Goal: Information Seeking & Learning: Check status

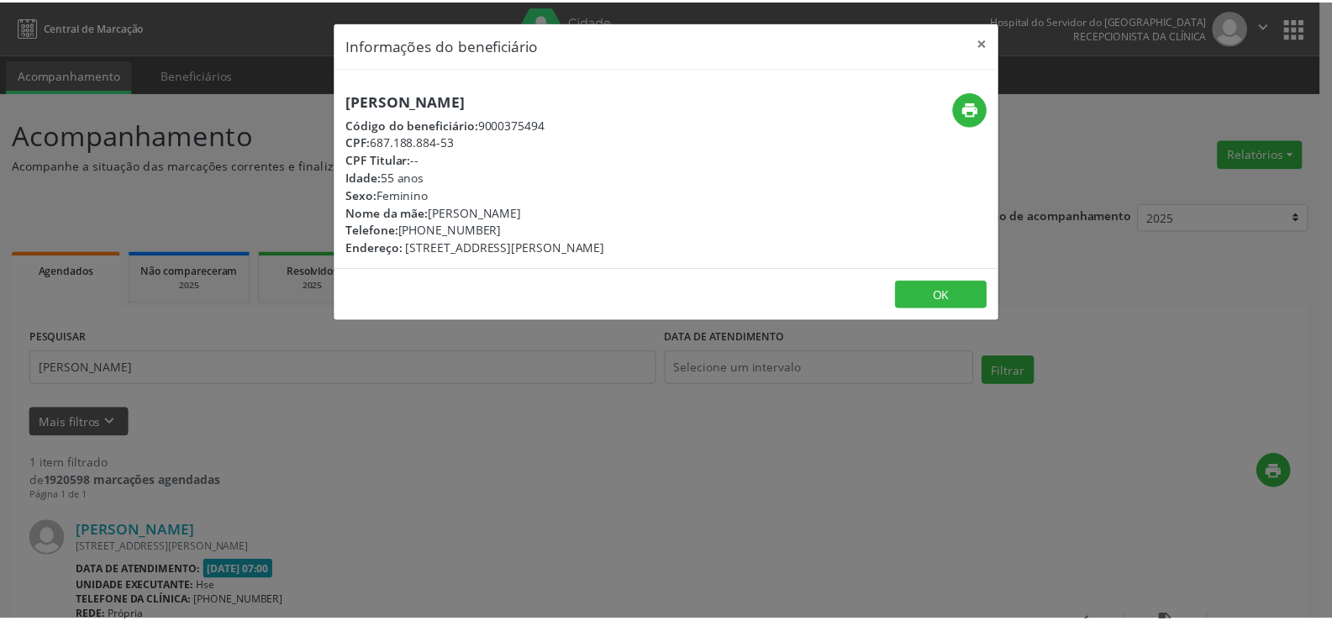
scroll to position [169, 0]
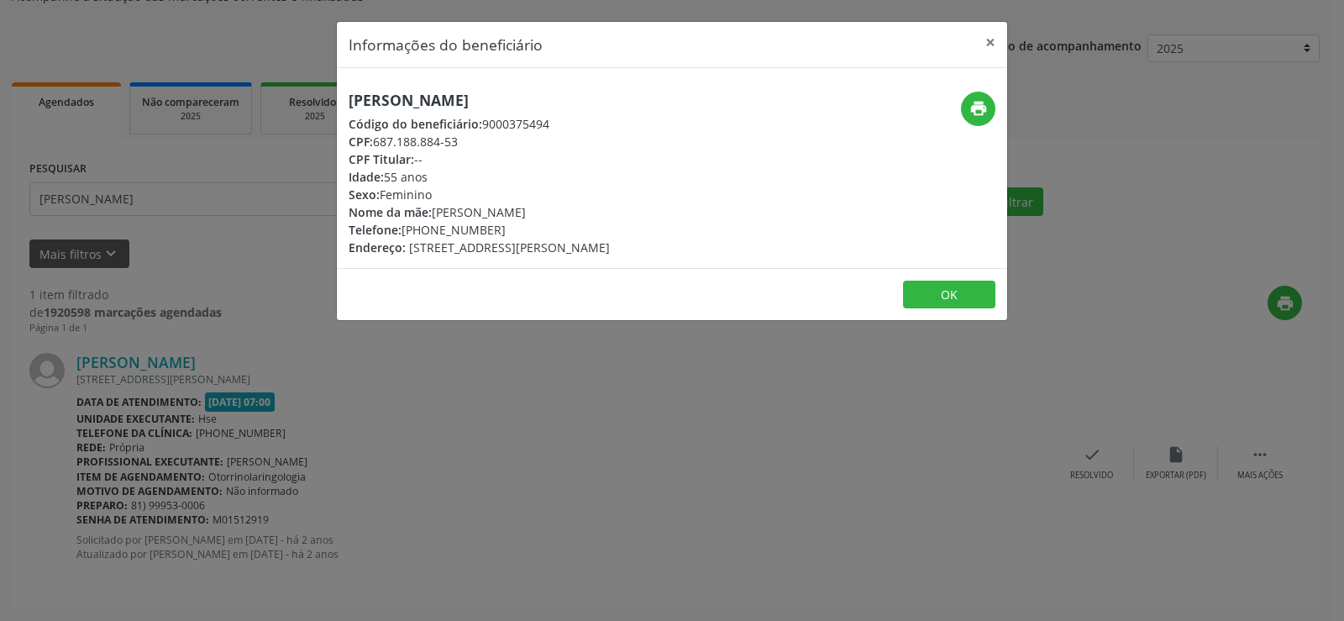
click at [211, 250] on div "Informações do beneficiário × [PERSON_NAME] Código do beneficiário: 9000375494 …" at bounding box center [672, 310] width 1344 height 621
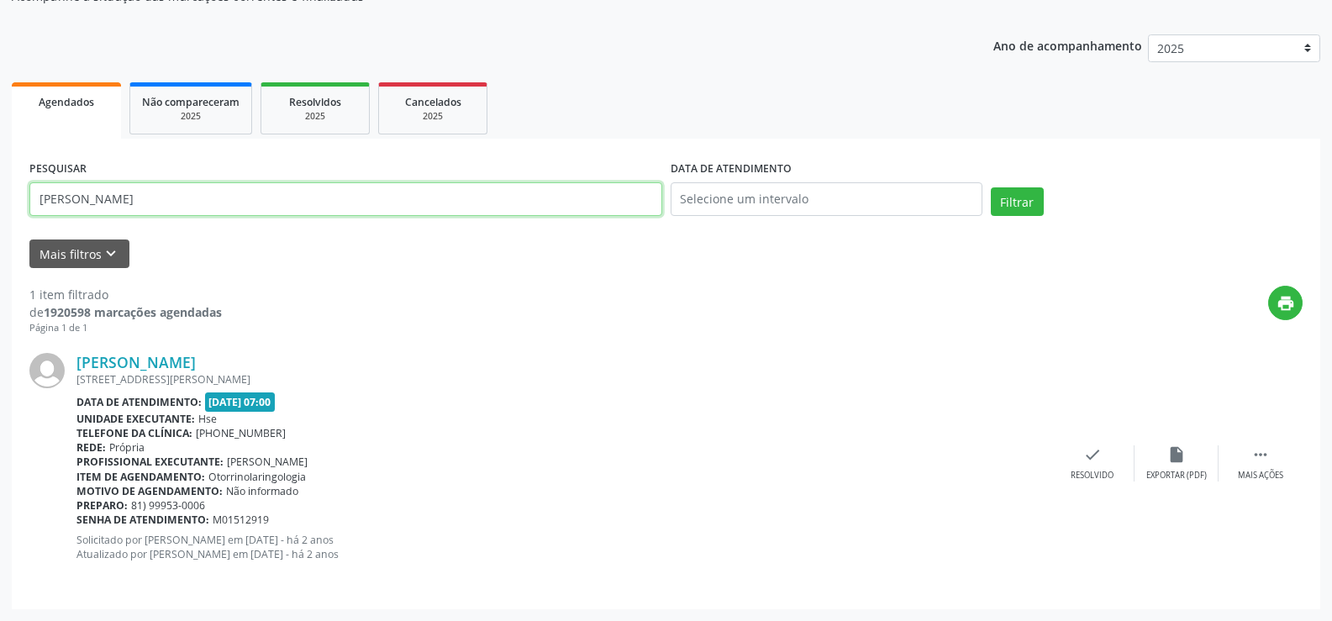
click at [227, 204] on input "[PERSON_NAME]" at bounding box center [345, 199] width 633 height 34
type input "M"
click at [991, 187] on button "Filtrar" at bounding box center [1017, 201] width 53 height 29
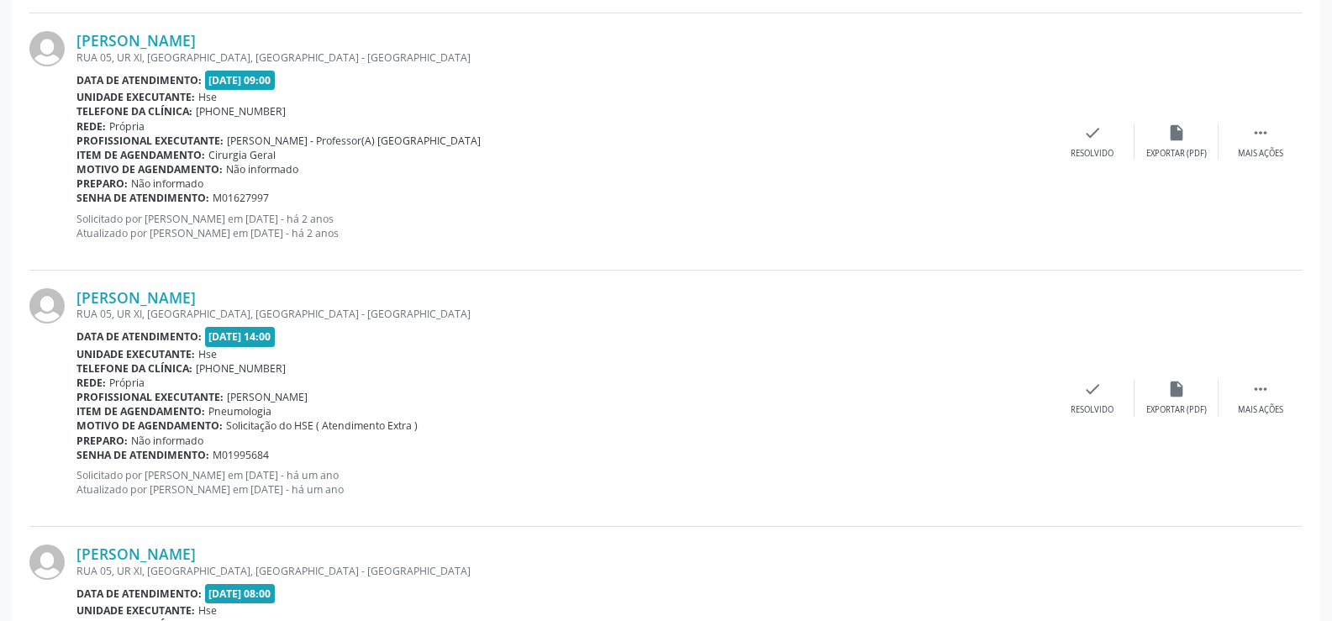
scroll to position [2542, 0]
click at [196, 296] on link "Lirian Veras Bezerra de Melo" at bounding box center [135, 298] width 119 height 18
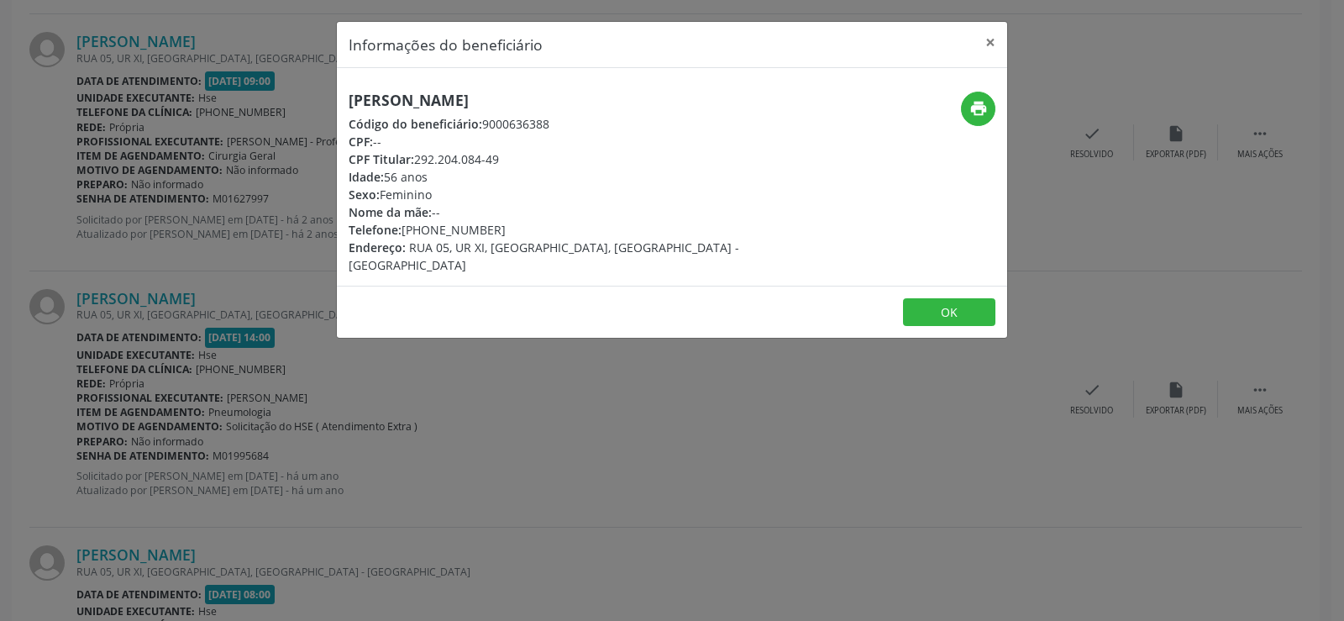
click at [507, 104] on h5 "Lirian Veras Bezerra de Melo" at bounding box center [560, 101] width 423 height 18
click at [507, 105] on h5 "Lirian Veras Bezerra de Melo" at bounding box center [560, 101] width 423 height 18
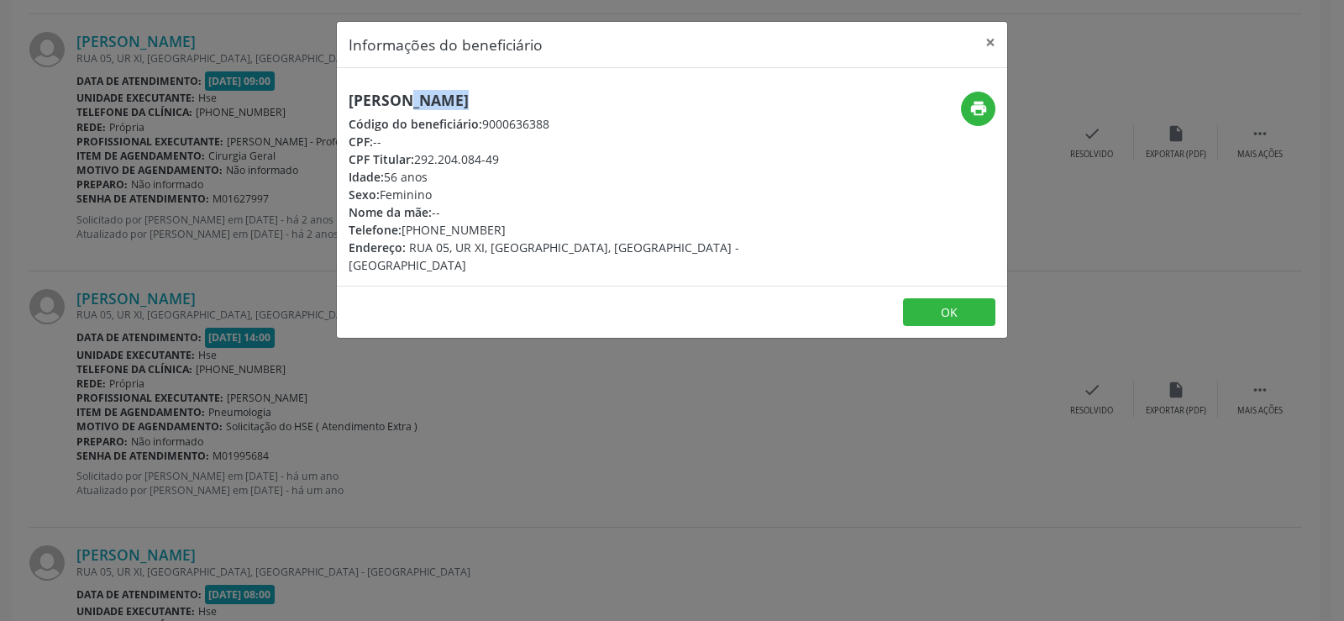
copy div "Lirian Veras Bezerra de Melo"
click at [196, 139] on div "Informações do beneficiário × Lirian Veras Bezerra de Melo Código do beneficiár…" at bounding box center [672, 310] width 1344 height 621
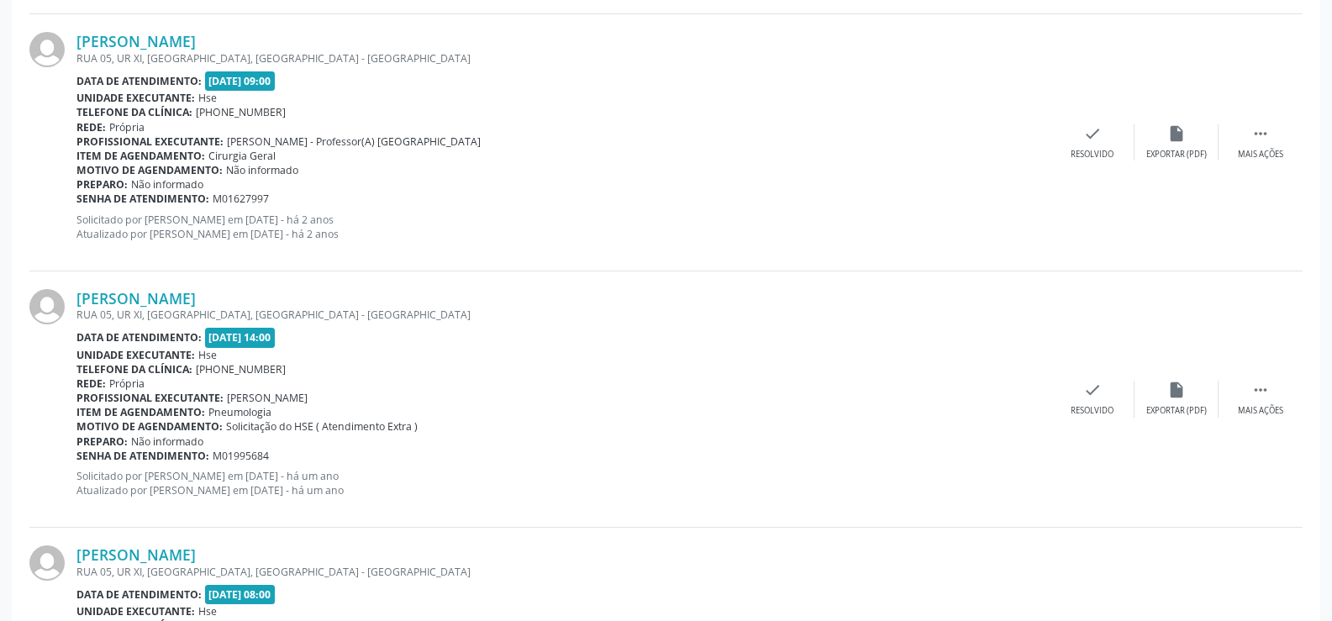
drag, startPoint x: 388, startPoint y: 334, endPoint x: 402, endPoint y: 110, distance: 223.9
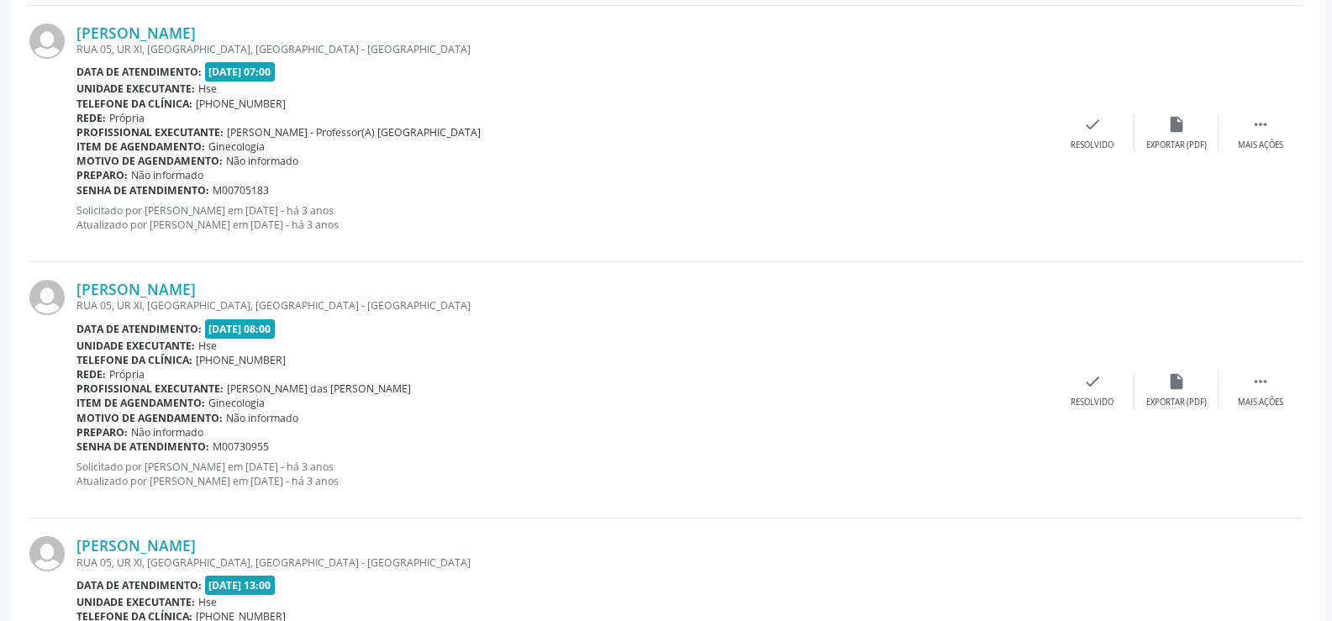
scroll to position [0, 0]
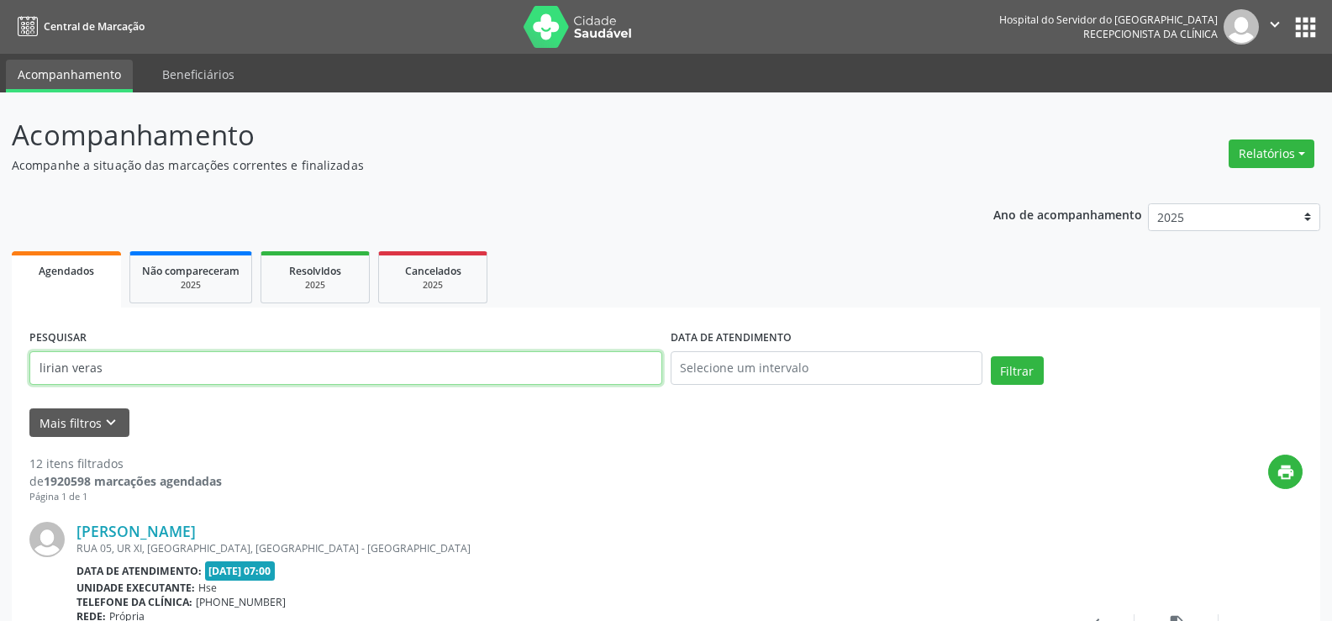
click at [539, 356] on input "lirian veras" at bounding box center [345, 368] width 633 height 34
type input "l"
click at [991, 356] on button "Filtrar" at bounding box center [1017, 370] width 53 height 29
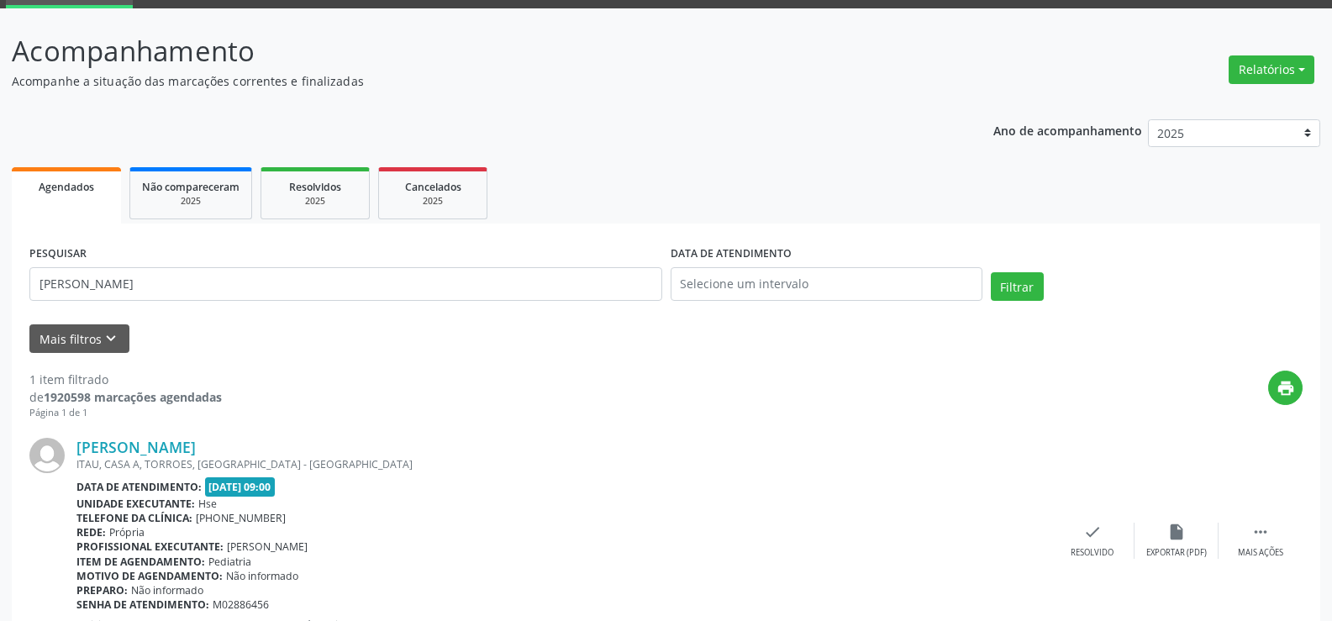
scroll to position [154, 0]
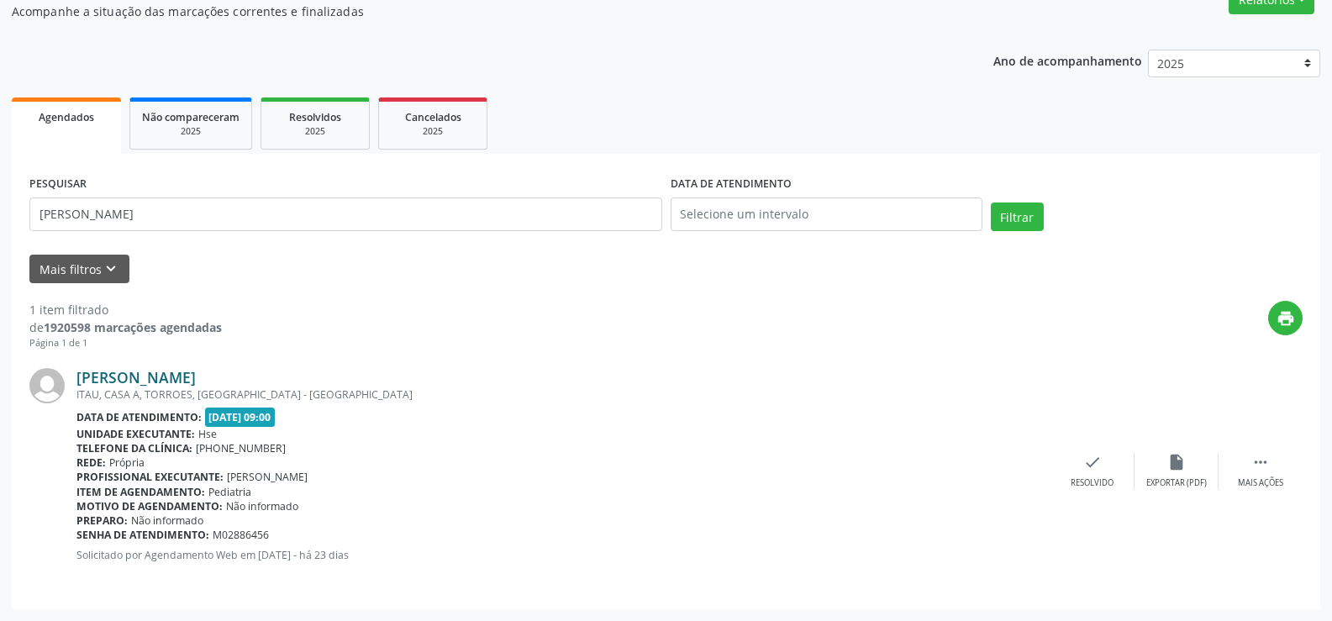
click at [196, 386] on link "Levi Henrique Ferreira da Silva" at bounding box center [135, 377] width 119 height 18
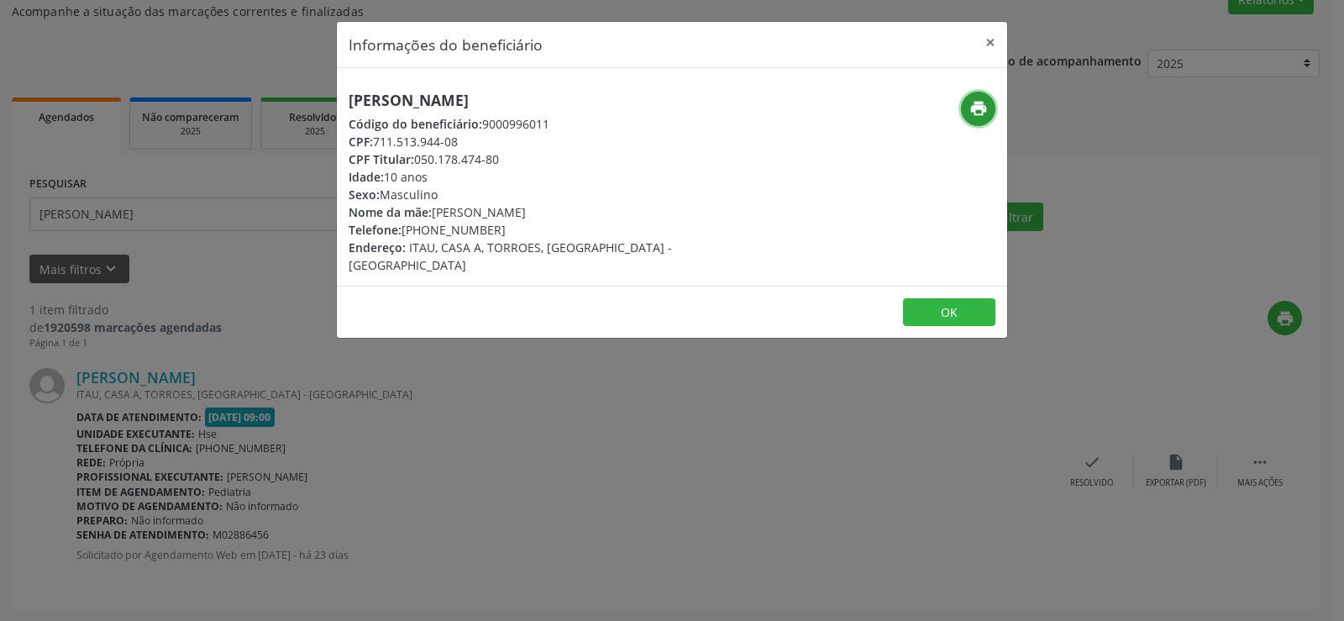
click at [965, 109] on button "print" at bounding box center [978, 109] width 34 height 34
click at [417, 93] on h5 "Levi Henrique Ferreira da Silva" at bounding box center [560, 101] width 423 height 18
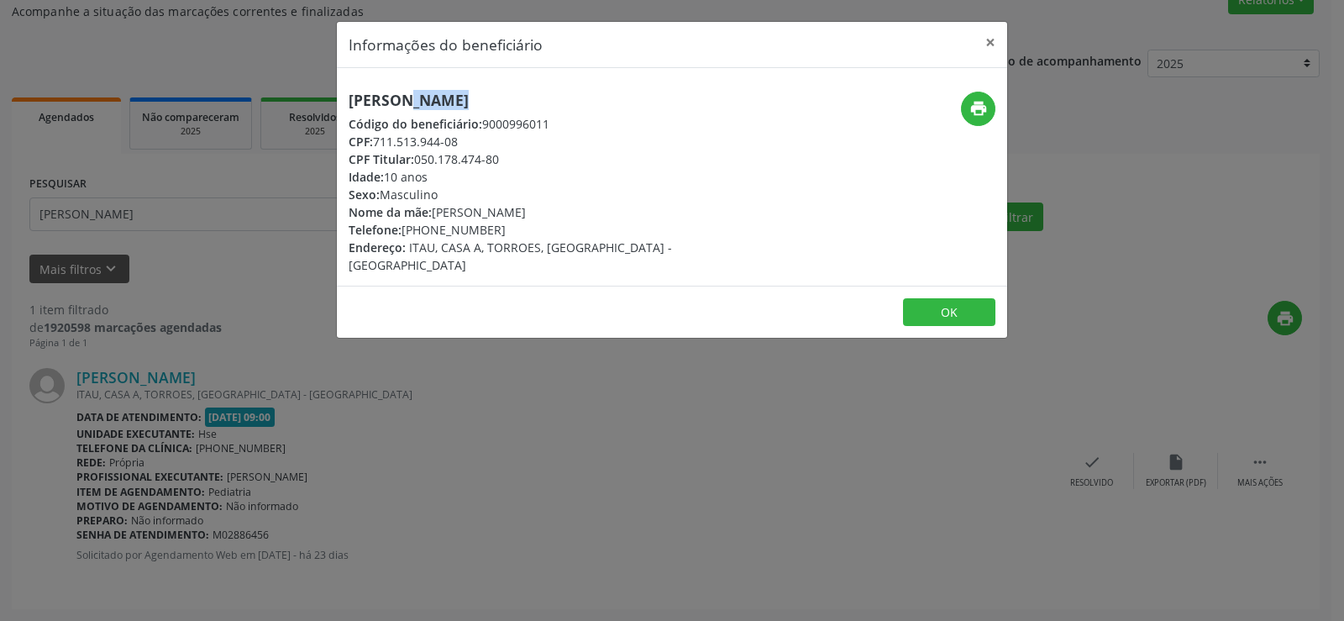
copy div "Levi Henrique Ferreira da Silva"
click at [243, 145] on div "Informações do beneficiário × Levi Henrique Ferreira da Silva Código do benefic…" at bounding box center [672, 310] width 1344 height 621
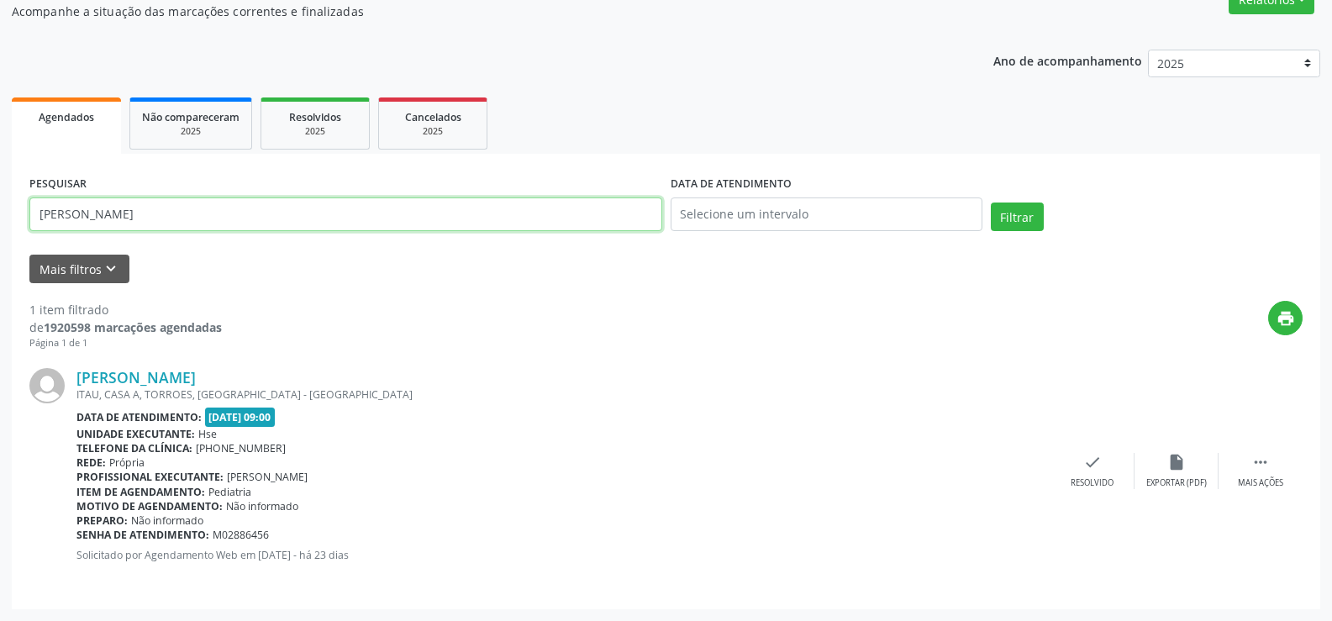
click at [252, 197] on input "levi henrique ferr" at bounding box center [345, 214] width 633 height 34
type input "samuel ribeiro da silva"
click at [991, 202] on button "Filtrar" at bounding box center [1017, 216] width 53 height 29
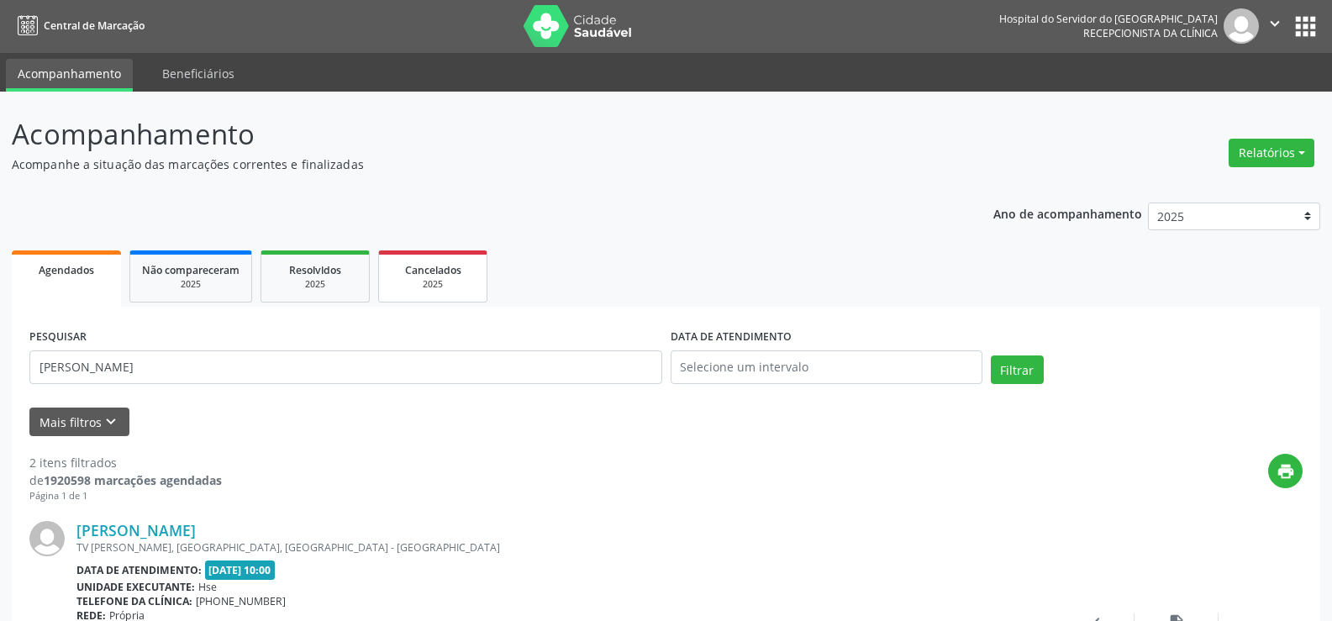
scroll to position [0, 0]
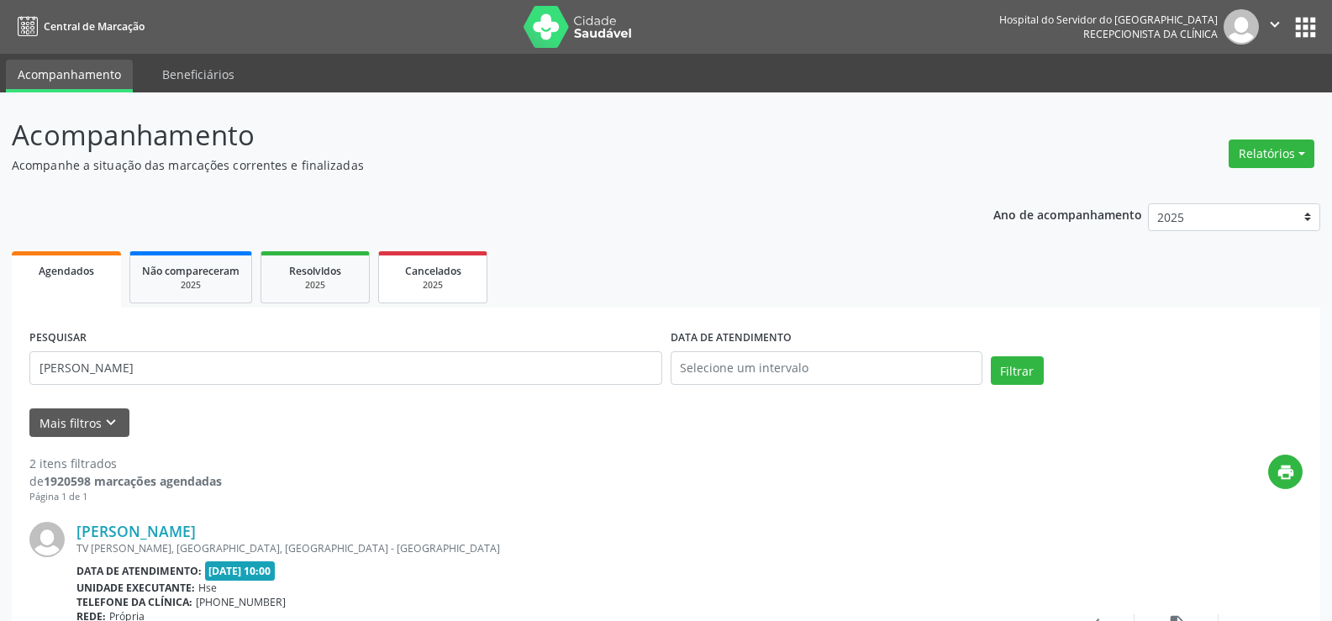
click at [407, 296] on link "Cancelados 2025" at bounding box center [432, 277] width 109 height 52
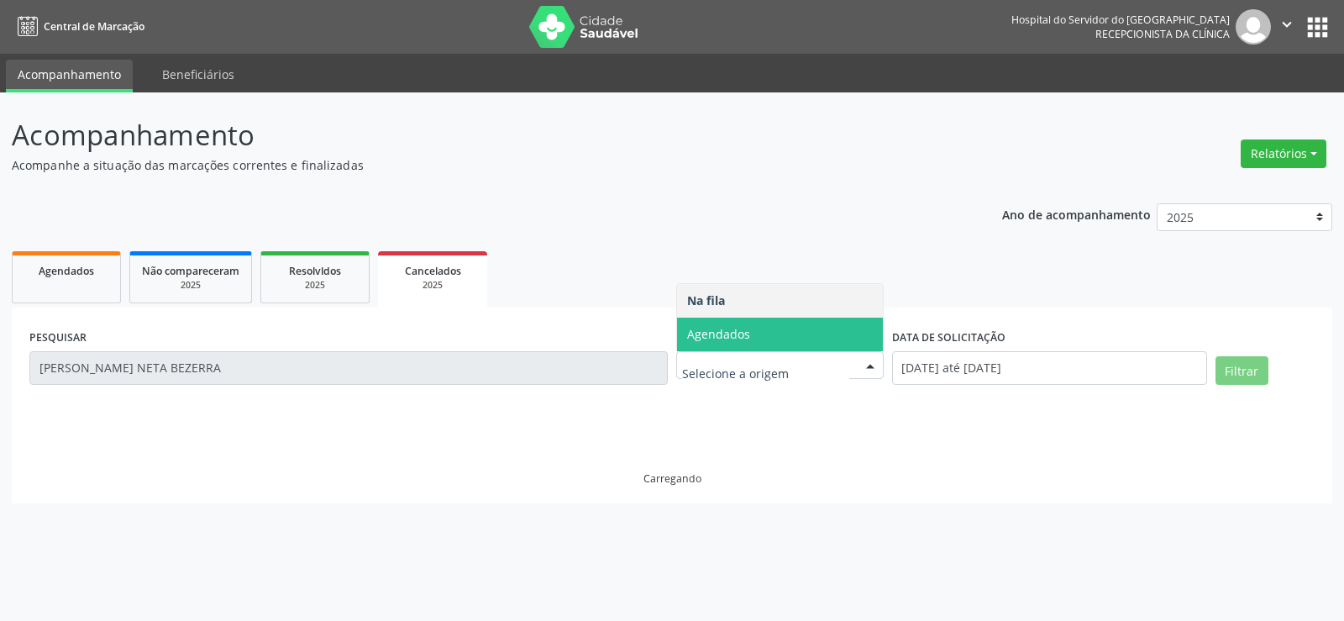
click at [696, 340] on span "Agendados" at bounding box center [718, 334] width 63 height 16
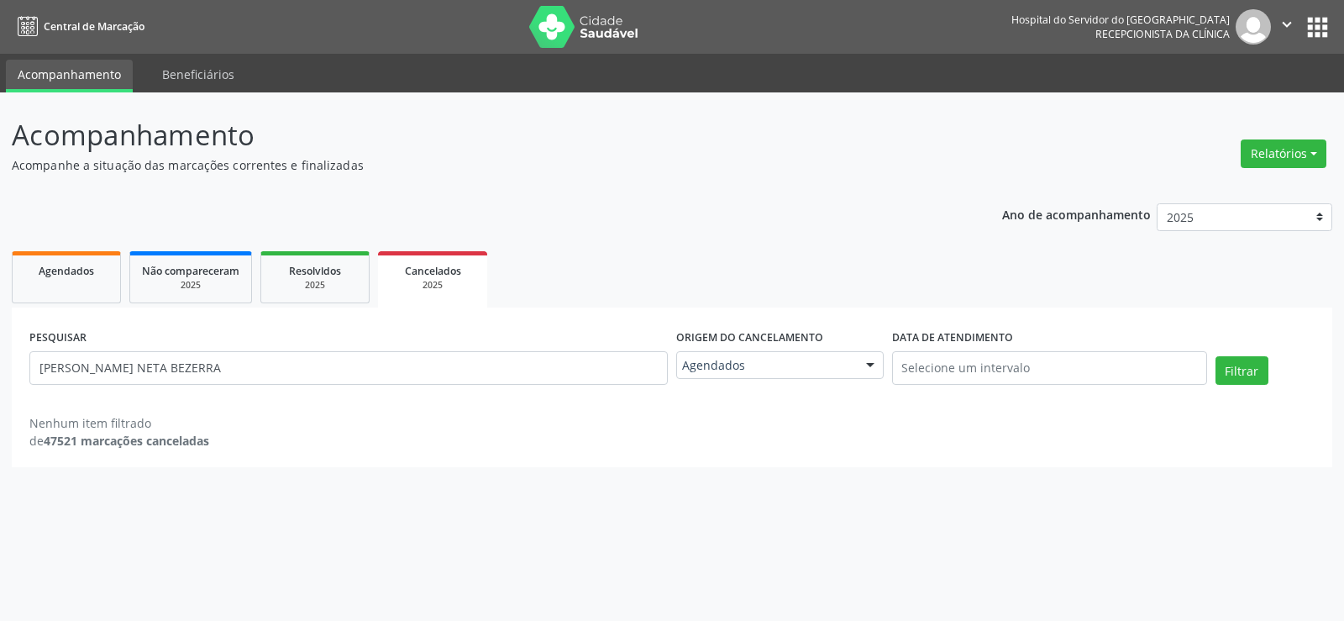
click at [239, 348] on div "PESQUISAR IZABEL DE SOUZA NETA BEZERRA" at bounding box center [348, 360] width 647 height 71
click at [244, 365] on input "IZABEL DE SOUZA NETA BEZERRA" at bounding box center [348, 368] width 638 height 34
click at [105, 265] on div "Agendados" at bounding box center [66, 270] width 84 height 18
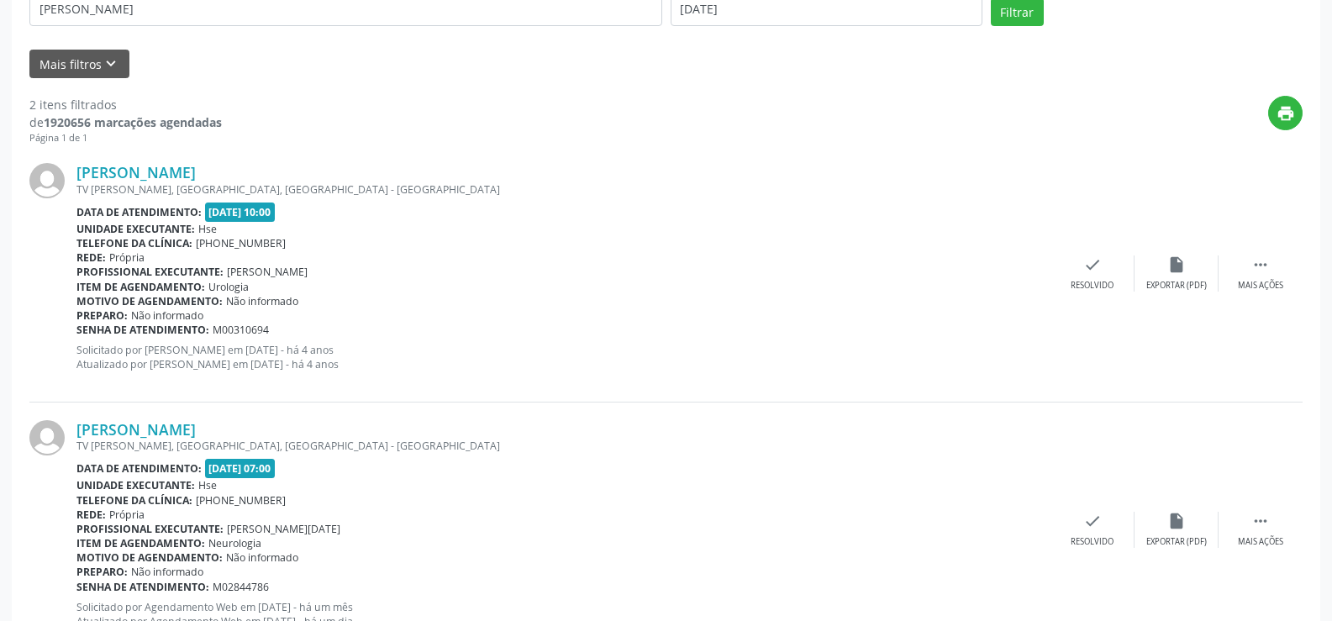
scroll to position [257, 0]
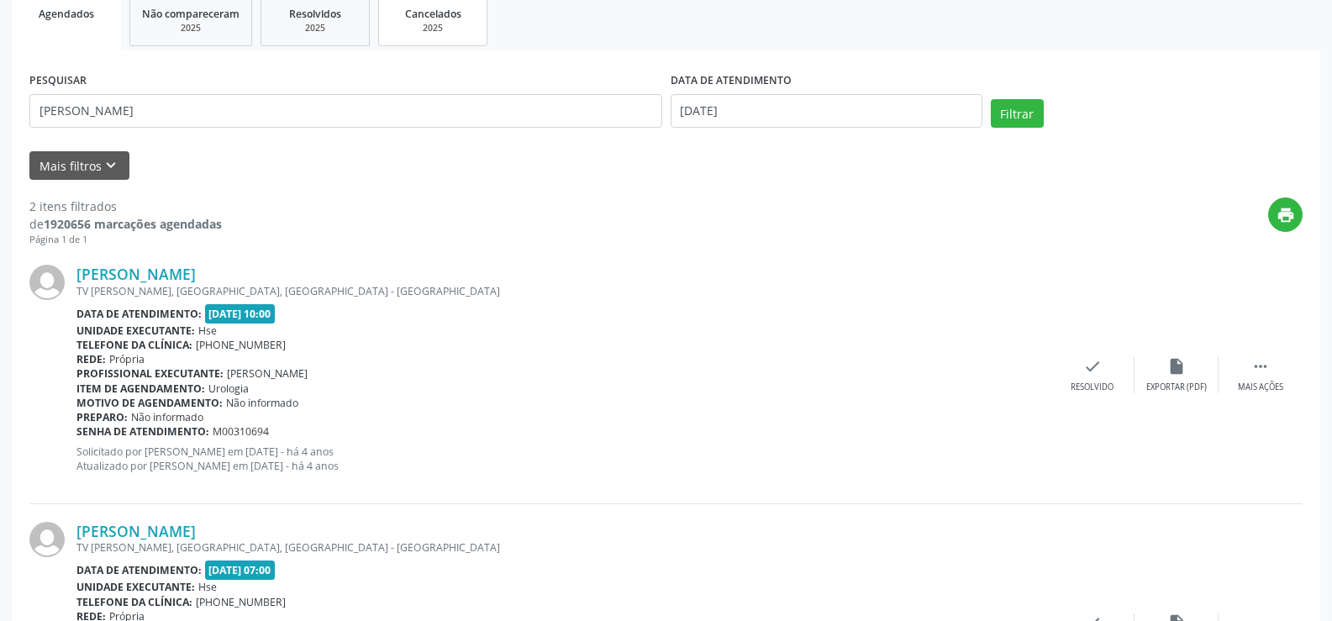
click at [487, 31] on link "Cancelados 2025" at bounding box center [432, 20] width 109 height 52
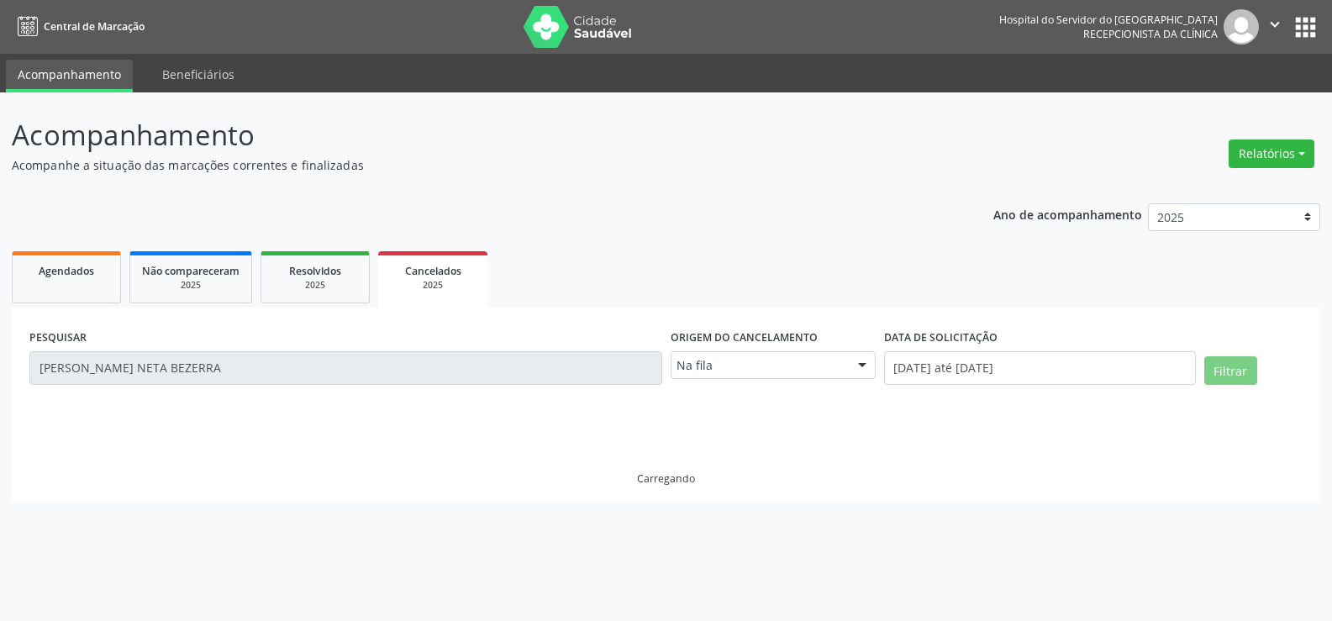
scroll to position [0, 0]
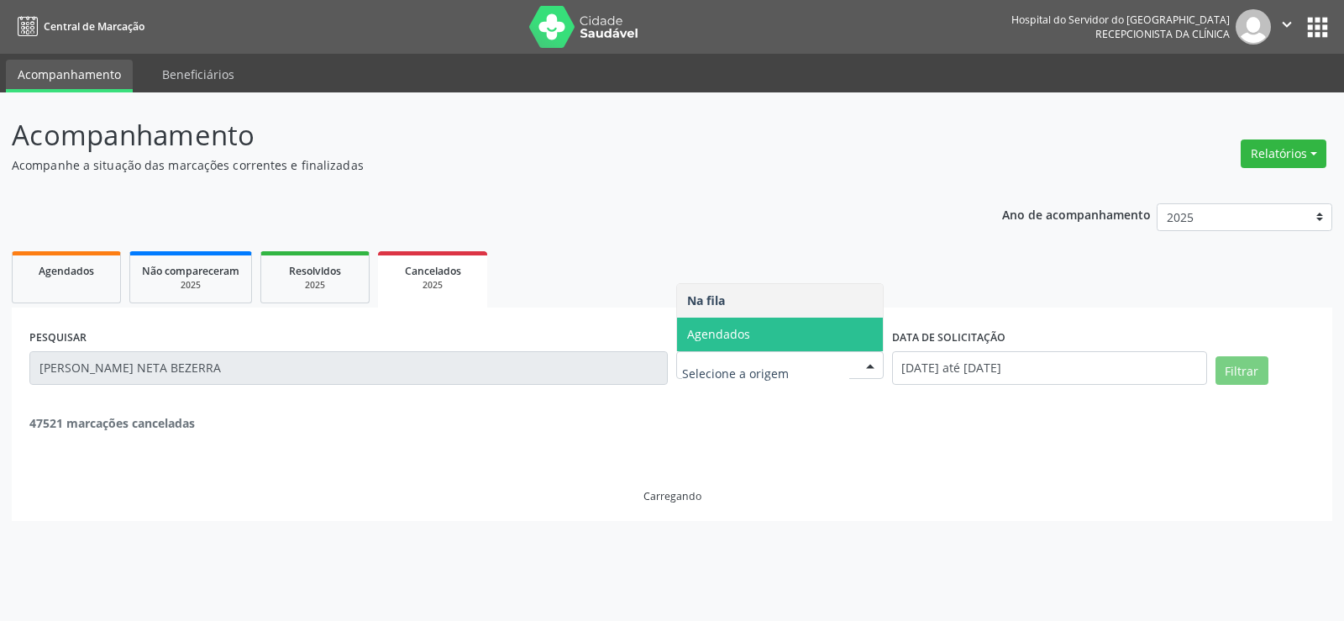
click at [771, 335] on span "Agendados" at bounding box center [780, 335] width 206 height 34
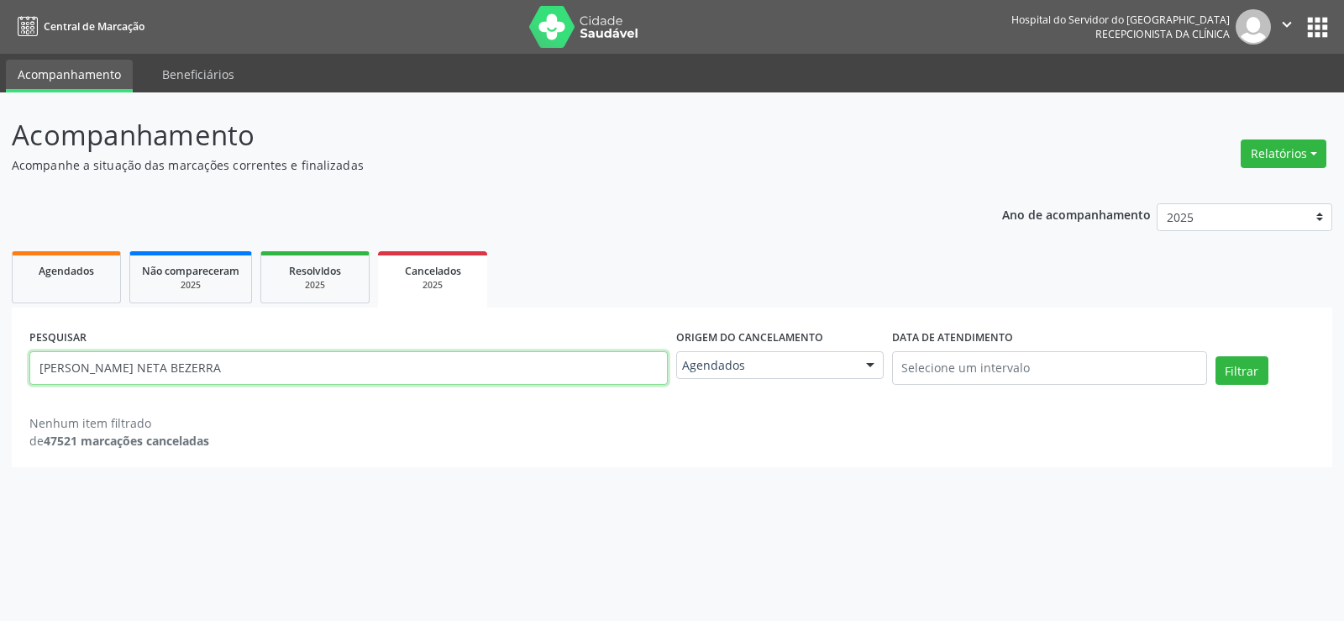
click at [455, 369] on input "IZABEL DE SOUZA NETA BEZERRA" at bounding box center [348, 368] width 638 height 34
paste input "Levi Henrique Ferreira da Silva"
type input "Levi Henrique Ferreira da Silva"
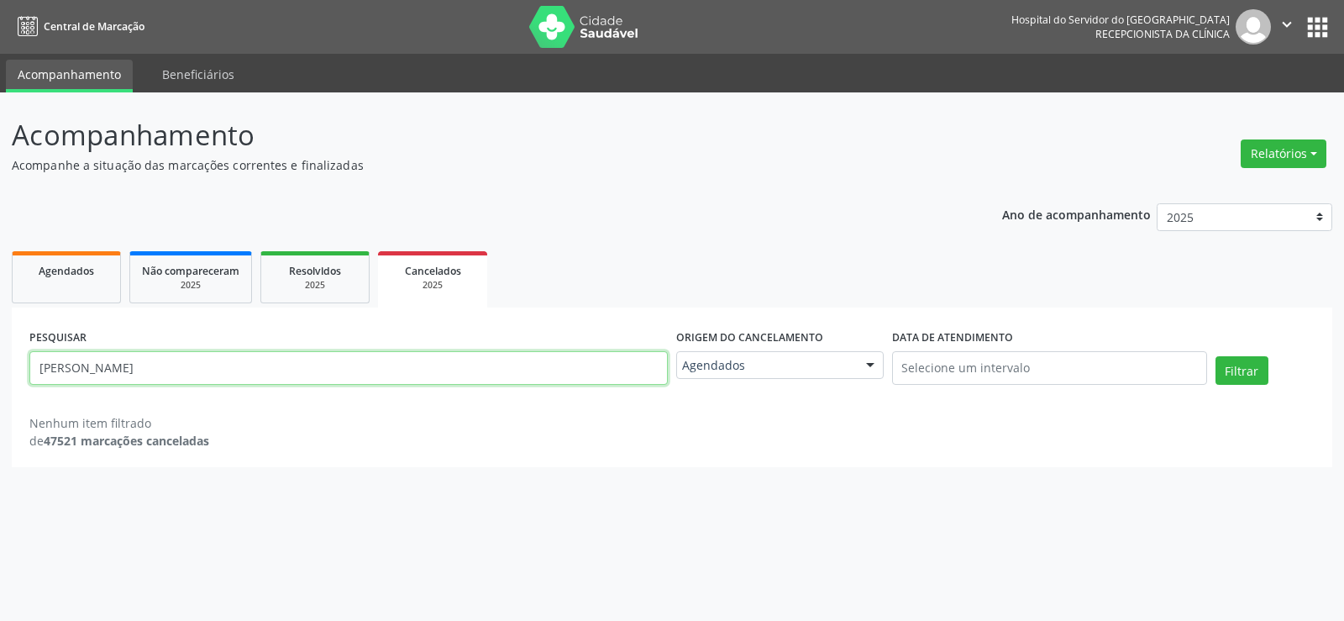
click at [1216, 356] on button "Filtrar" at bounding box center [1242, 370] width 53 height 29
click at [40, 234] on div "Ano de acompanhamento 2025 2024 2023 2022 2021 Agendados Não compareceram 2025 …" at bounding box center [672, 330] width 1321 height 276
click at [22, 285] on link "Agendados" at bounding box center [66, 277] width 109 height 52
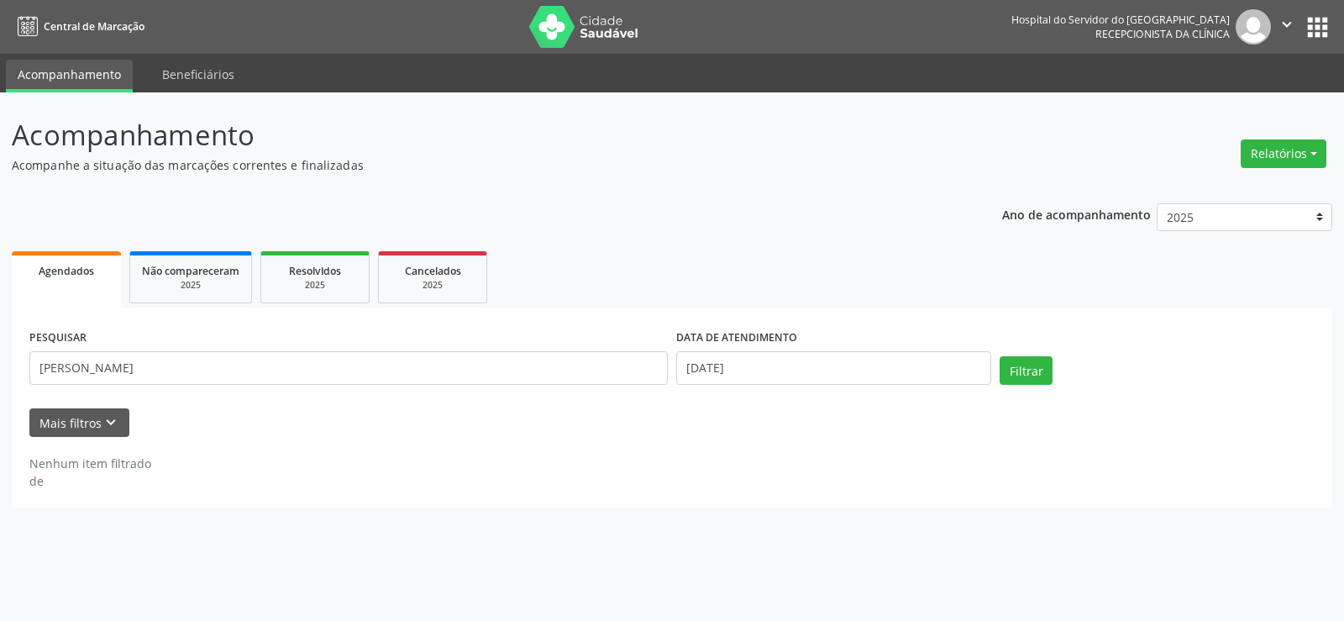
click at [171, 363] on input "samuel ribeiro da silva" at bounding box center [348, 368] width 638 height 34
drag, startPoint x: 292, startPoint y: 321, endPoint x: 313, endPoint y: 296, distance: 32.8
click at [307, 306] on div "Agendados Não compareceram 2025 Resolvidos 2025 Cancelados 2025 PESQUISAR samue…" at bounding box center [672, 377] width 1321 height 260
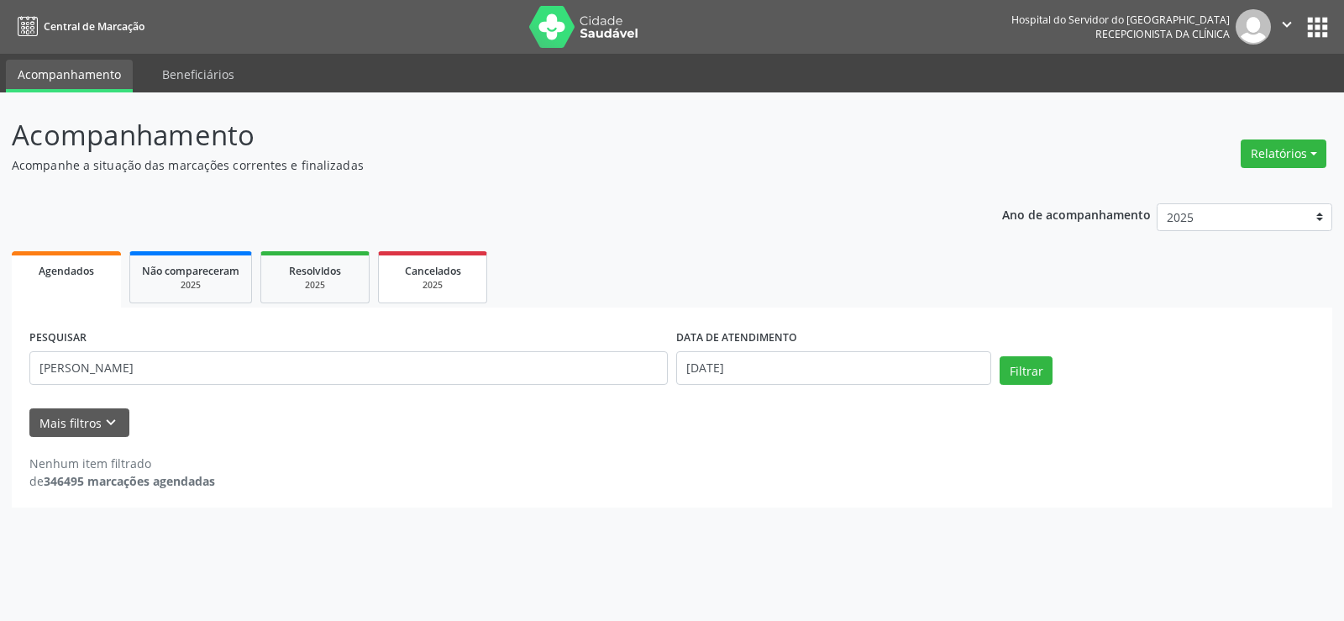
click at [410, 276] on span "Cancelados" at bounding box center [433, 271] width 56 height 14
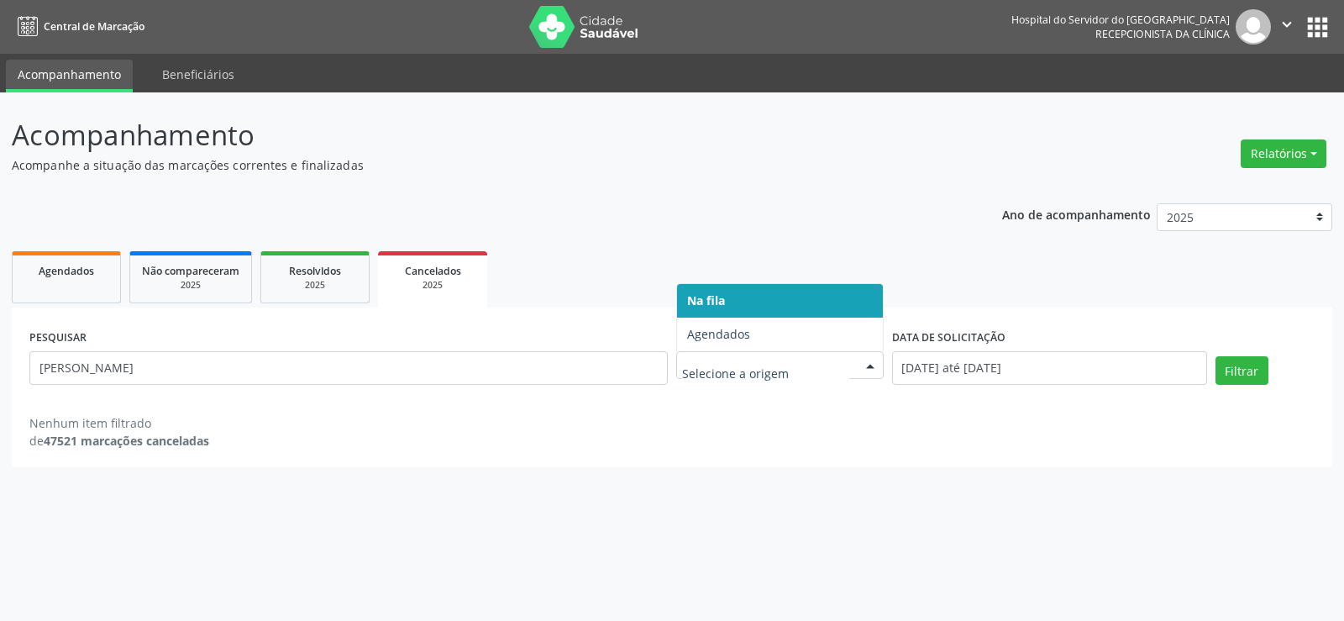
click at [683, 351] on div at bounding box center [780, 365] width 208 height 29
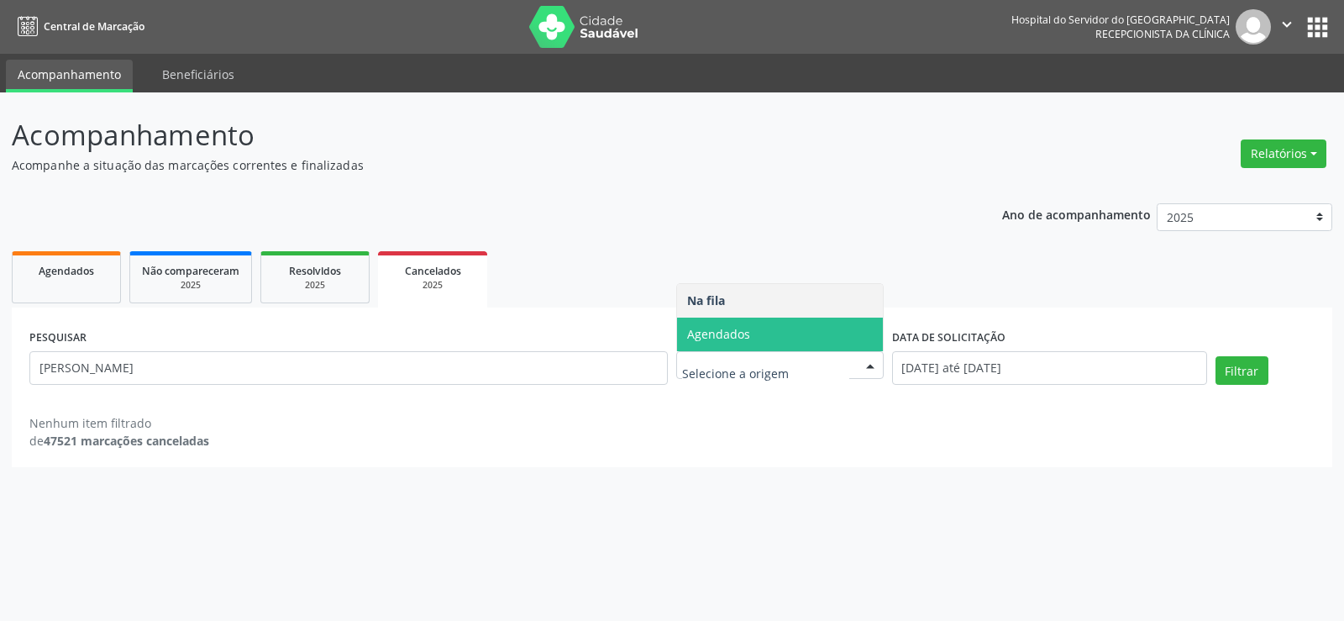
click at [697, 318] on span "Agendados" at bounding box center [780, 335] width 206 height 34
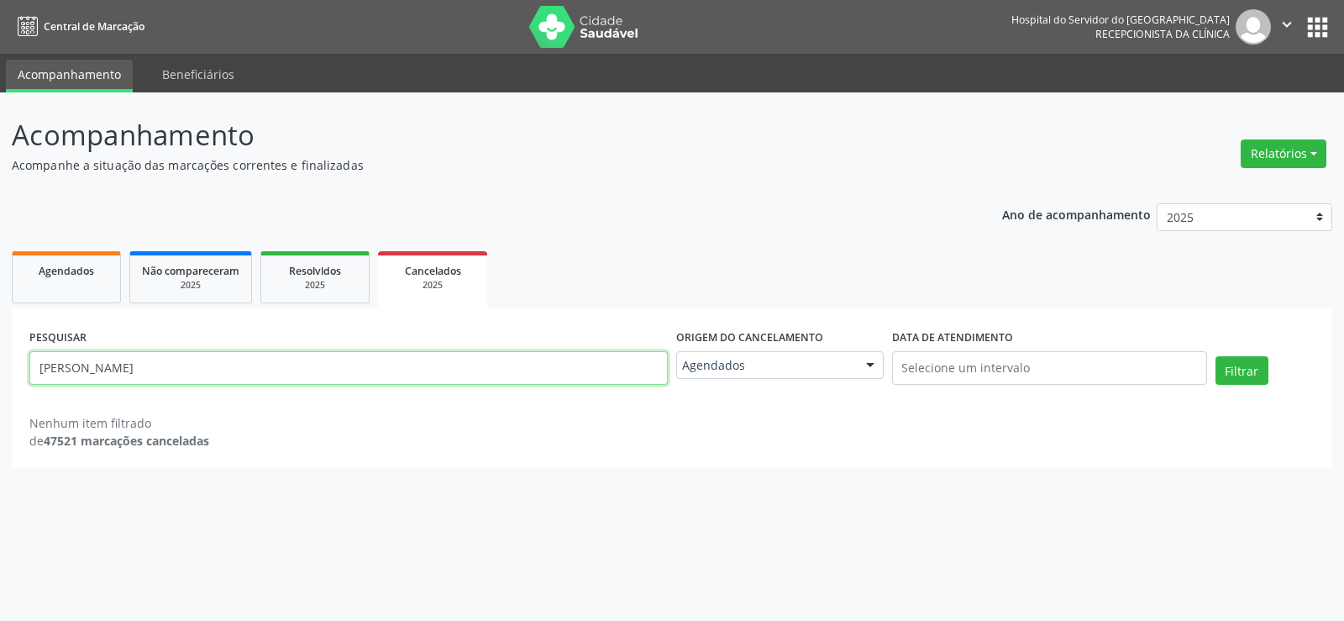
click at [652, 351] on input "Levi Henrique Ferreira da Silva" at bounding box center [348, 368] width 638 height 34
paste input "samuel ribeiro da s"
type input "samuel ribeiro da silva"
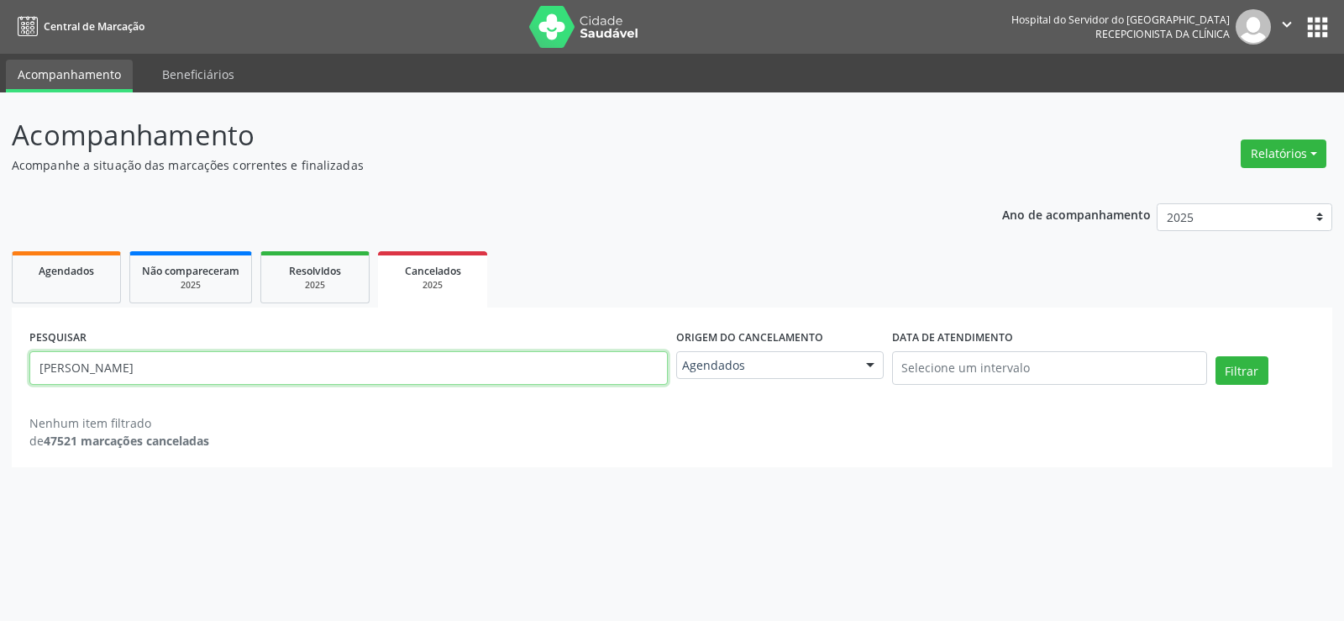
click at [1216, 356] on button "Filtrar" at bounding box center [1242, 370] width 53 height 29
click at [76, 292] on link "Agendados" at bounding box center [66, 277] width 109 height 52
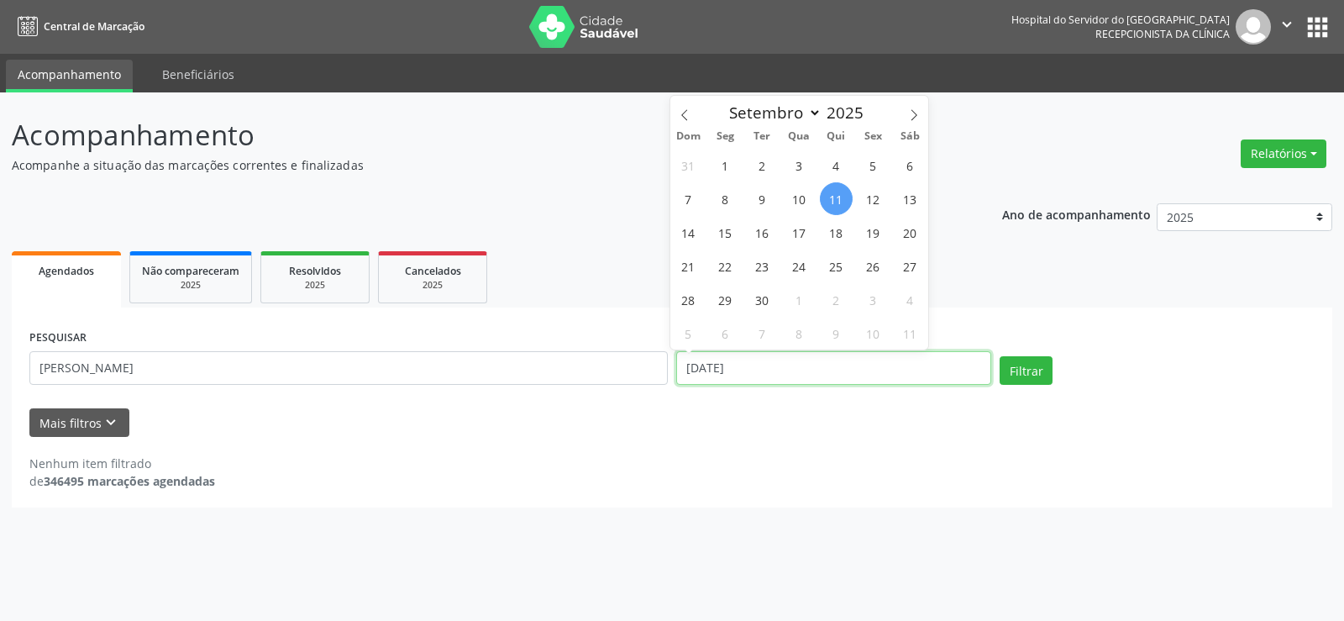
click at [769, 366] on input "11/09/2025" at bounding box center [833, 368] width 315 height 34
click at [817, 217] on div "31 1 2 3 4 5 6 7 8 9 10 11 12 13 14 15 16 17 18 19 20 21 22 23 24 25 26 27 28 2…" at bounding box center [799, 249] width 259 height 202
click at [834, 205] on div "31 1 2 3 4 5 6 7 8 9 10 11 12 13 14 15 16 17 18 19 20 21 22 23 24 25 26 27 28 2…" at bounding box center [799, 249] width 259 height 202
click at [837, 203] on span "11" at bounding box center [836, 198] width 33 height 33
type input "11/09/2025"
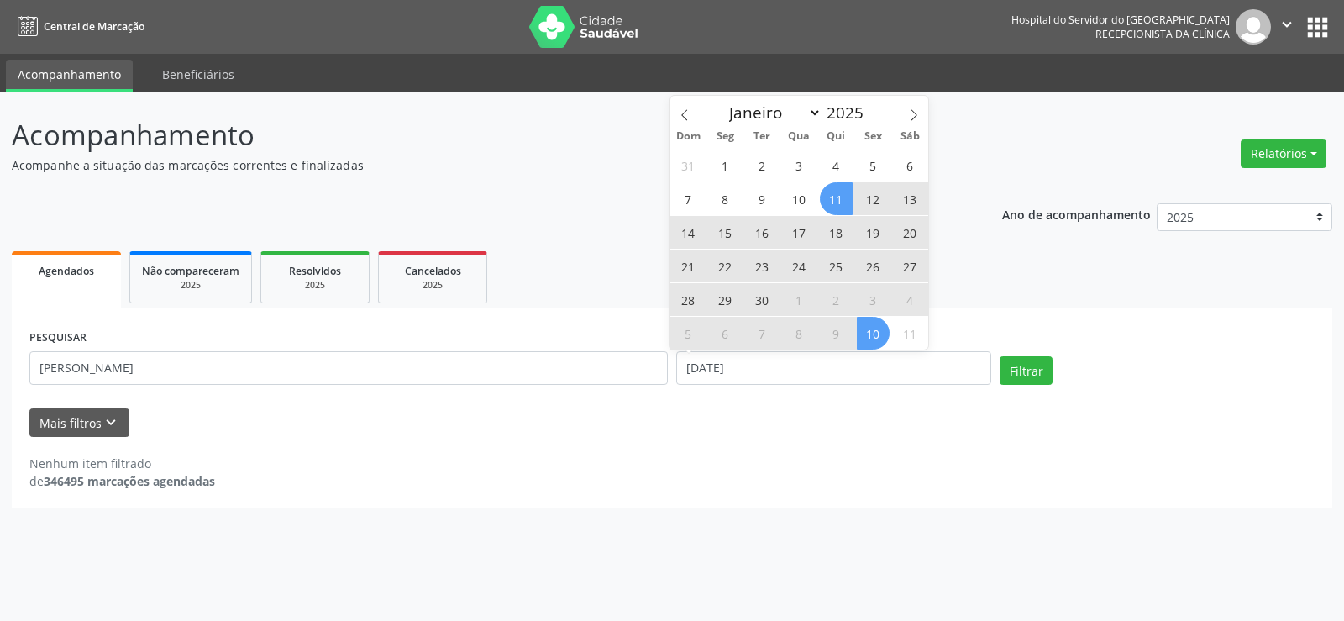
drag, startPoint x: 892, startPoint y: 321, endPoint x: 903, endPoint y: 317, distance: 11.7
click at [903, 317] on div "31 1 2 3 4 5 6 7 8 9 10 11 12 13 14 15 16 17 18 19 20 21 22 23 24 25 26 27 28 2…" at bounding box center [799, 249] width 259 height 202
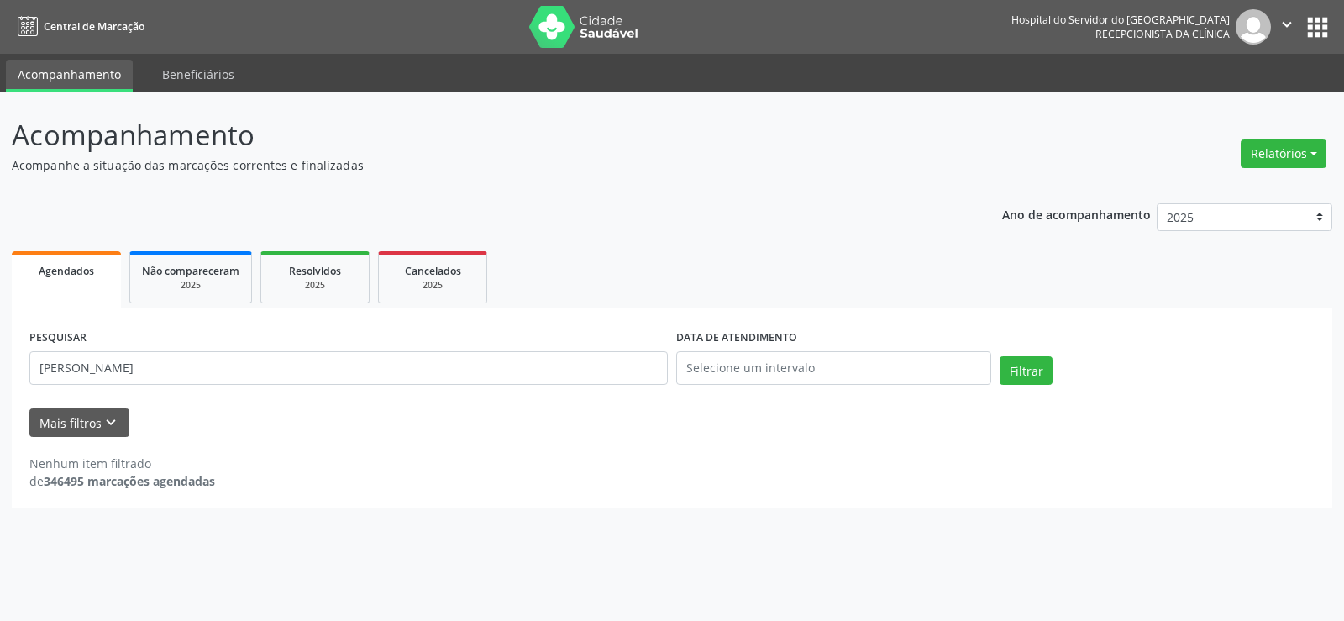
click at [791, 529] on div "Acompanhamento Acompanhe a situação das marcações correntes e finalizadas Relat…" at bounding box center [672, 356] width 1344 height 528
click at [1024, 391] on div "Filtrar" at bounding box center [1157, 376] width 323 height 40
drag, startPoint x: 1023, startPoint y: 391, endPoint x: 1018, endPoint y: 357, distance: 34.8
click at [1022, 390] on div "Filtrar" at bounding box center [1157, 376] width 323 height 40
click at [1018, 357] on button "Filtrar" at bounding box center [1026, 370] width 53 height 29
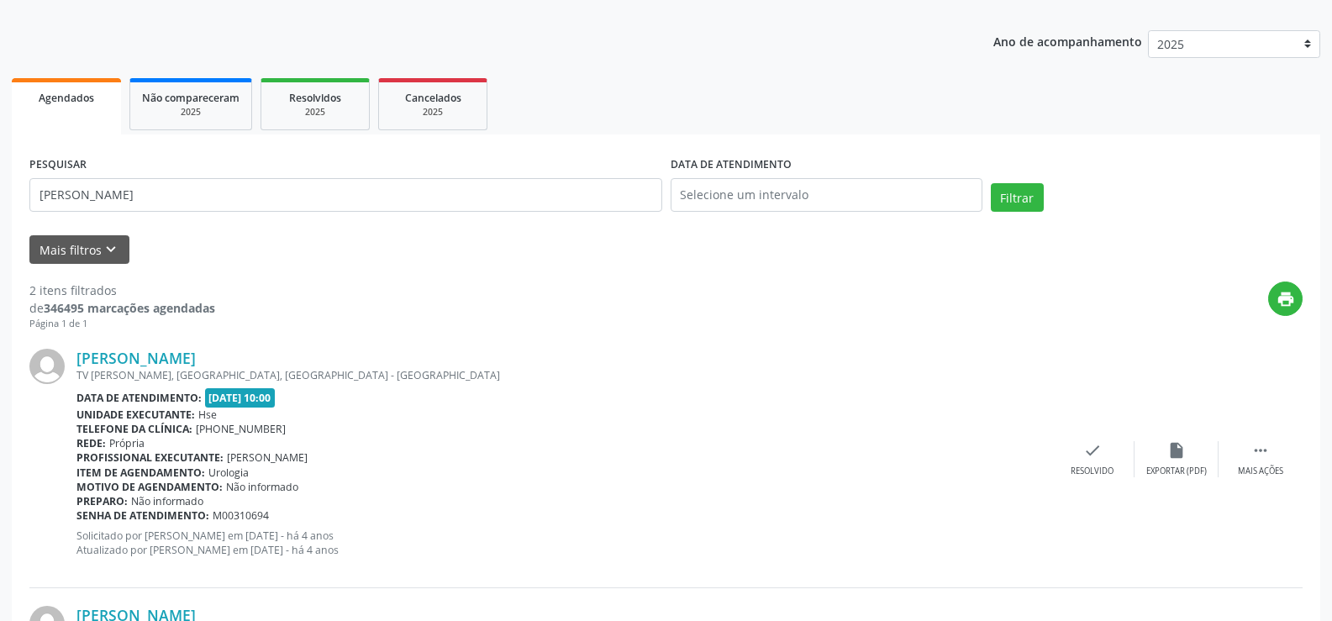
scroll to position [5, 0]
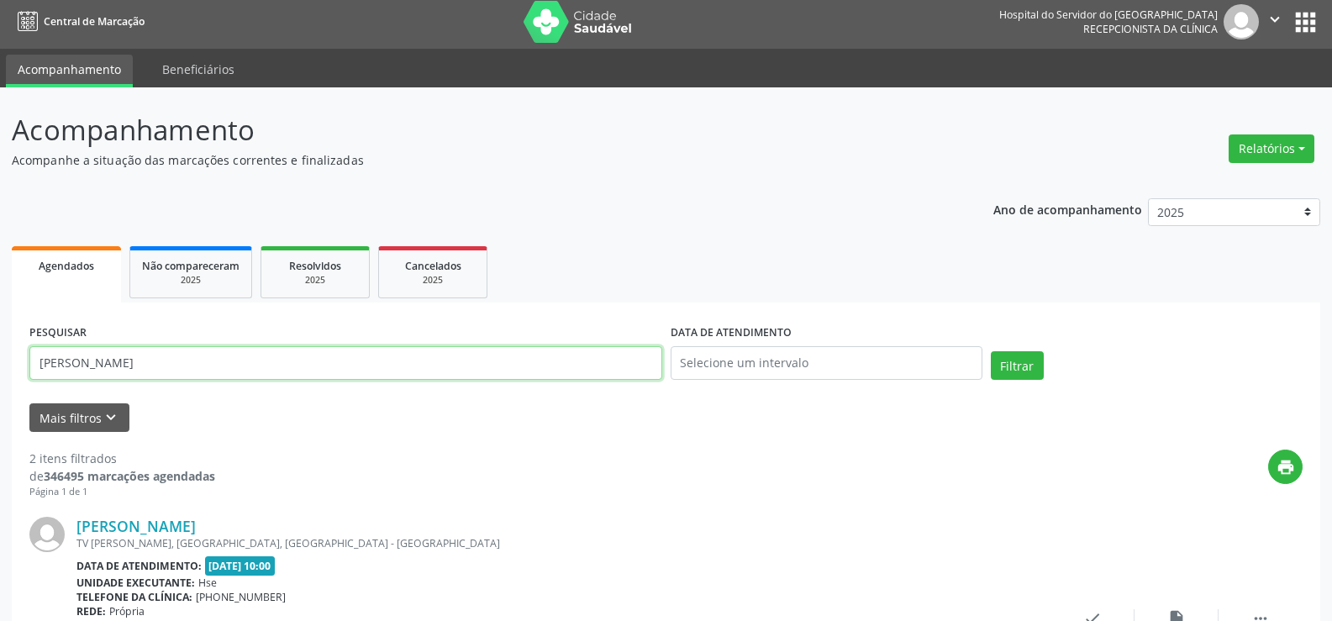
click at [617, 376] on input "samuel ribeiro da silva" at bounding box center [345, 363] width 633 height 34
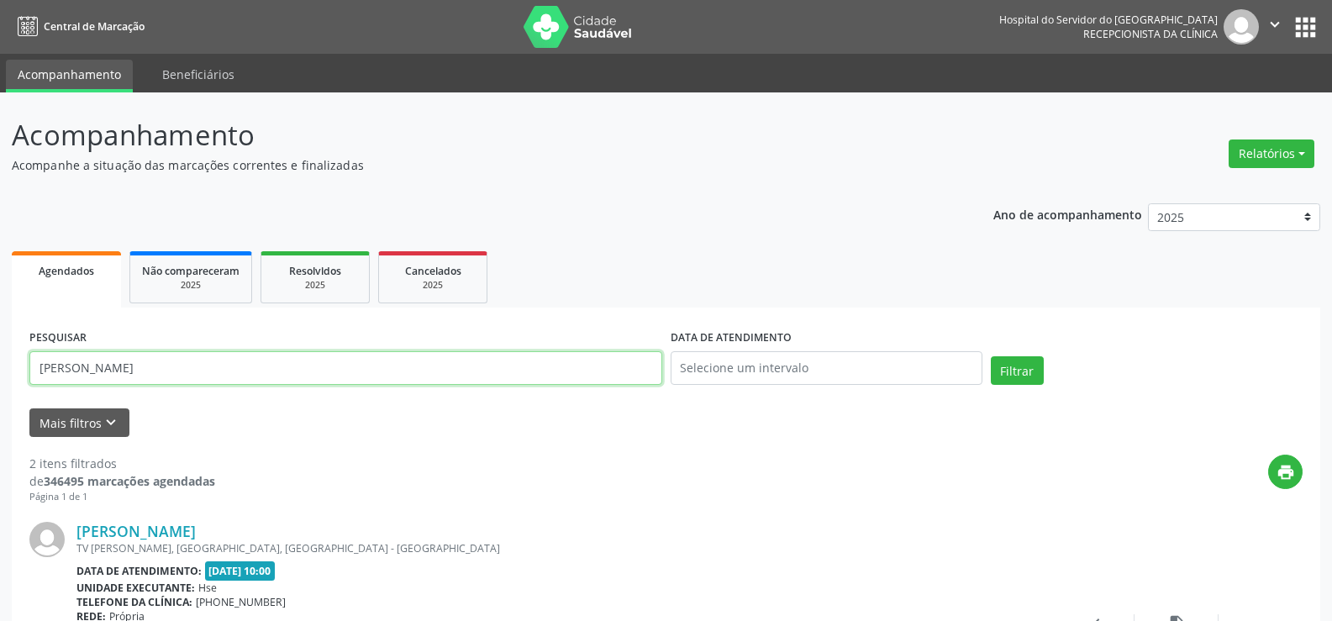
click at [617, 376] on input "samuel ribeiro da silva" at bounding box center [345, 368] width 633 height 34
click at [991, 356] on button "Filtrar" at bounding box center [1017, 370] width 53 height 29
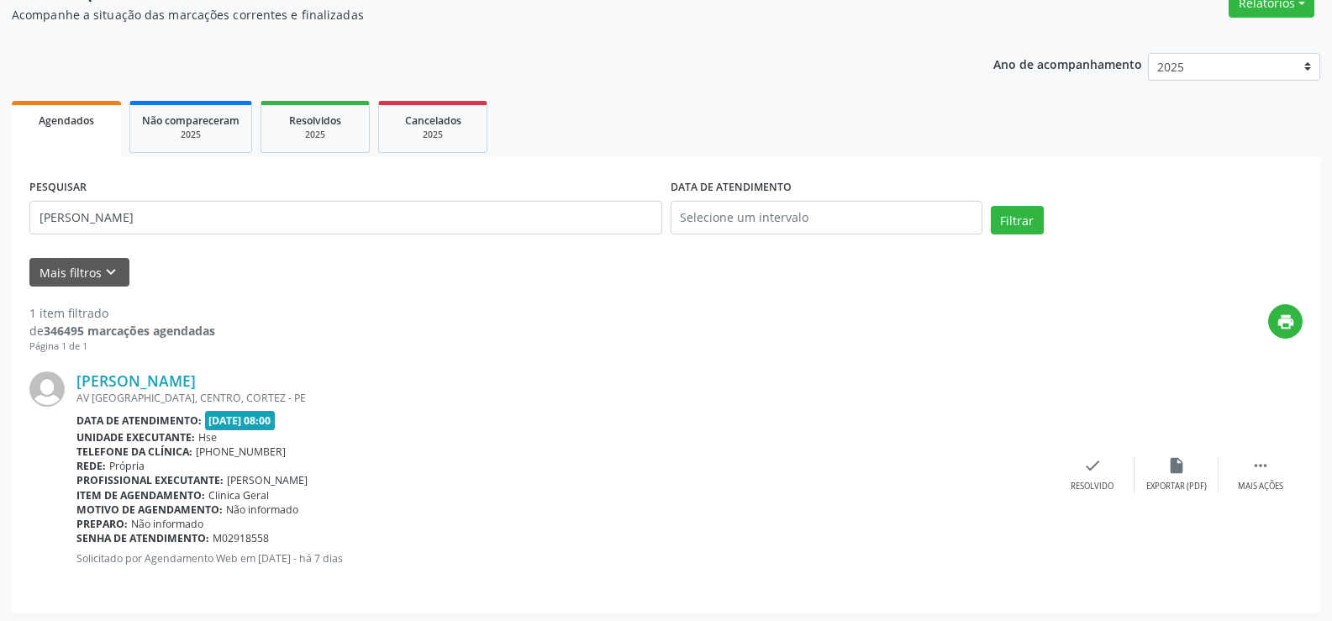
scroll to position [154, 0]
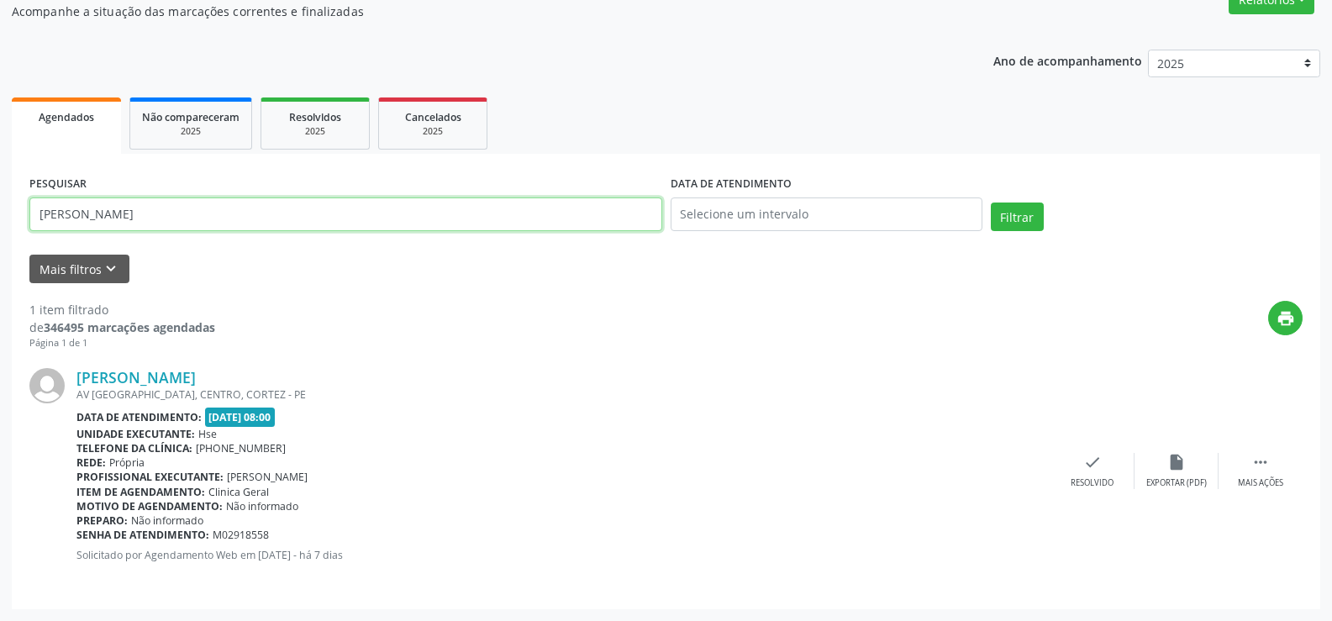
click at [585, 209] on input "luiz gabriel silva" at bounding box center [345, 214] width 633 height 34
click at [991, 202] on button "Filtrar" at bounding box center [1017, 216] width 53 height 29
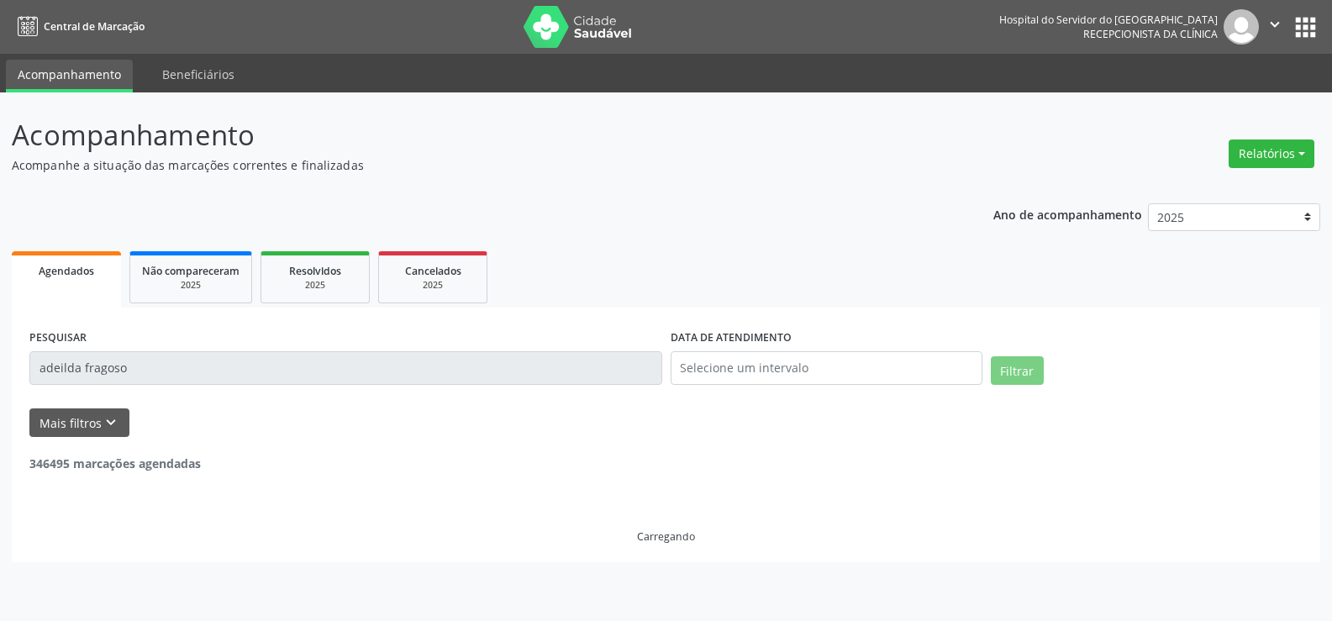
scroll to position [0, 0]
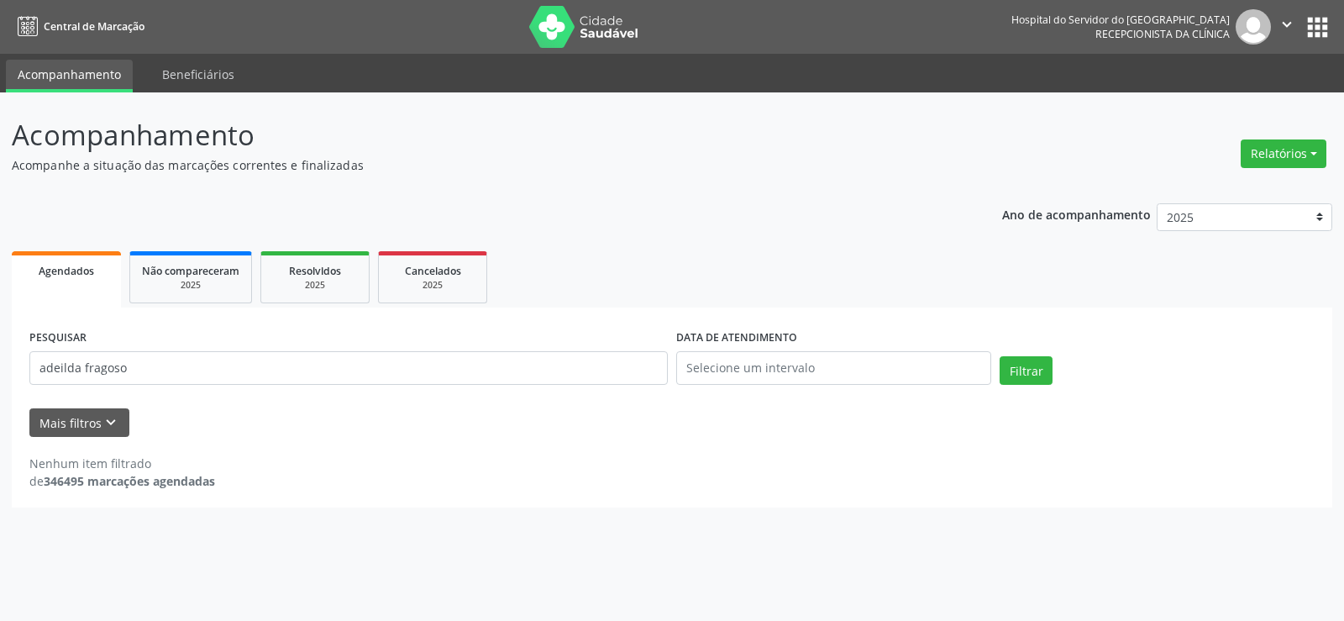
click at [301, 385] on div "PESQUISAR adeilda fragoso" at bounding box center [348, 360] width 647 height 71
click at [313, 371] on input "adeilda fragoso" at bounding box center [348, 368] width 638 height 34
click at [1000, 356] on button "Filtrar" at bounding box center [1026, 370] width 53 height 29
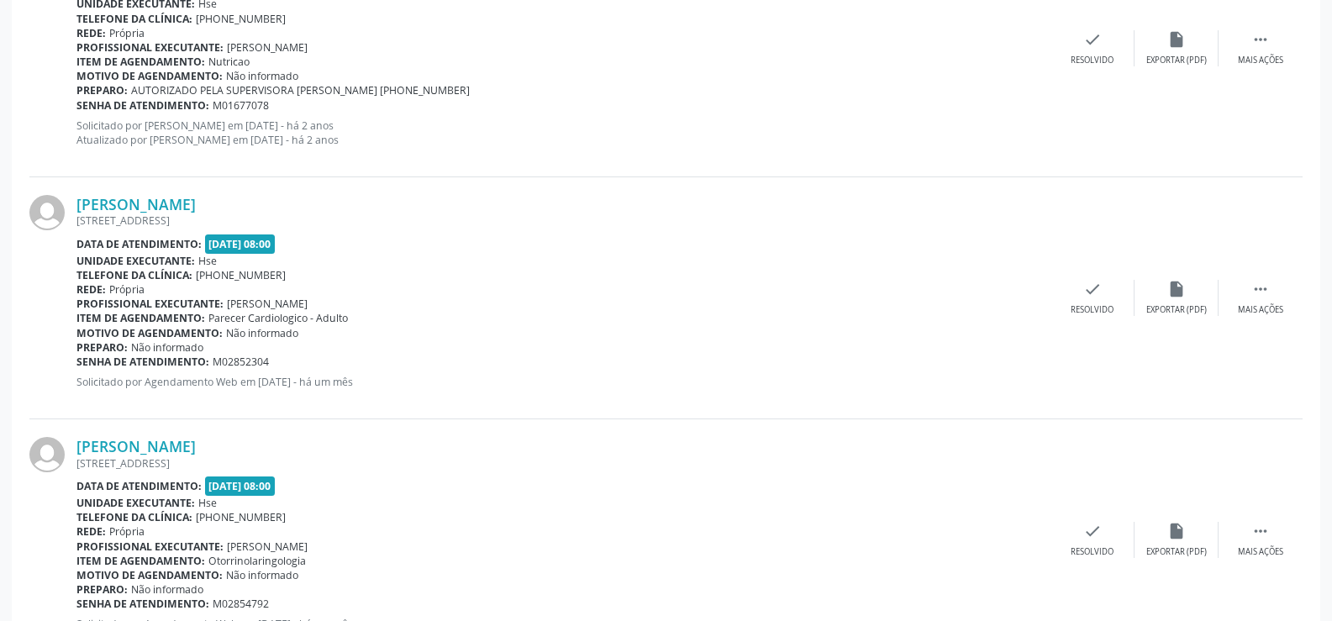
scroll to position [909, 0]
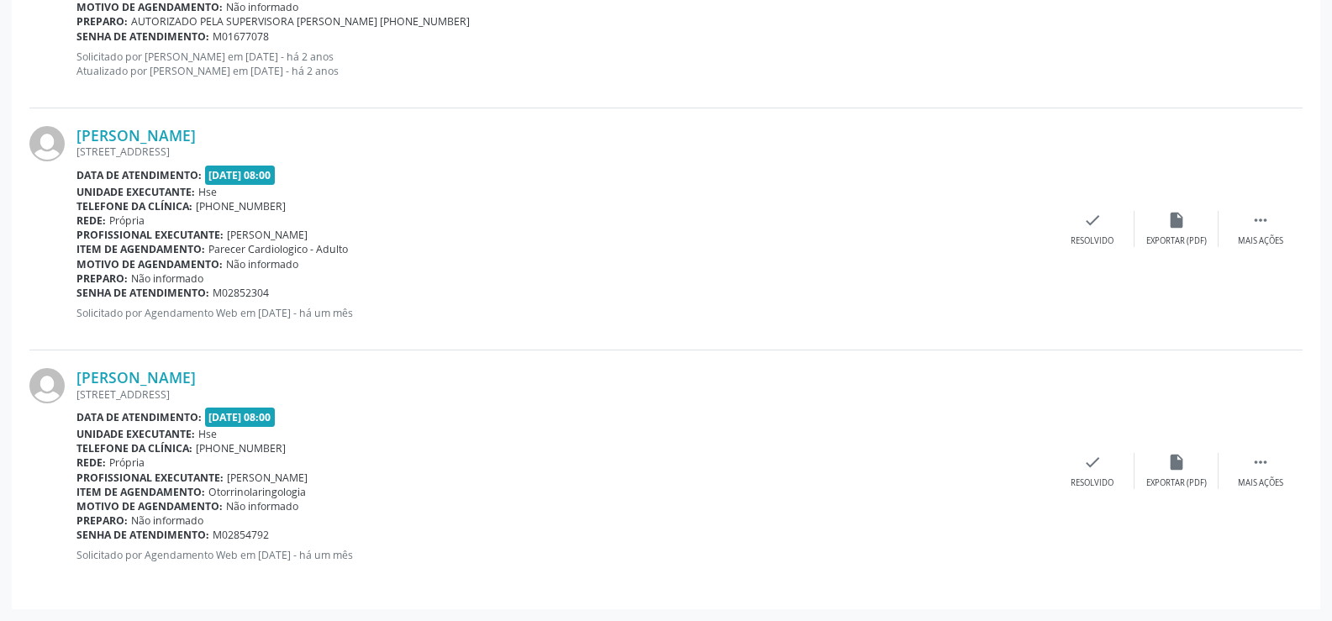
click at [316, 147] on div "[STREET_ADDRESS]" at bounding box center [563, 152] width 974 height 14
click at [196, 137] on link "[PERSON_NAME]" at bounding box center [135, 135] width 119 height 18
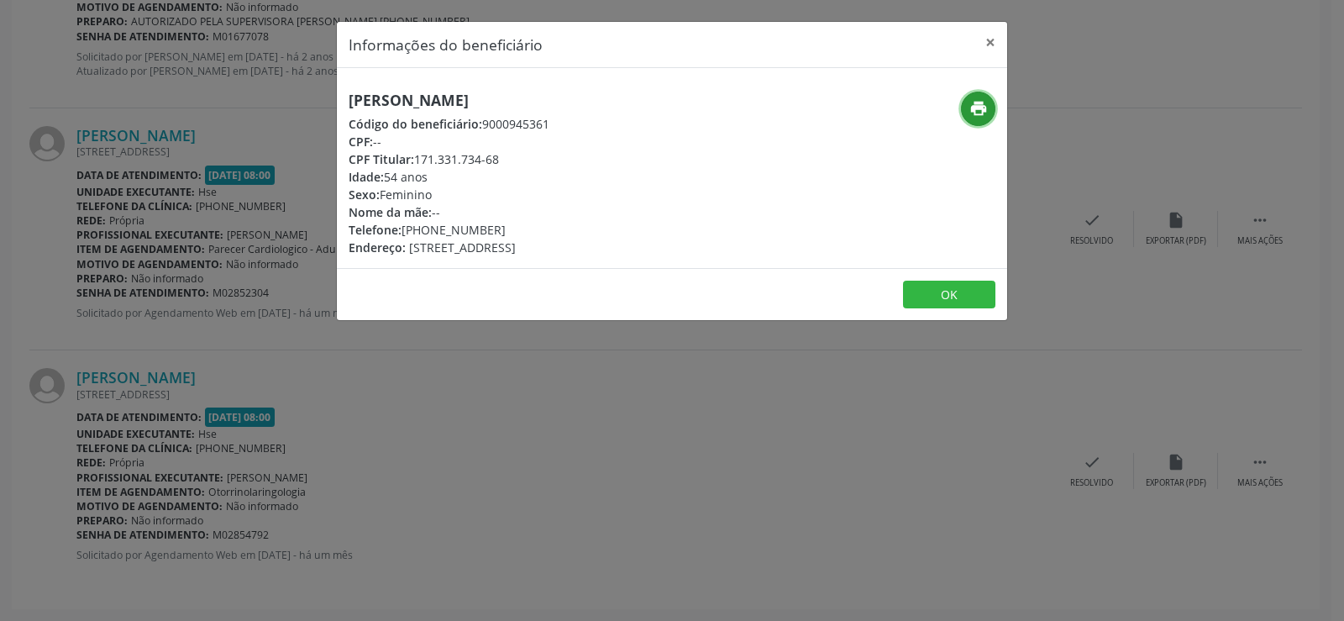
click at [990, 113] on button "print" at bounding box center [978, 109] width 34 height 34
click at [404, 105] on h5 "[PERSON_NAME]" at bounding box center [449, 101] width 201 height 18
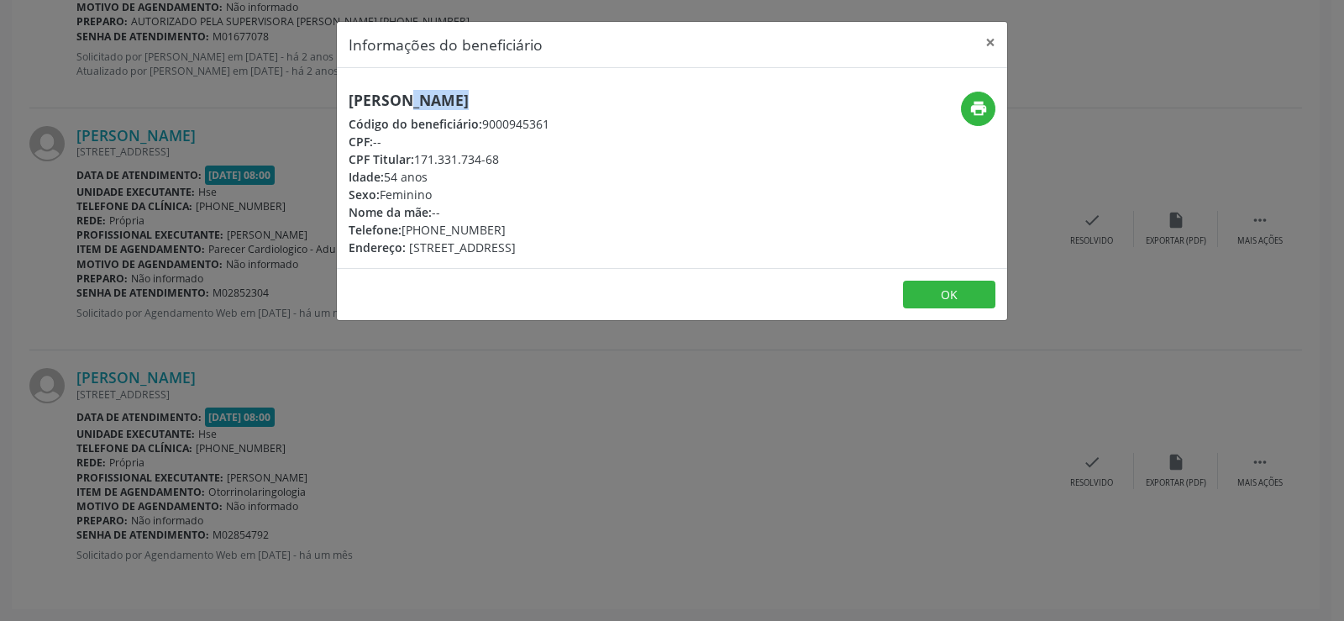
click at [404, 105] on h5 "[PERSON_NAME]" at bounding box center [449, 101] width 201 height 18
copy div "[PERSON_NAME]"
click at [217, 305] on div "Informações do beneficiário × Adenilda Maria de Melo Fragoso Lins Código do ben…" at bounding box center [672, 310] width 1344 height 621
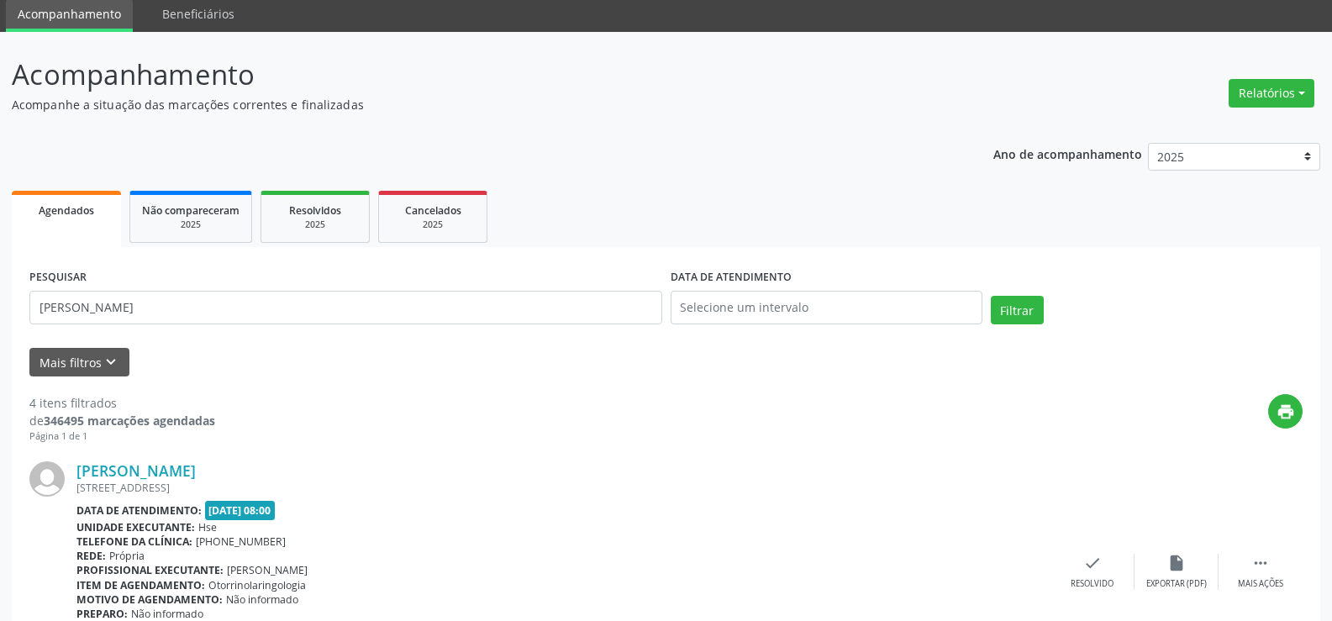
scroll to position [0, 0]
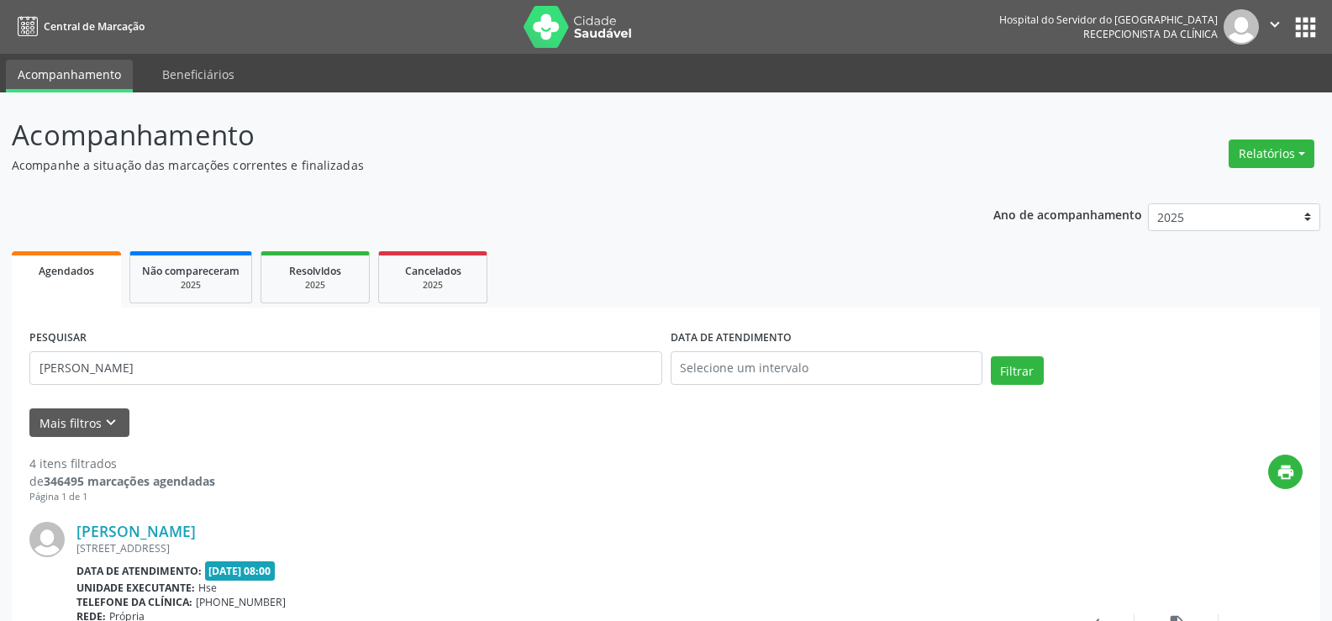
click at [469, 340] on div "PESQUISAR adenilda maria de melo" at bounding box center [345, 360] width 641 height 71
click at [485, 364] on input "adenilda maria de melo" at bounding box center [345, 368] width 633 height 34
paste input "[PERSON_NAME]"
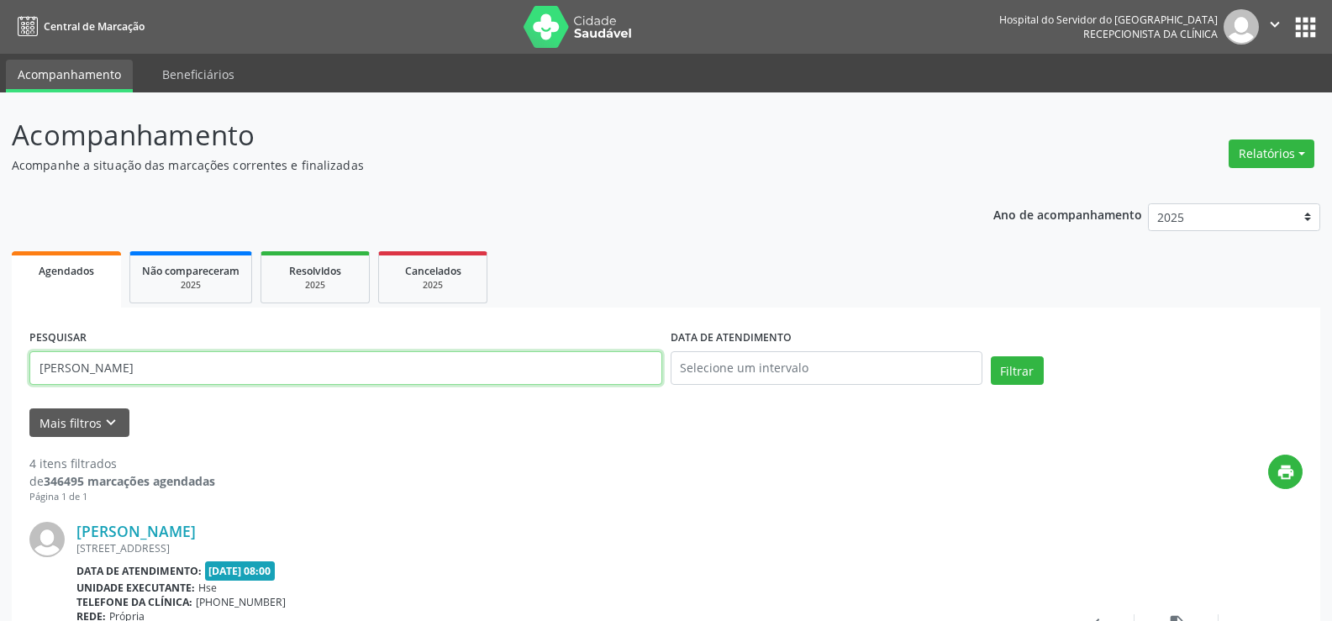
click at [991, 356] on button "Filtrar" at bounding box center [1017, 370] width 53 height 29
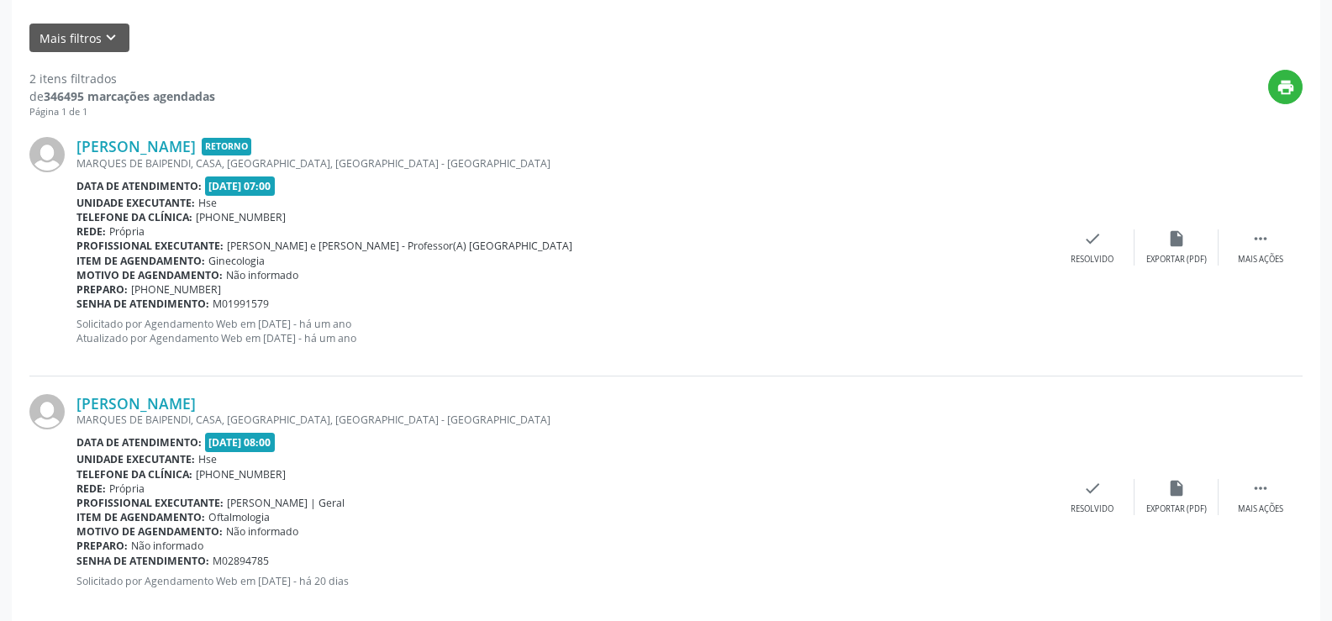
scroll to position [411, 0]
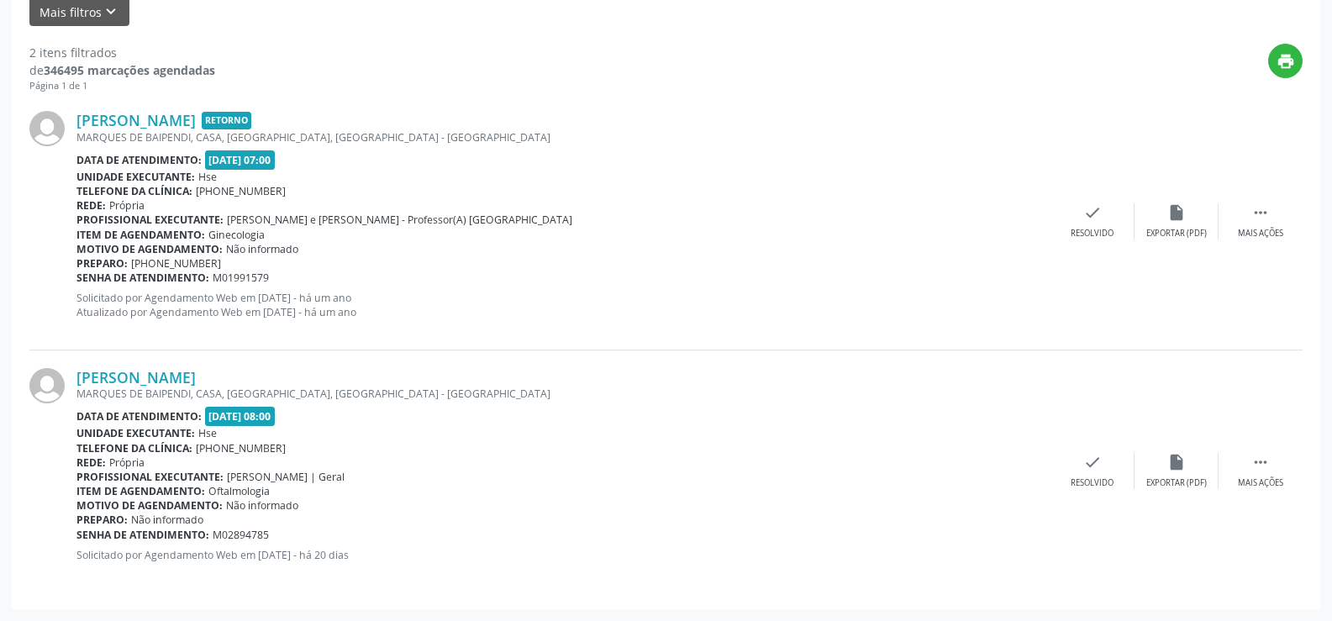
click at [633, 29] on div "2 itens filtrados de 346495 marcações agendadas Página 1 de 1 print Karine Cass…" at bounding box center [665, 308] width 1273 height 565
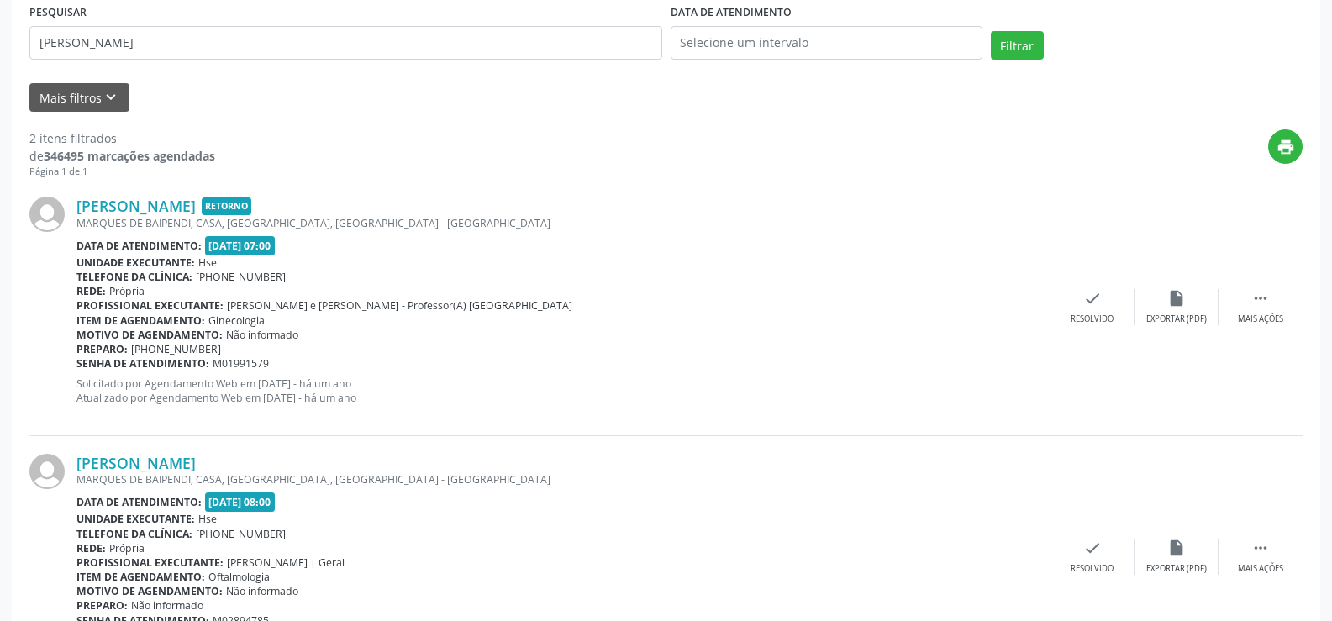
scroll to position [159, 0]
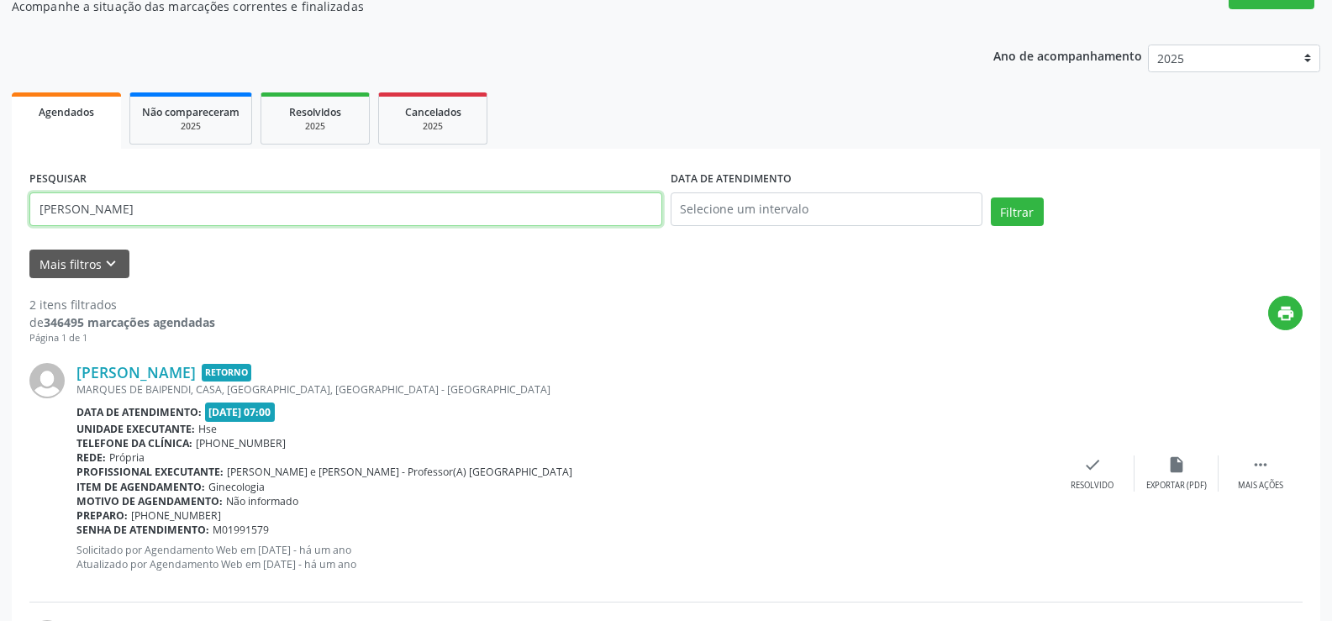
click at [207, 194] on input "[PERSON_NAME]" at bounding box center [345, 209] width 633 height 34
click at [991, 197] on button "Filtrar" at bounding box center [1017, 211] width 53 height 29
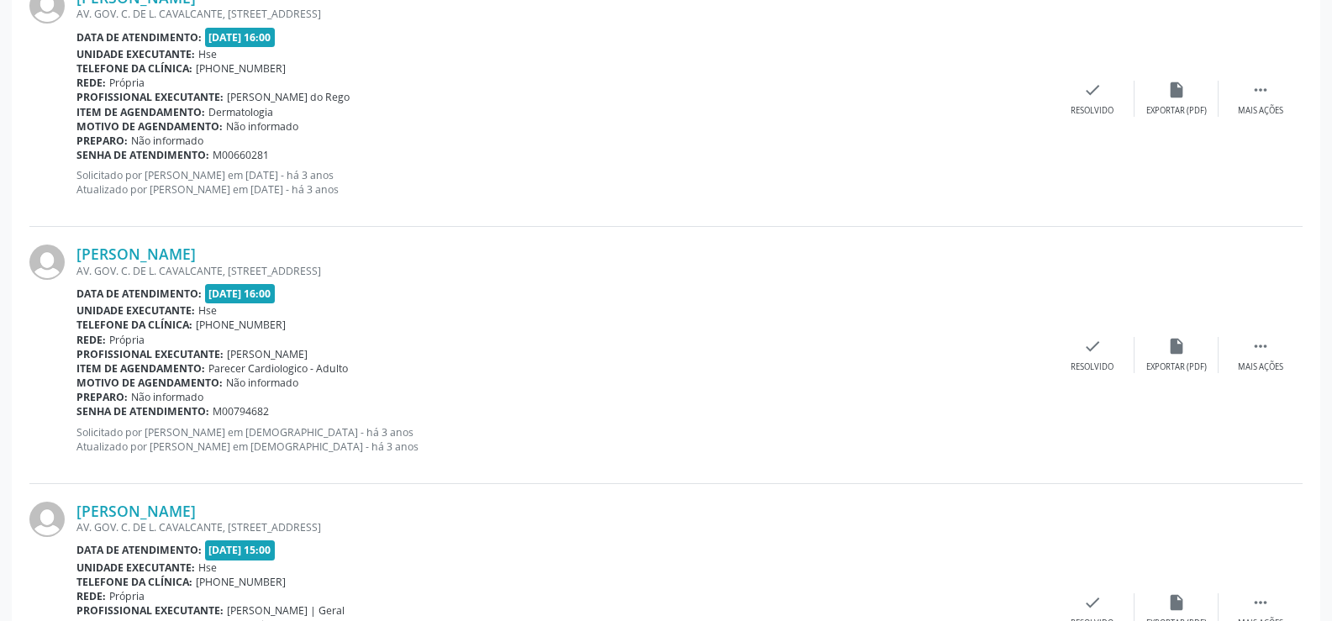
scroll to position [3809, 0]
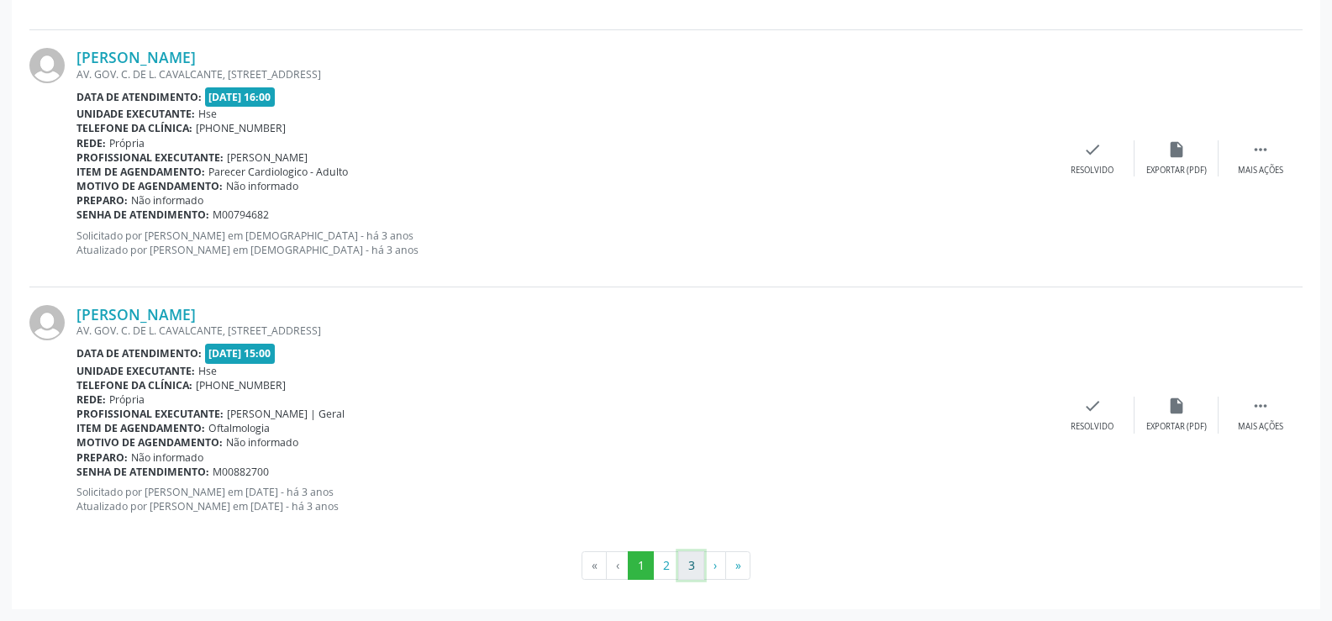
click at [686, 560] on button "3" at bounding box center [691, 565] width 26 height 29
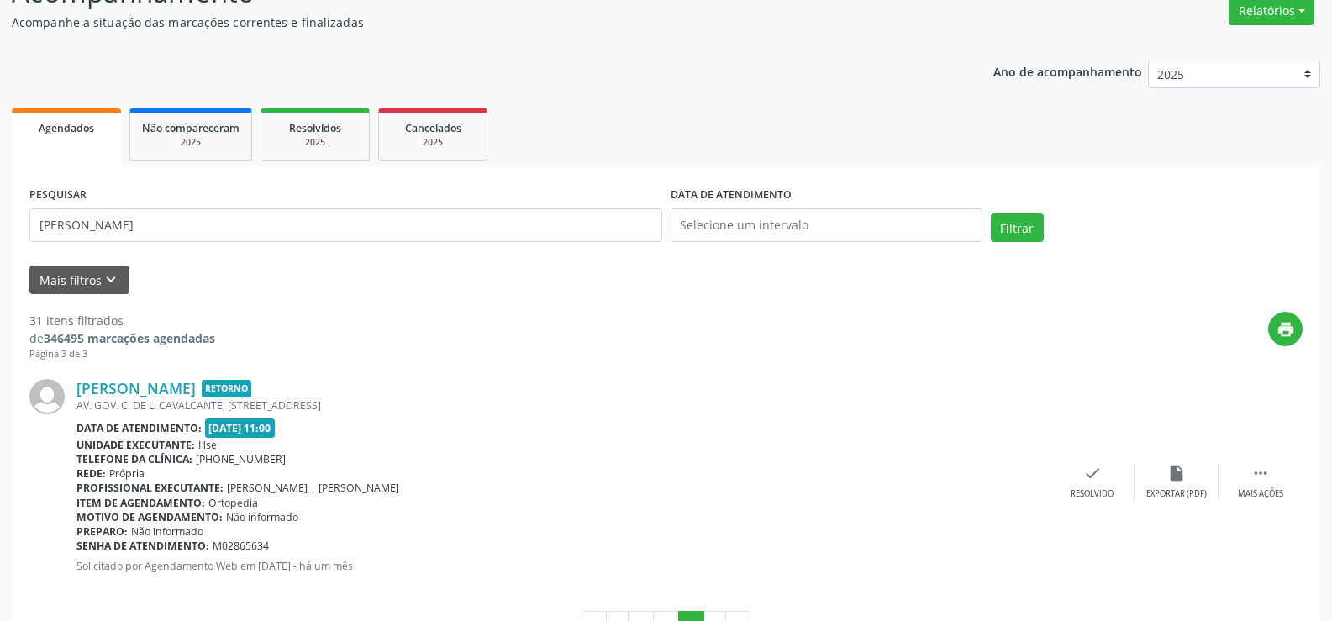
scroll to position [202, 0]
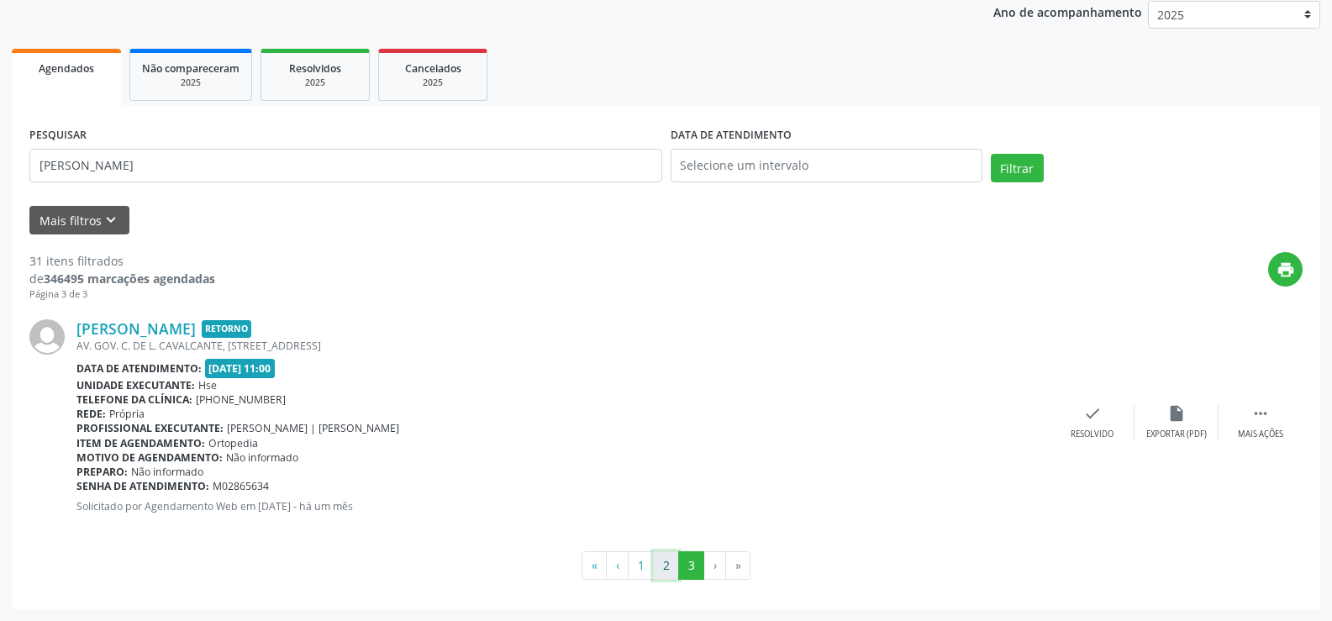
click at [659, 571] on button "2" at bounding box center [666, 565] width 26 height 29
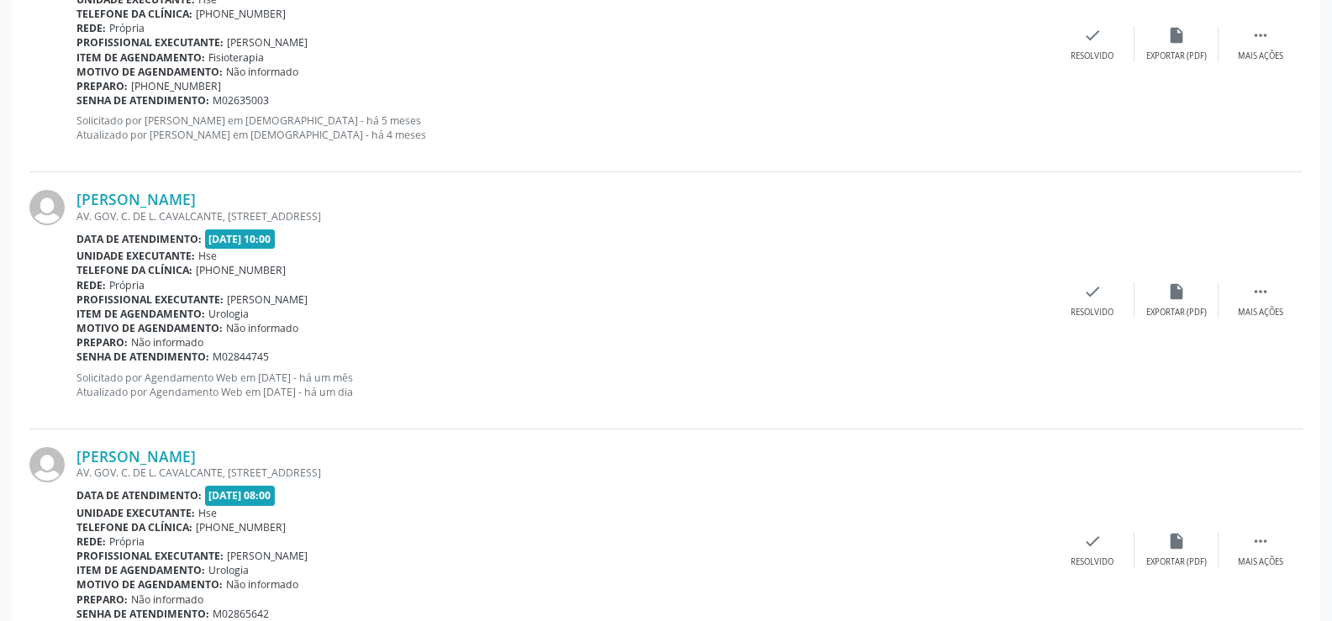
scroll to position [3795, 0]
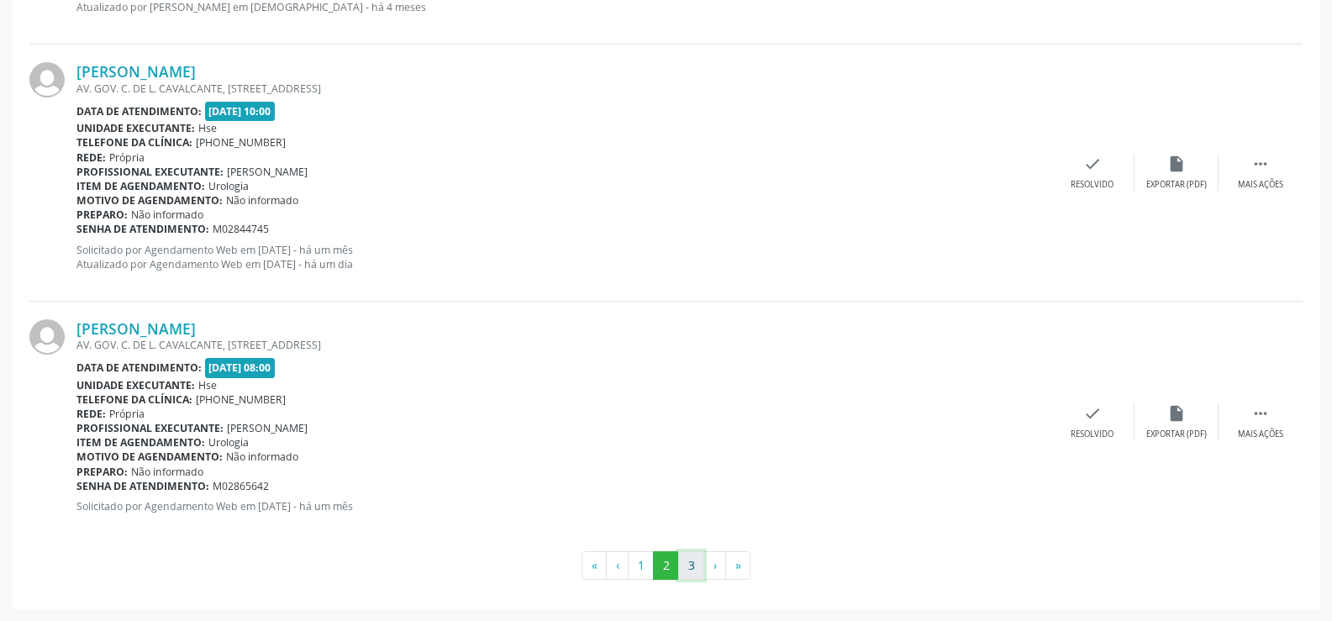
click at [680, 556] on button "3" at bounding box center [691, 565] width 26 height 29
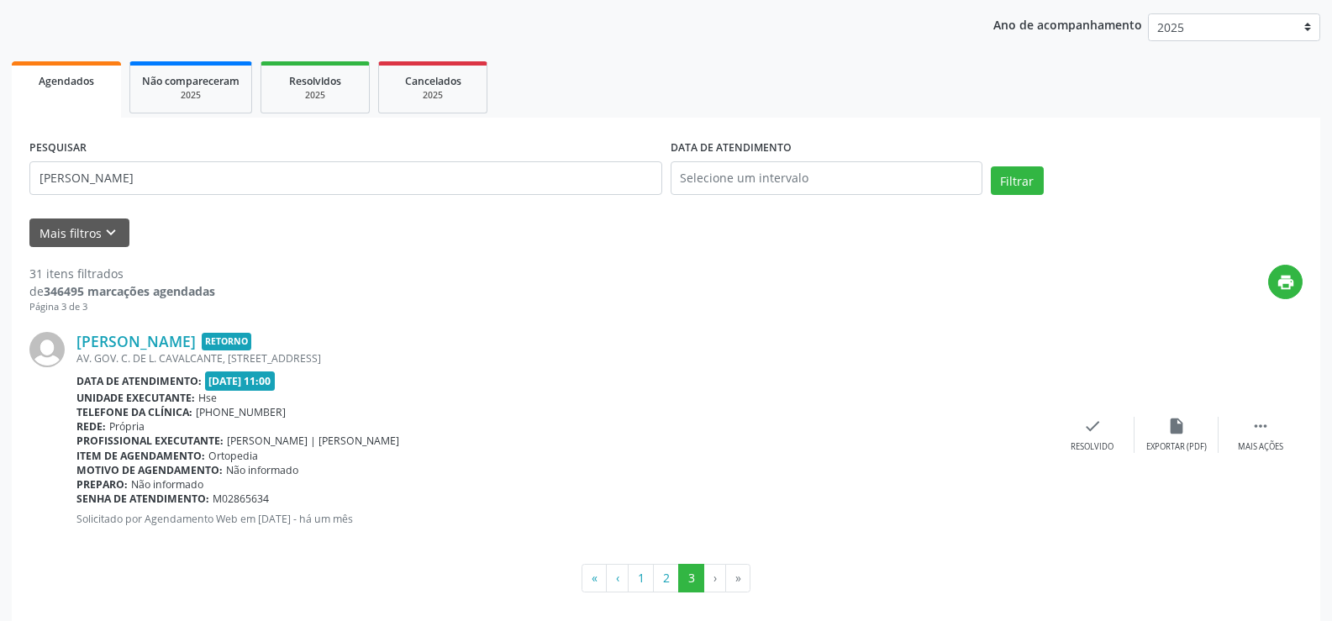
scroll to position [202, 0]
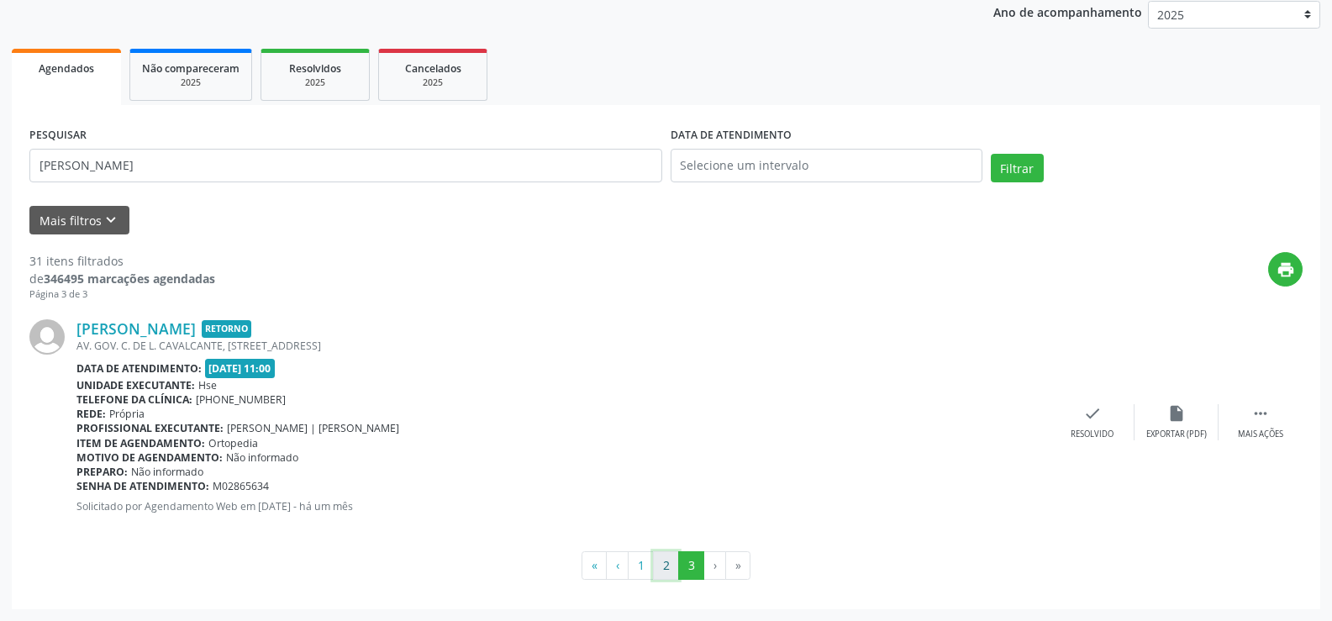
click at [664, 560] on button "2" at bounding box center [666, 565] width 26 height 29
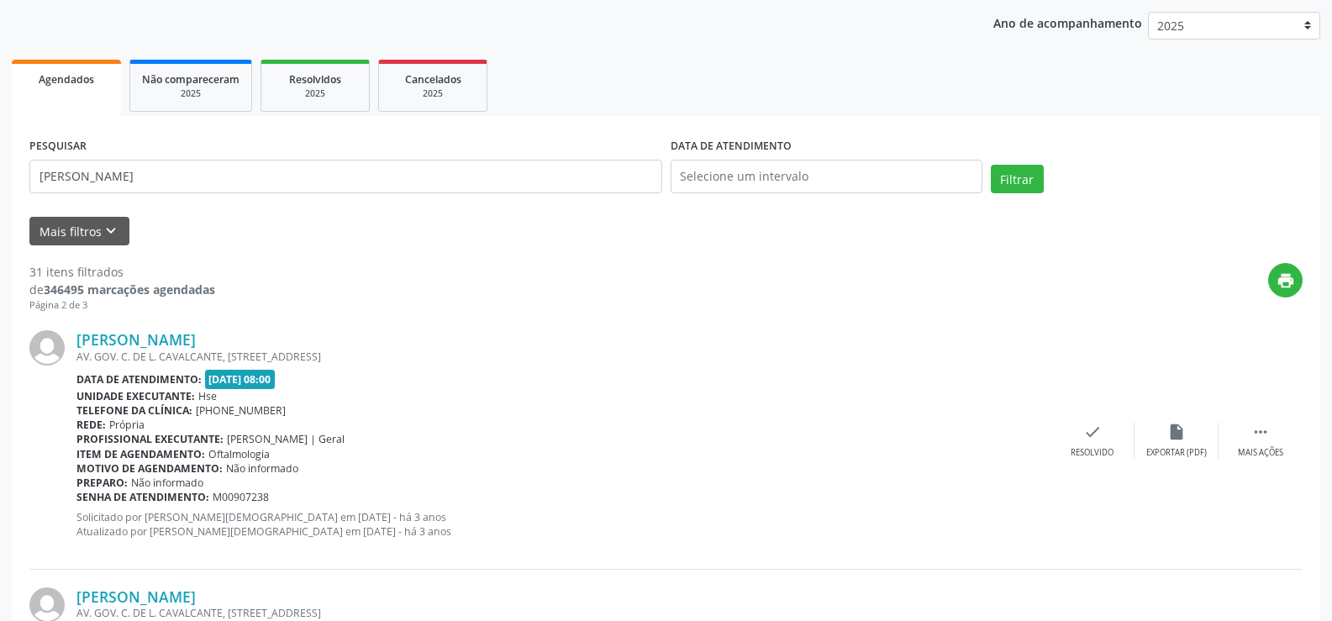
scroll to position [0, 0]
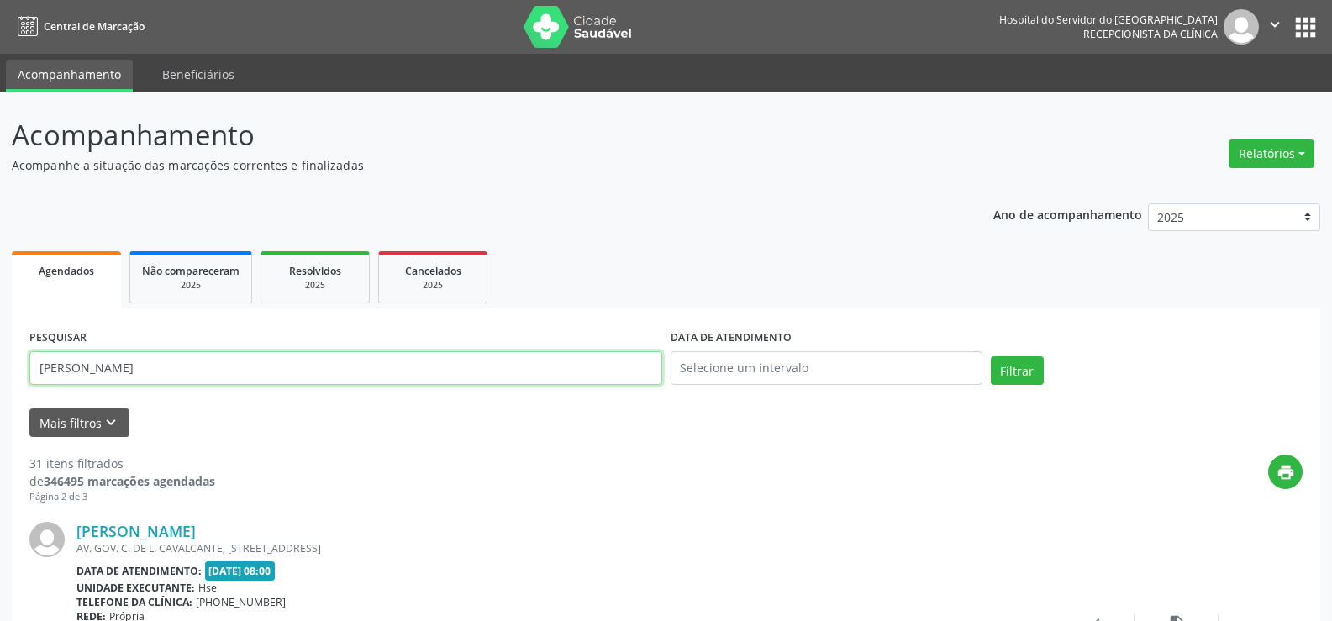
click at [378, 365] on input "rinaldo ferraz" at bounding box center [345, 368] width 633 height 34
click at [991, 356] on button "Filtrar" at bounding box center [1017, 370] width 53 height 29
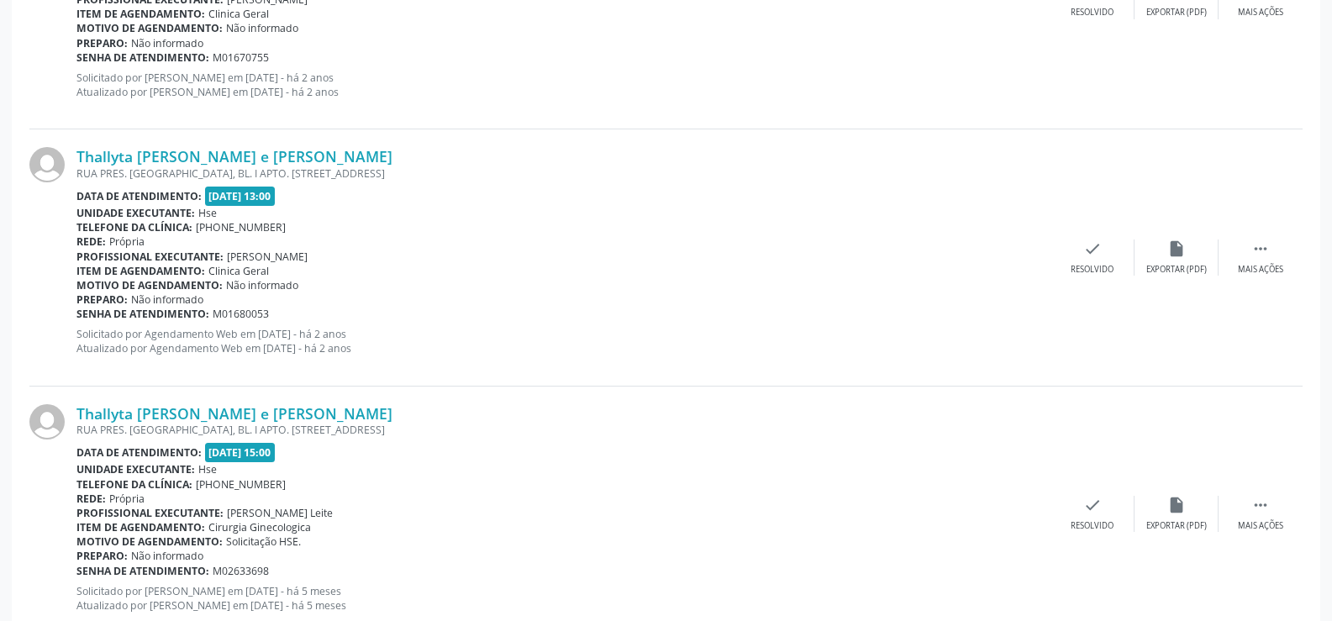
scroll to position [3233, 0]
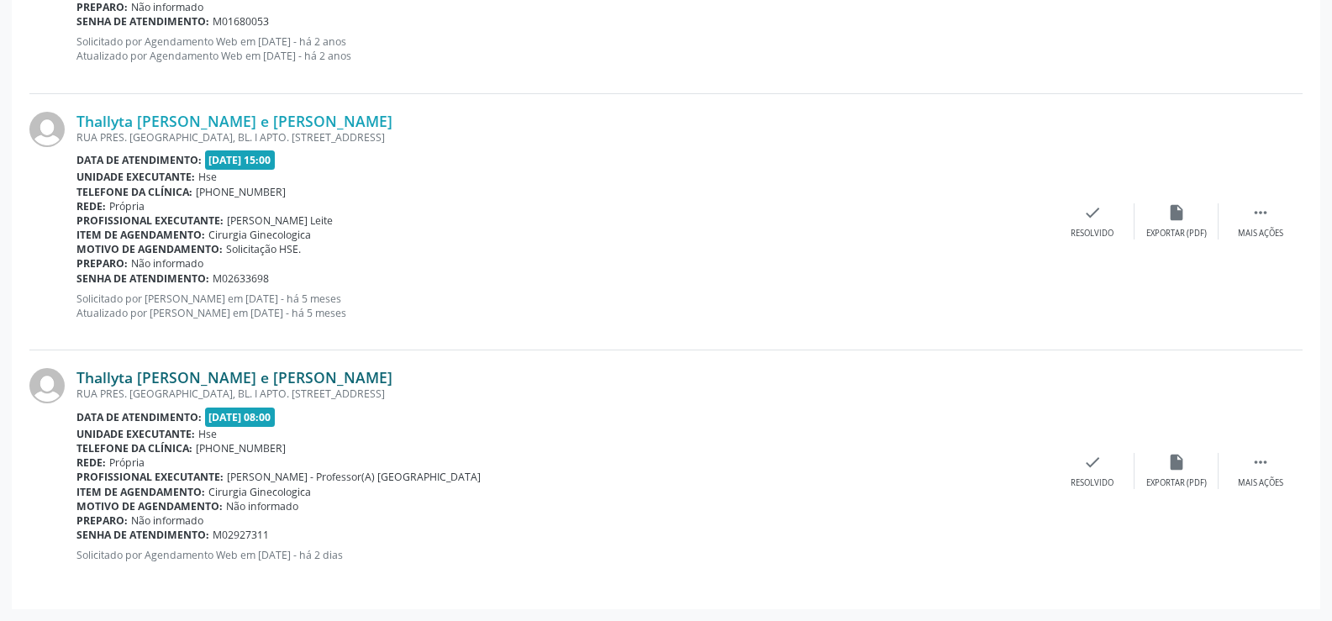
click at [239, 381] on link "Thallyta Marrina Arruda e Silva" at bounding box center [234, 377] width 316 height 18
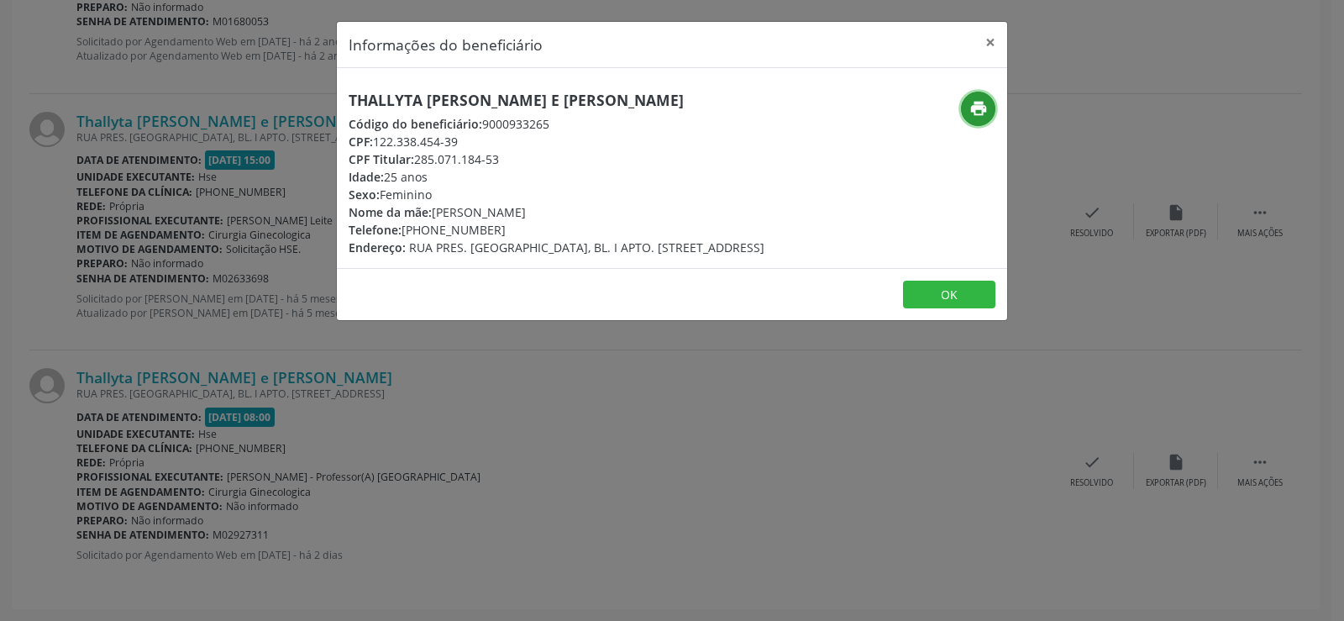
click at [981, 103] on icon "print" at bounding box center [979, 108] width 18 height 18
click at [522, 97] on h5 "Thallyta Marrina Arruda e Silva" at bounding box center [557, 101] width 416 height 18
click at [521, 97] on h5 "Thallyta Marrina Arruda e Silva" at bounding box center [557, 101] width 416 height 18
copy div "Thallyta Marrina Arruda e Silva"
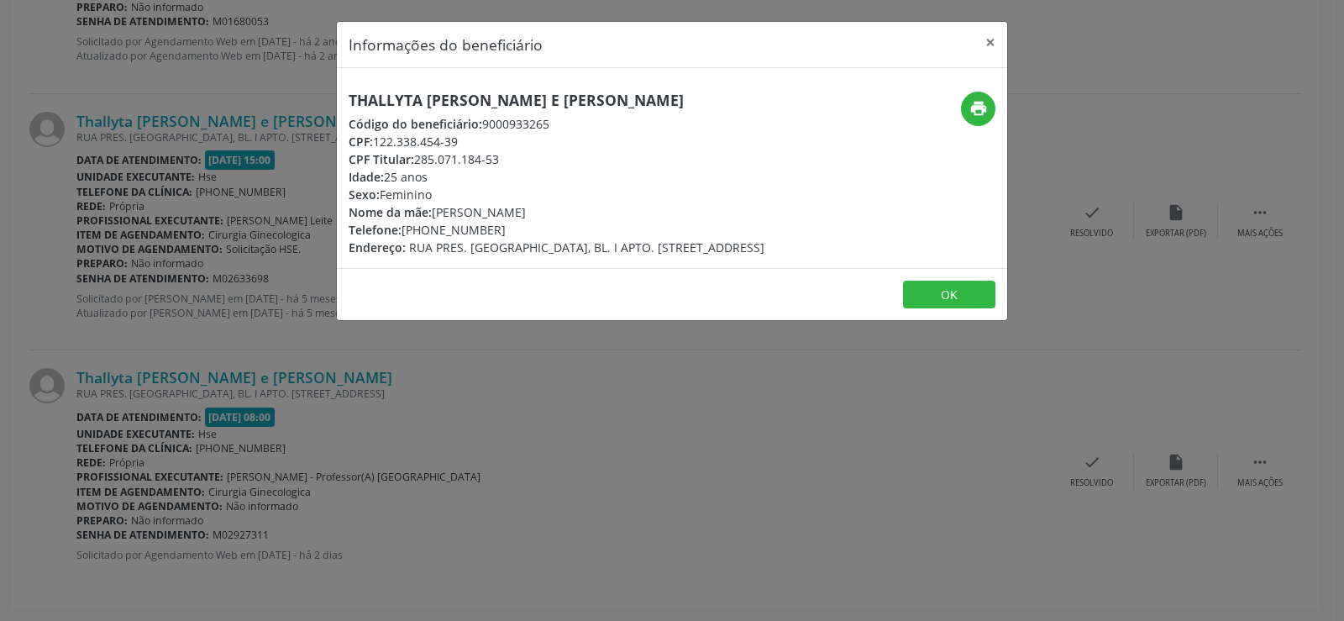
click at [187, 155] on div "Informações do beneficiário × Thallyta Marrina Arruda e Silva Código do benefic…" at bounding box center [672, 310] width 1344 height 621
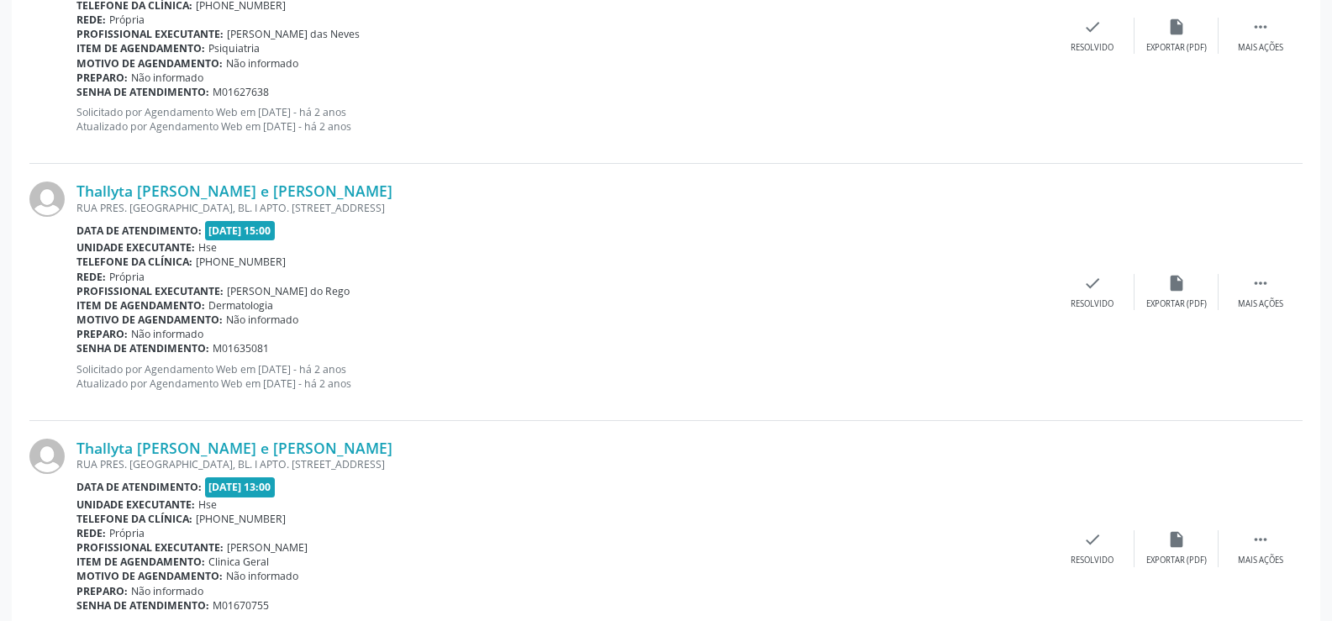
scroll to position [2309, 0]
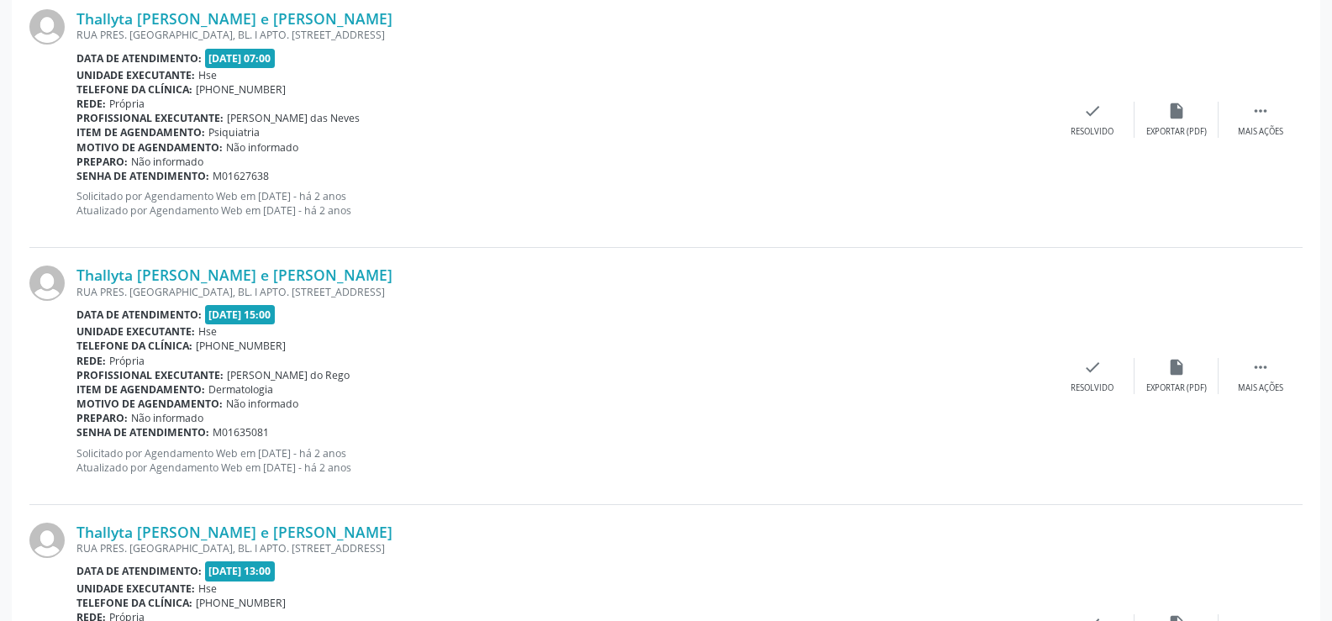
drag, startPoint x: 337, startPoint y: 380, endPoint x: 446, endPoint y: 222, distance: 192.0
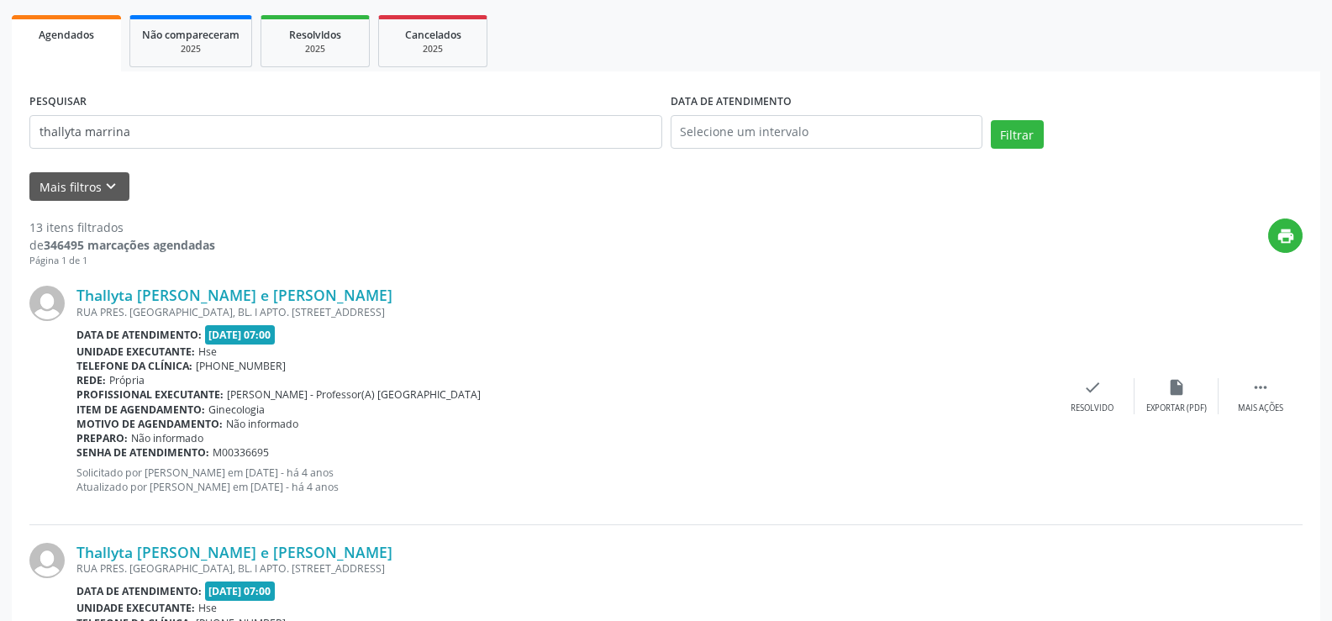
scroll to position [0, 0]
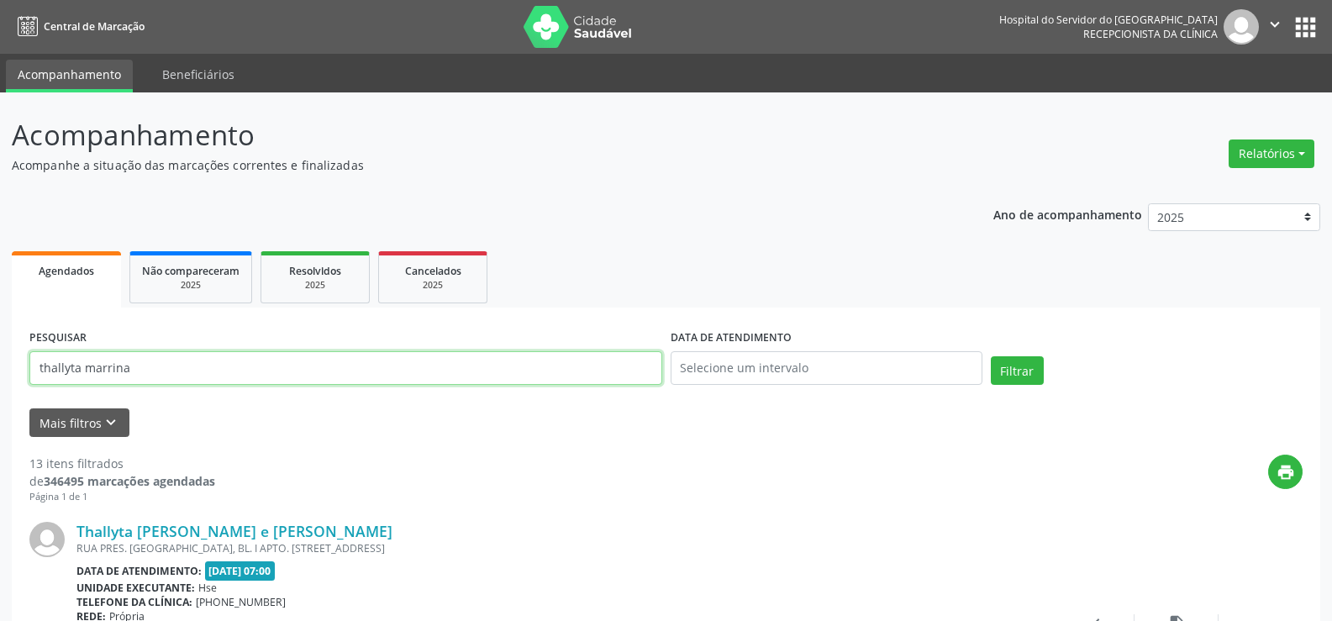
click at [549, 381] on input "thallyta marrina" at bounding box center [345, 368] width 633 height 34
click at [991, 356] on button "Filtrar" at bounding box center [1017, 370] width 53 height 29
click at [225, 369] on input "roselia roch" at bounding box center [345, 368] width 633 height 34
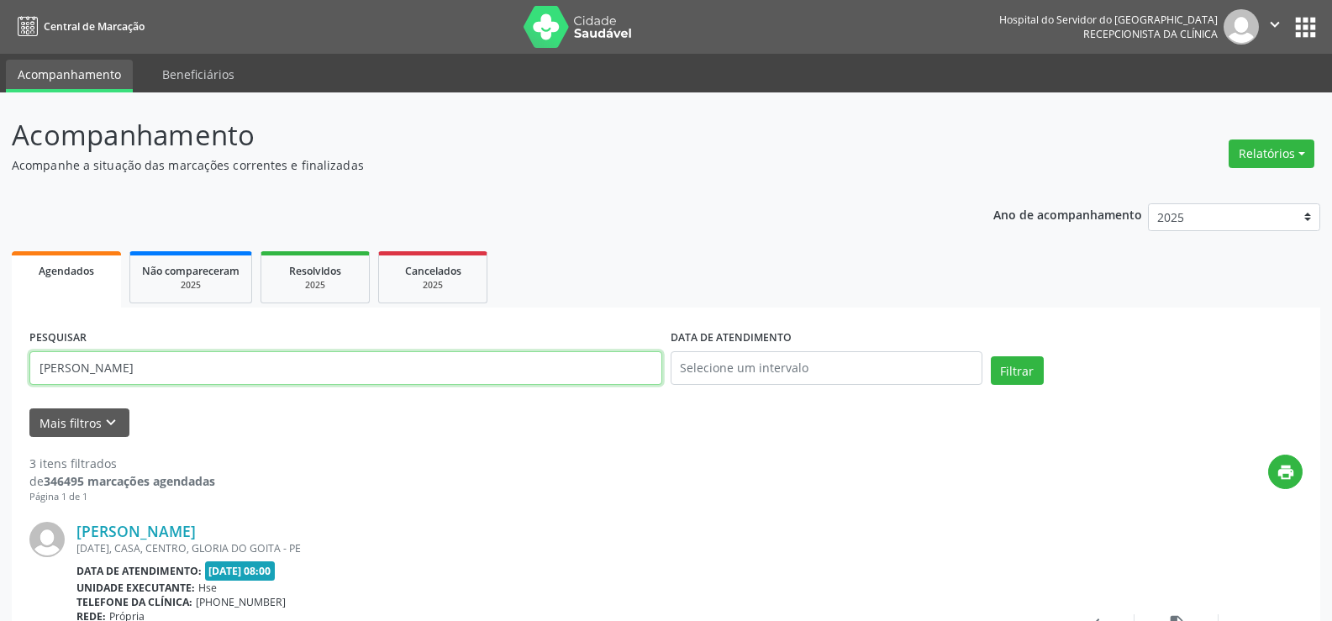
click at [225, 369] on input "roselia roch" at bounding box center [345, 368] width 633 height 34
click at [991, 356] on button "Filtrar" at bounding box center [1017, 370] width 53 height 29
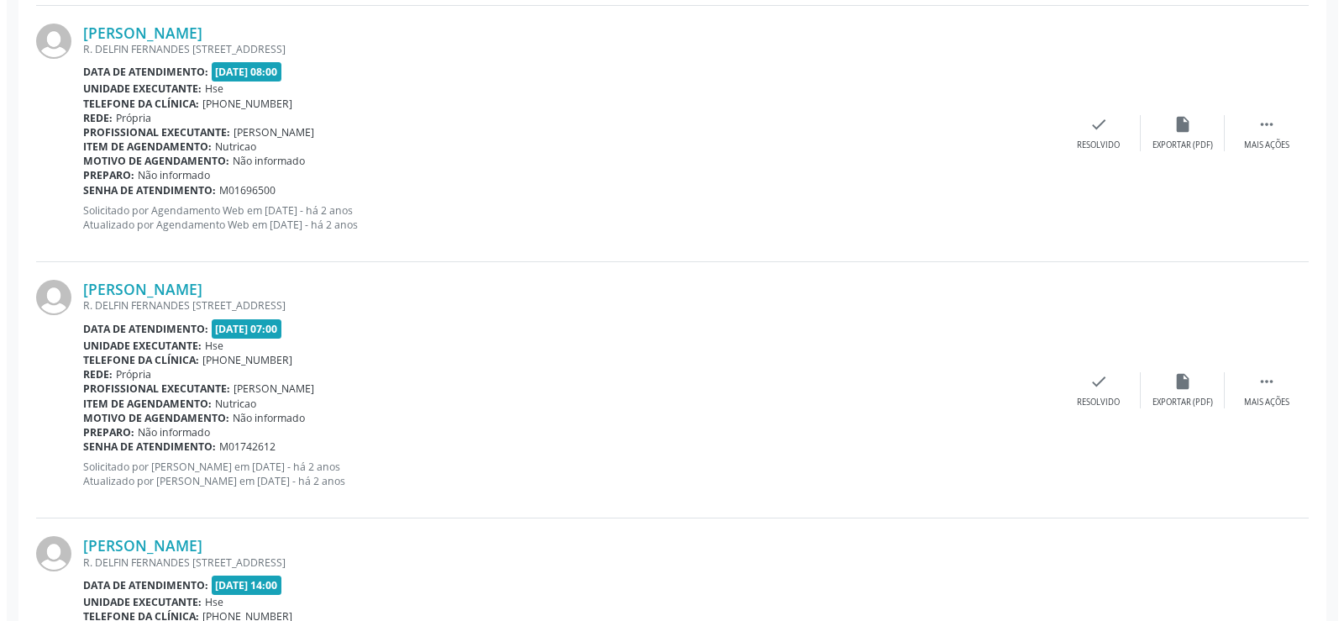
scroll to position [3490, 0]
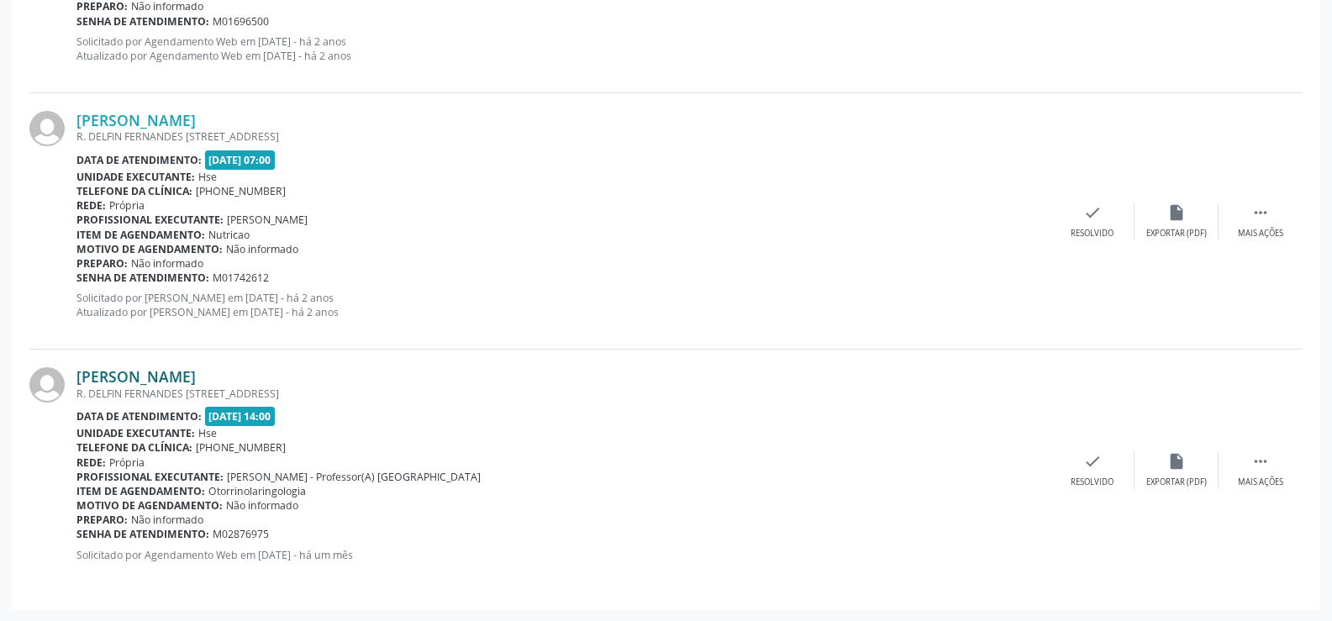
click at [196, 382] on link "Mauricio da Silva Albuquerque" at bounding box center [135, 376] width 119 height 18
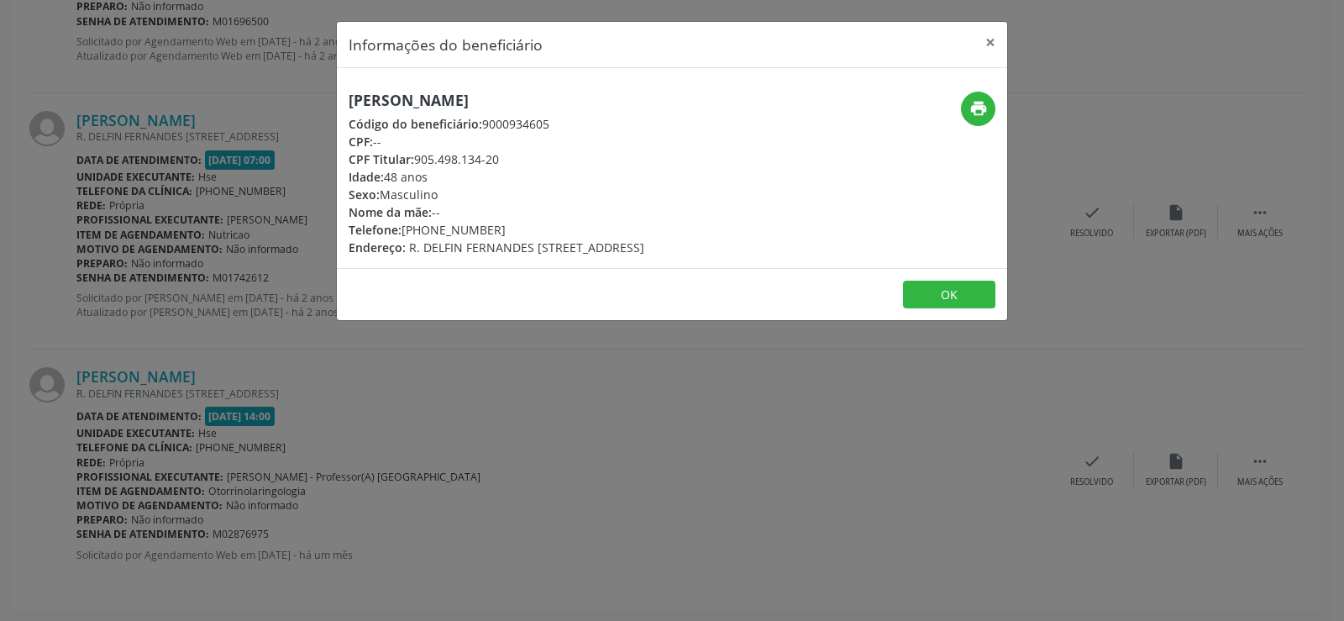
click at [958, 113] on div "print" at bounding box center [896, 109] width 200 height 34
click at [964, 110] on button "print" at bounding box center [978, 109] width 34 height 34
click at [357, 100] on h5 "Mauricio da Silva Albuquerque" at bounding box center [497, 101] width 296 height 18
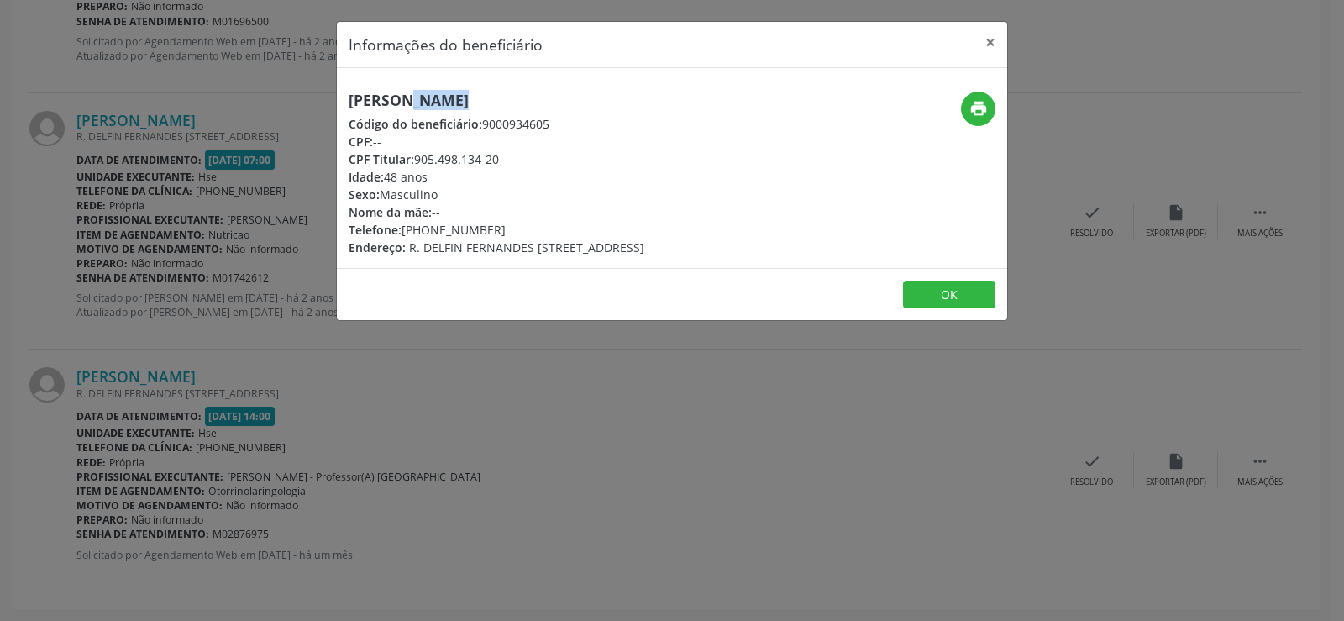
copy div "Mauricio da Silva Albuquerque"
click at [266, 446] on div "Informações do beneficiário × Mauricio da Silva Albuquerque Código do beneficiá…" at bounding box center [672, 310] width 1344 height 621
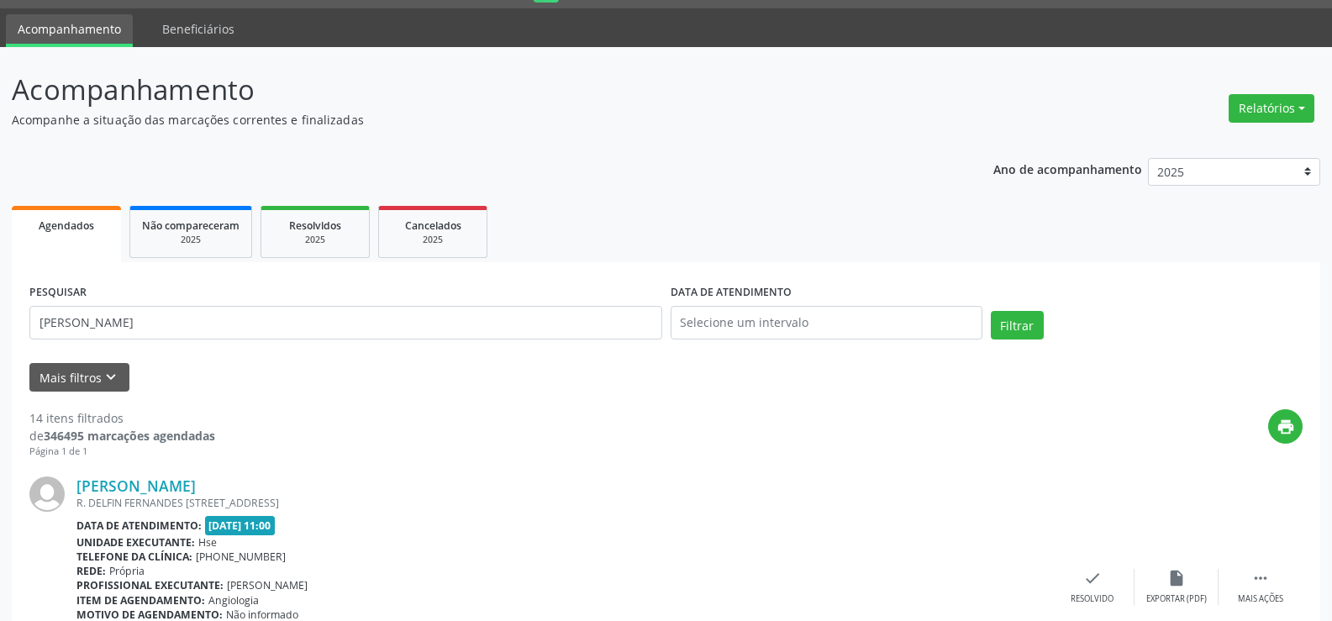
scroll to position [0, 0]
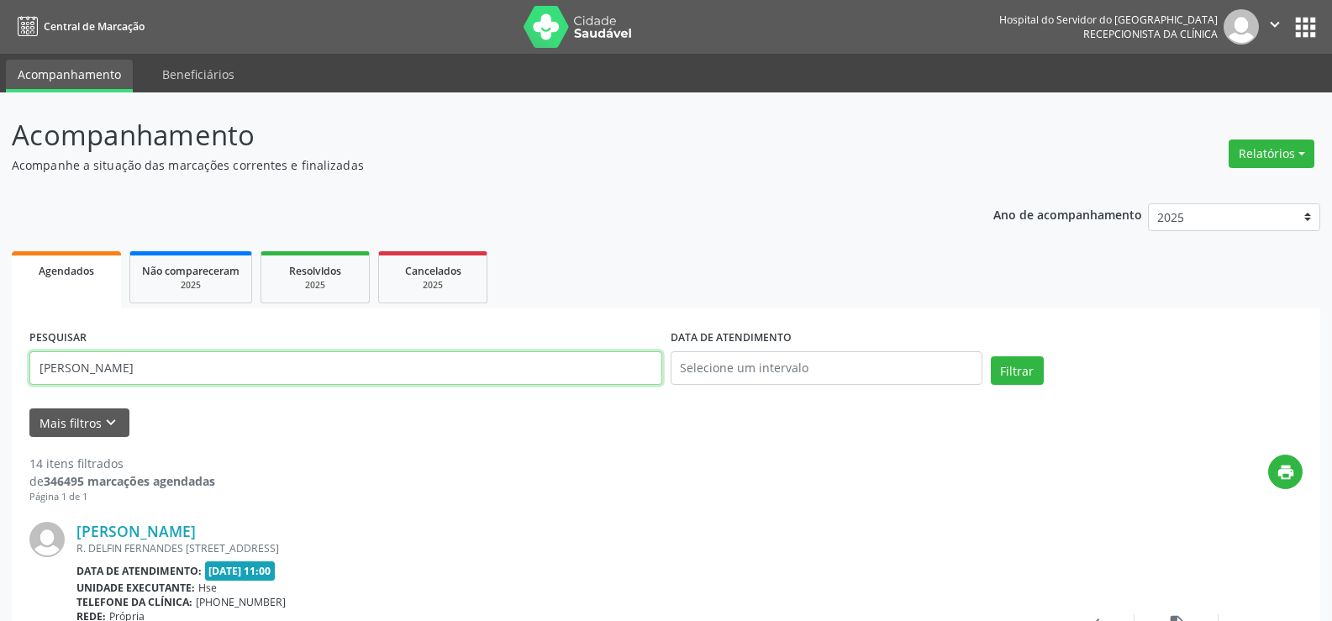
click at [281, 374] on input "mauricio da silva albuquerque" at bounding box center [345, 368] width 633 height 34
click at [991, 356] on button "Filtrar" at bounding box center [1017, 370] width 53 height 29
click at [282, 374] on input "sandra ribeiro da silva" at bounding box center [345, 368] width 633 height 34
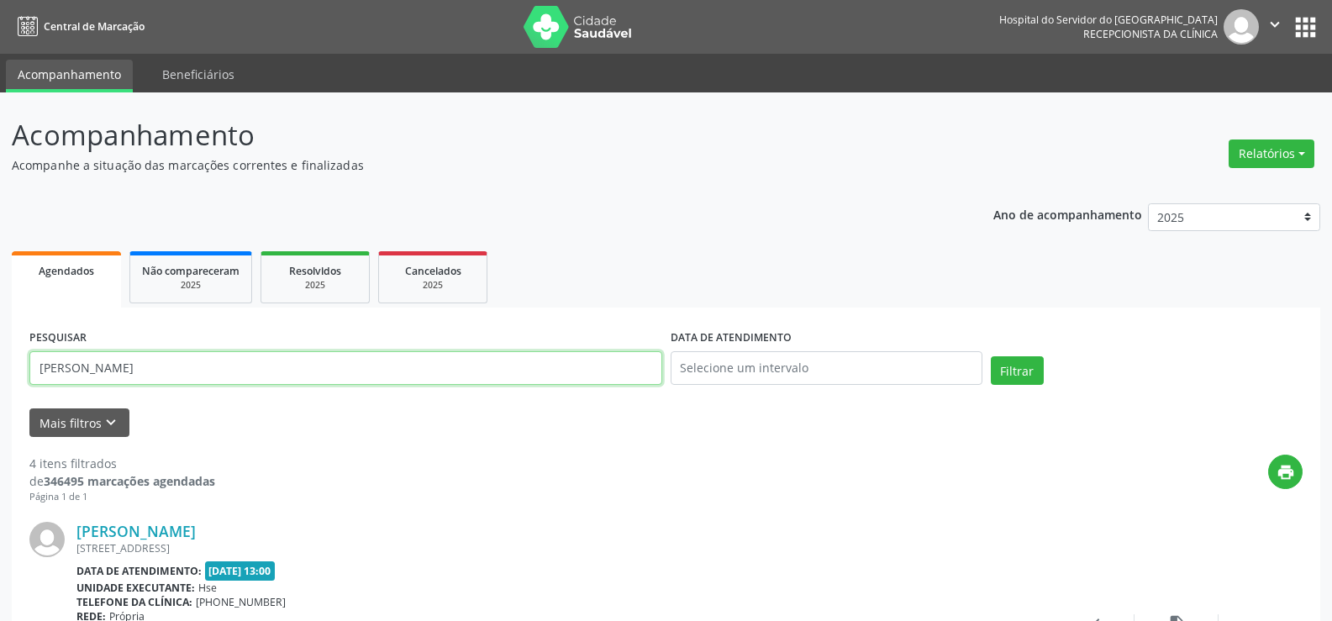
click at [282, 374] on input "sandra ribeiro da silva" at bounding box center [345, 368] width 633 height 34
click at [991, 356] on button "Filtrar" at bounding box center [1017, 370] width 53 height 29
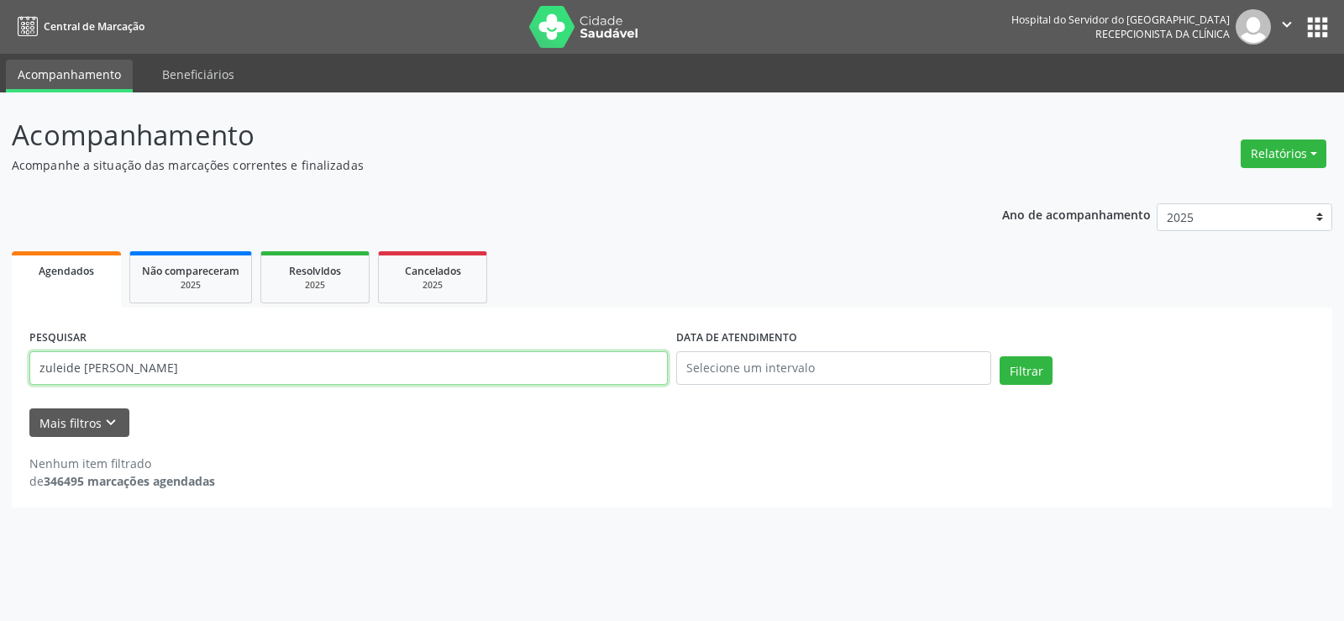
click at [414, 362] on input "zuleide maria oliveira" at bounding box center [348, 368] width 638 height 34
click at [1000, 356] on button "Filtrar" at bounding box center [1026, 370] width 53 height 29
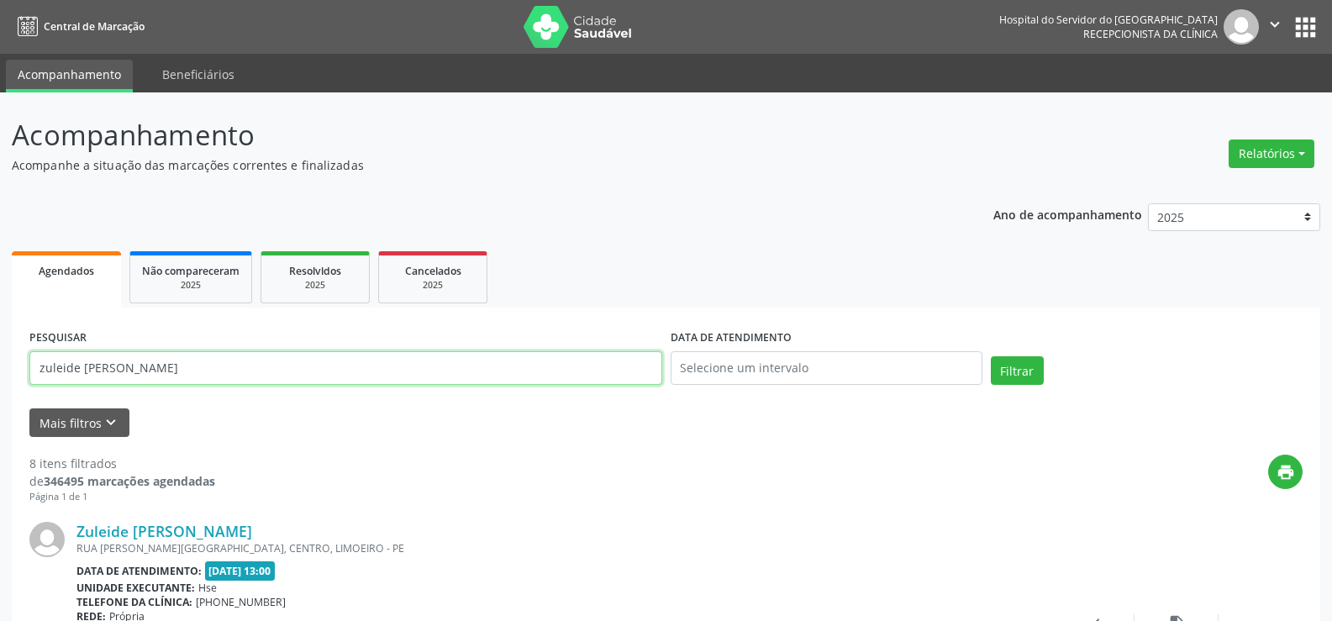
click at [325, 360] on input "zuleide maria de oliveira" at bounding box center [345, 368] width 633 height 34
paste input "rosinete maria goncalves"
click at [991, 356] on button "Filtrar" at bounding box center [1017, 370] width 53 height 29
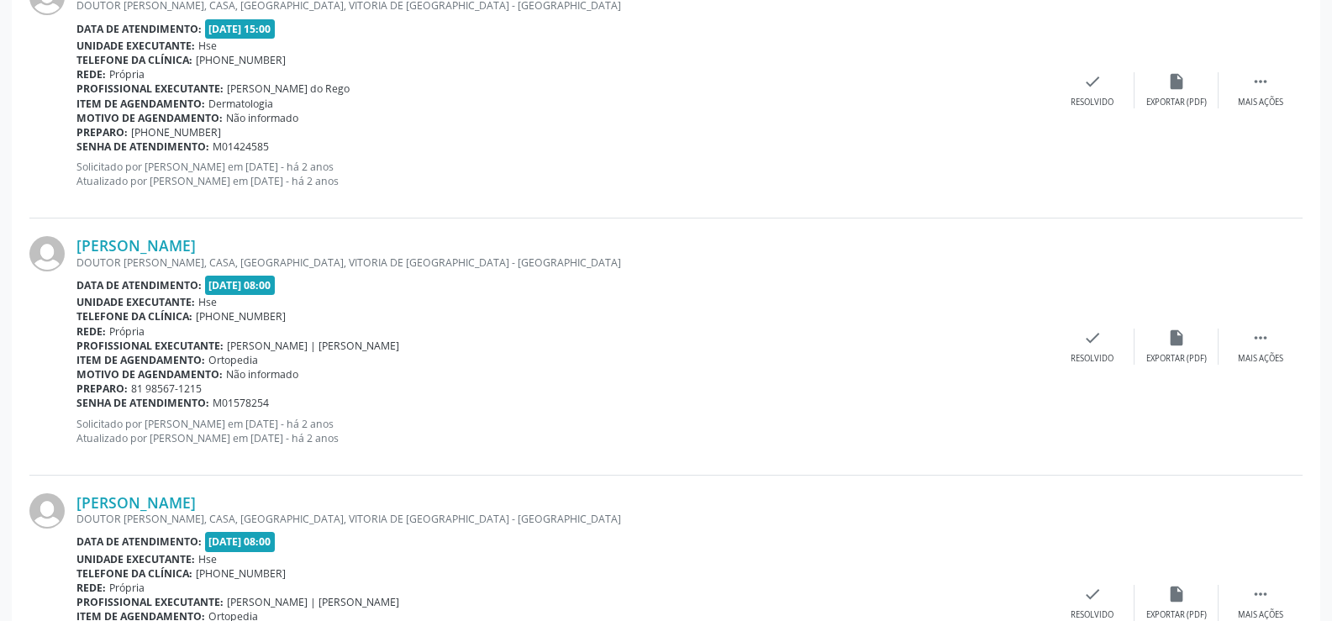
scroll to position [3809, 0]
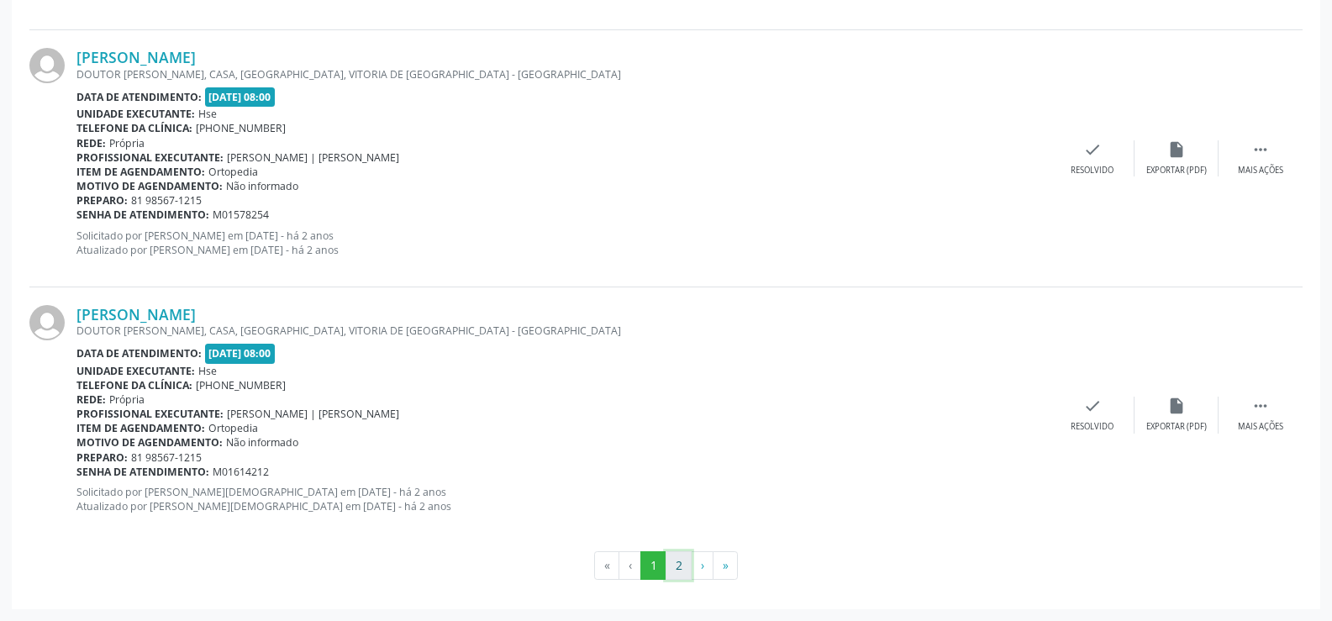
click at [688, 579] on button "2" at bounding box center [678, 565] width 26 height 29
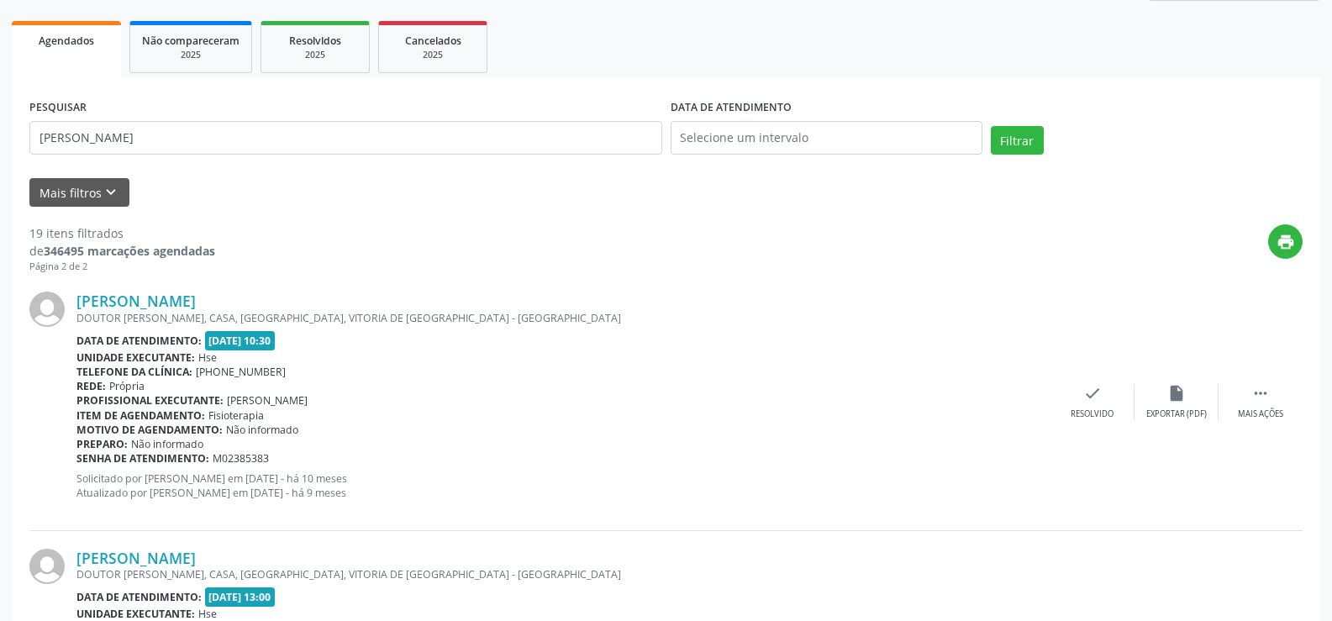
scroll to position [62, 0]
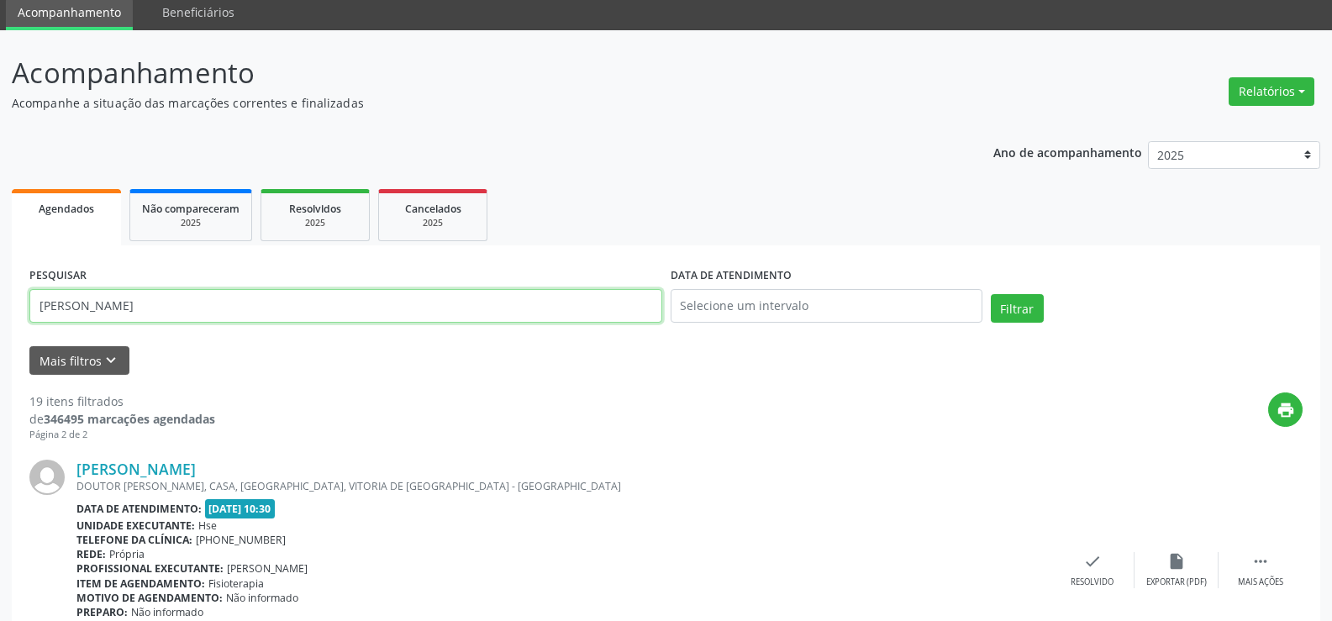
click at [470, 305] on input "rosinete maria goncalves" at bounding box center [345, 306] width 633 height 34
click at [520, 294] on input "rosinete maria goncalves" at bounding box center [345, 306] width 633 height 34
type input "r"
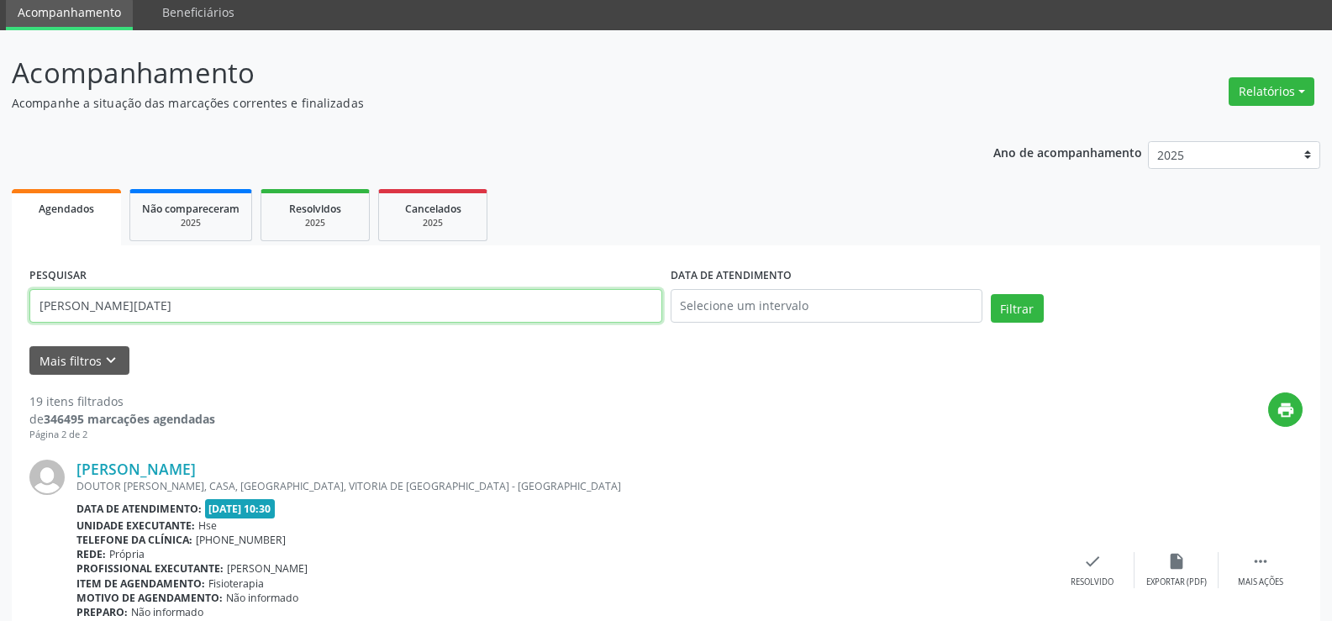
click at [991, 294] on button "Filtrar" at bounding box center [1017, 308] width 53 height 29
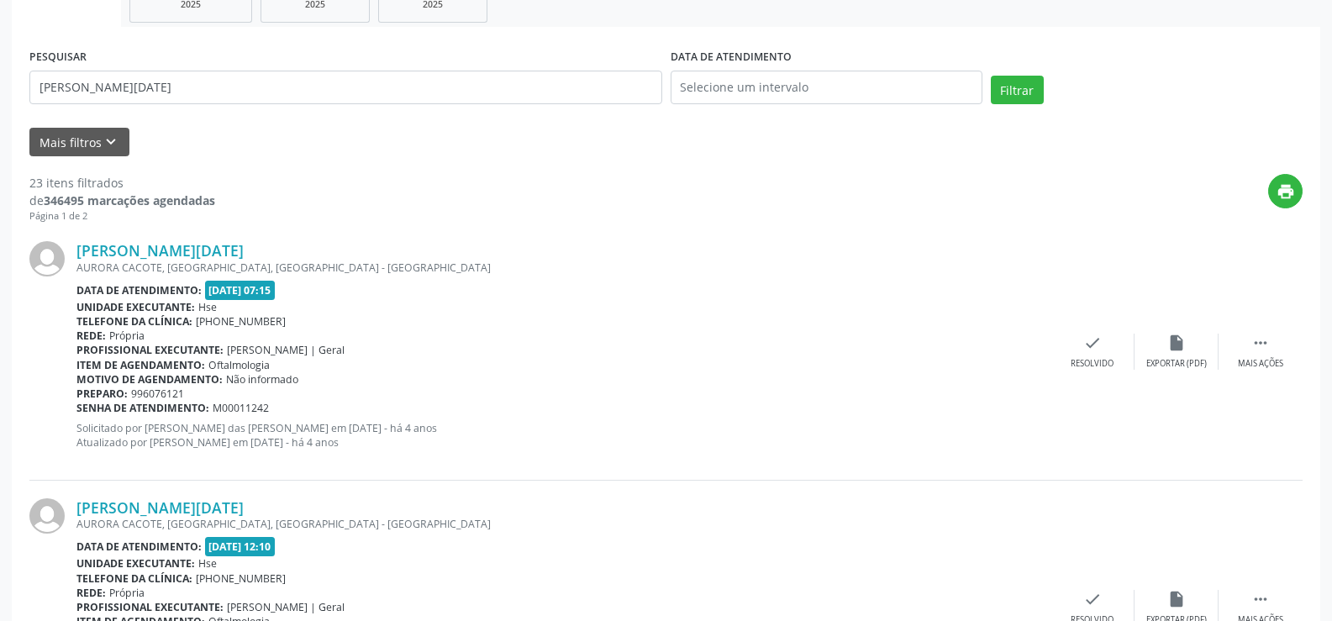
scroll to position [0, 0]
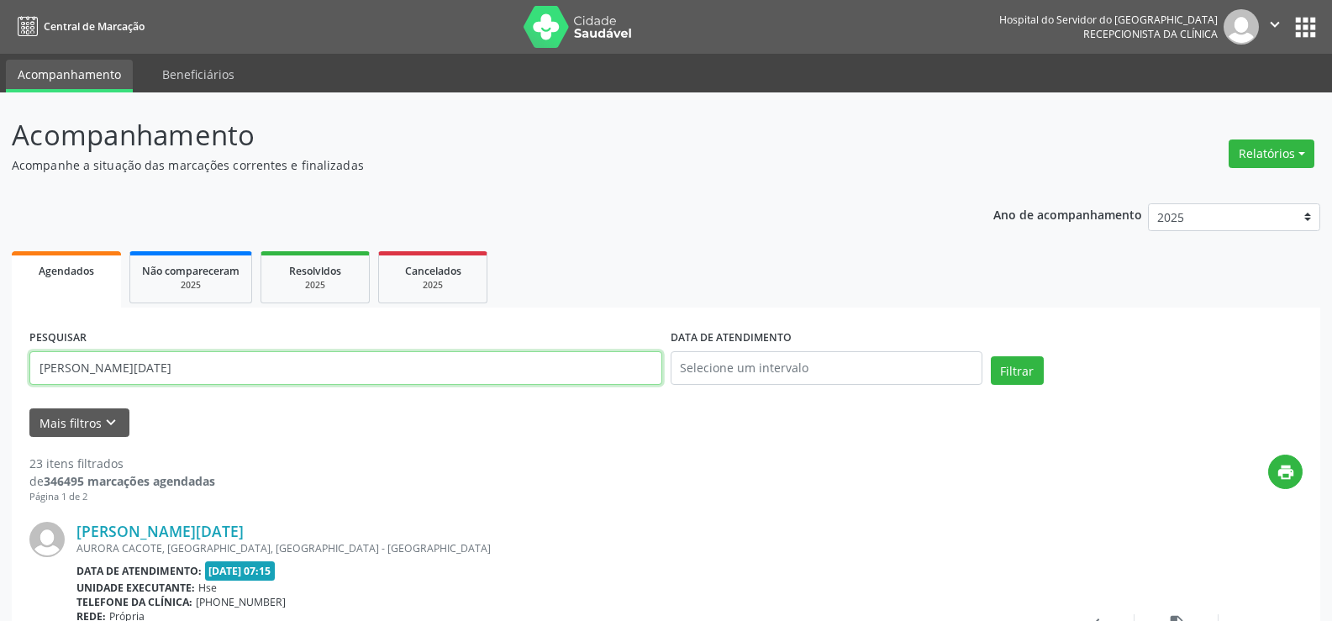
click at [532, 376] on input "maria lucia silva" at bounding box center [345, 368] width 633 height 34
type input "m"
click at [991, 356] on button "Filtrar" at bounding box center [1017, 370] width 53 height 29
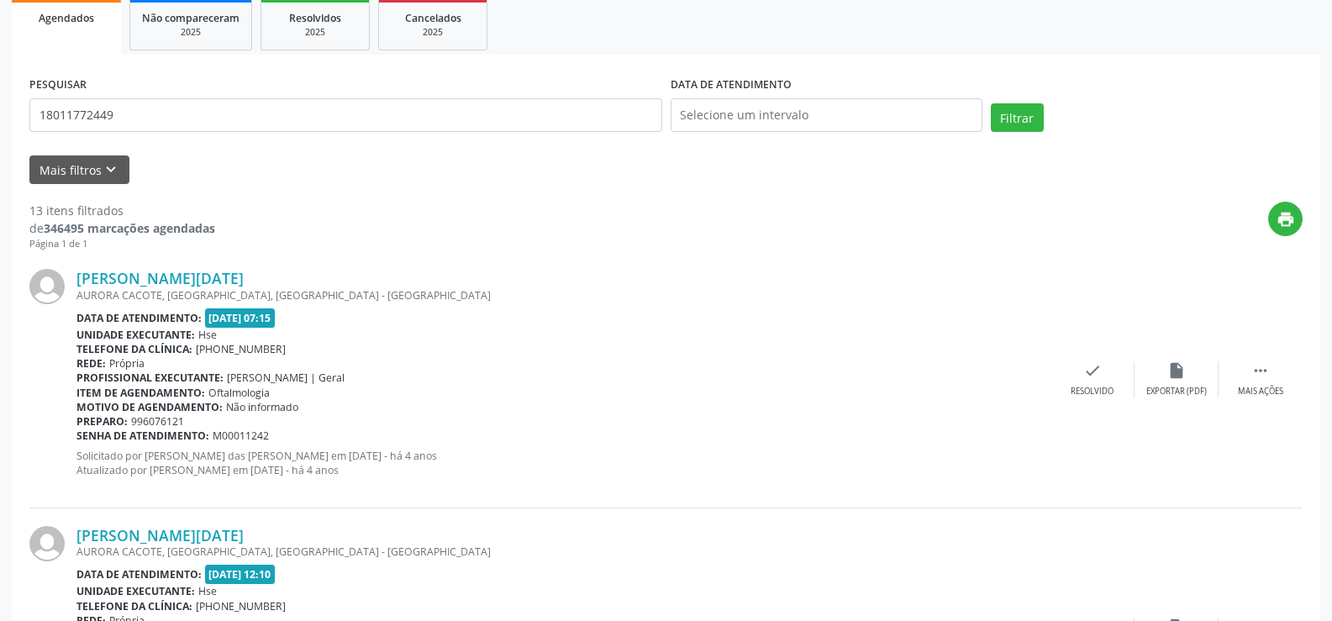
scroll to position [40, 0]
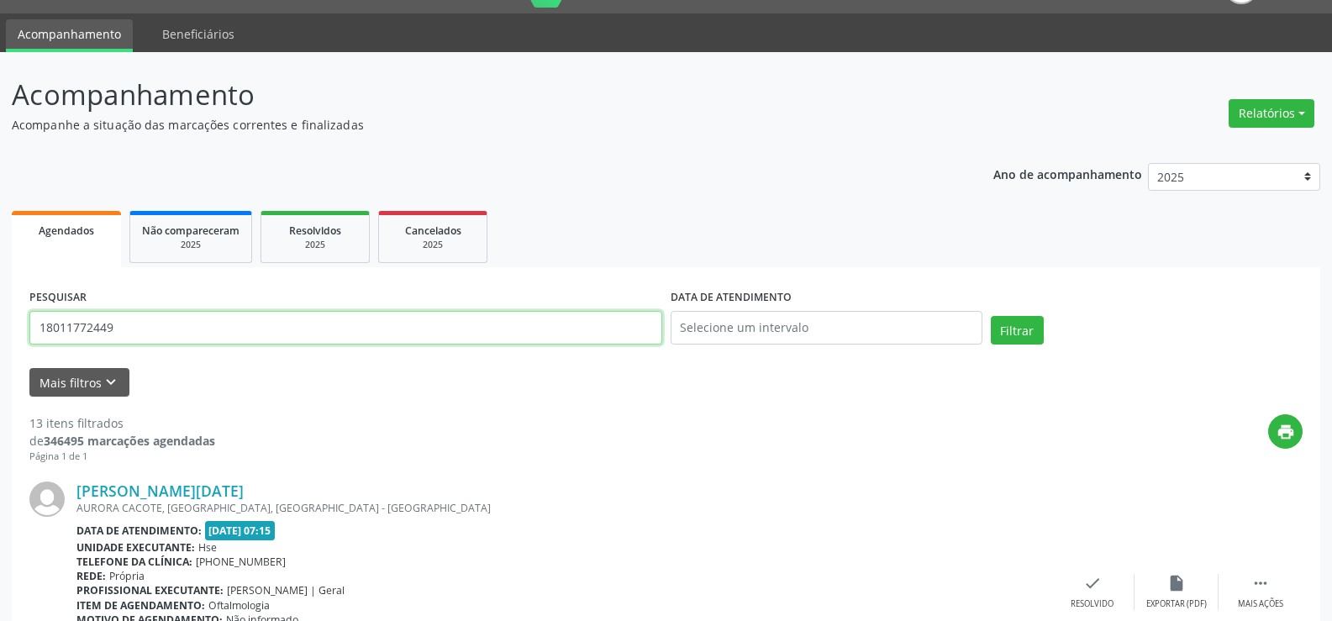
drag, startPoint x: 141, startPoint y: 323, endPoint x: 0, endPoint y: 326, distance: 141.2
paste input "ARLINDO AMORIM DE FREITAS"
type input "ARLINDO AMORIM DE FREITAS"
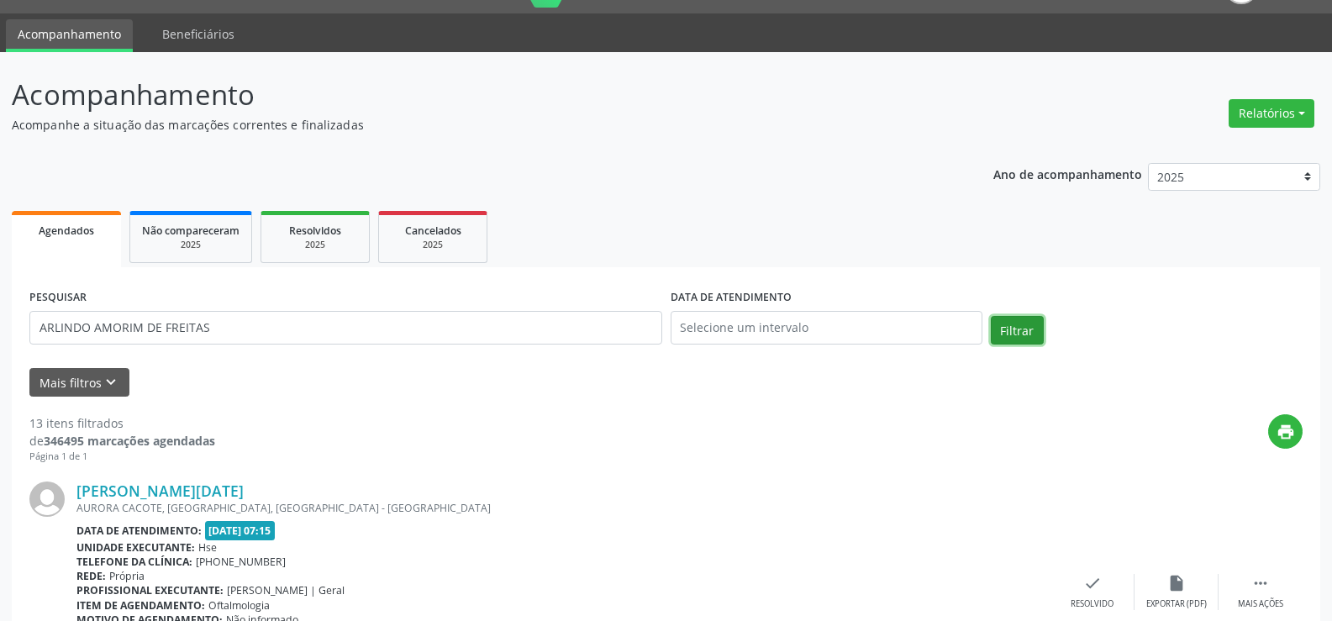
click at [1017, 319] on button "Filtrar" at bounding box center [1017, 330] width 53 height 29
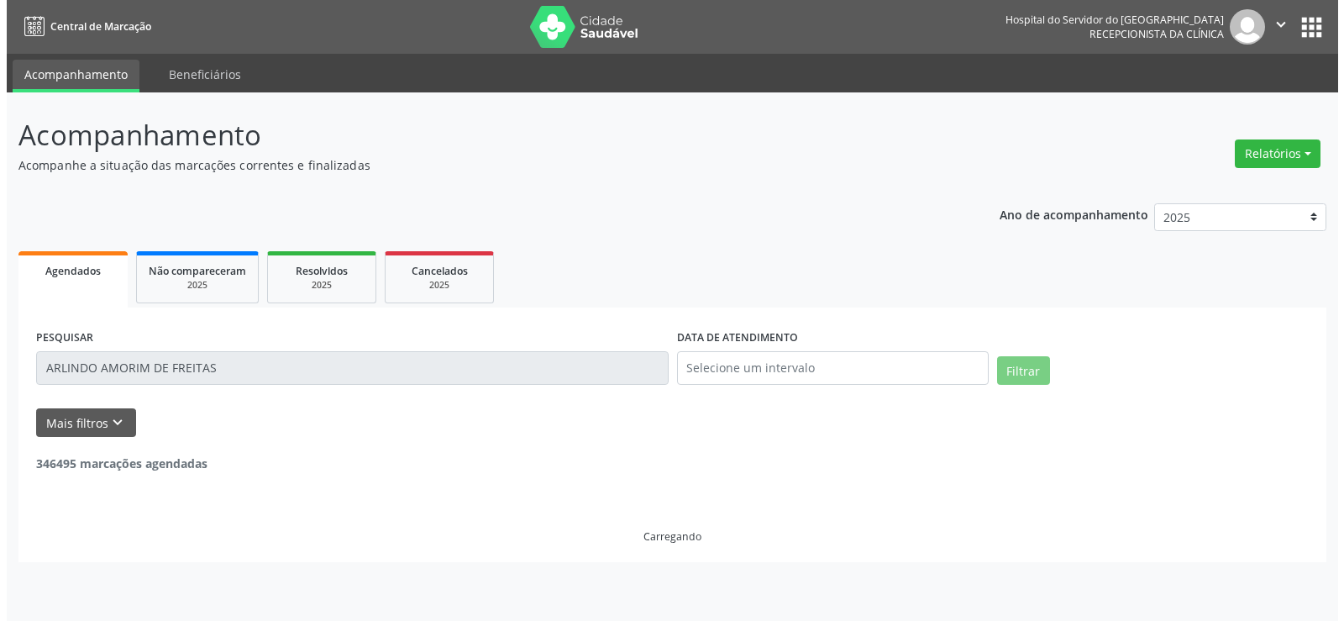
scroll to position [0, 0]
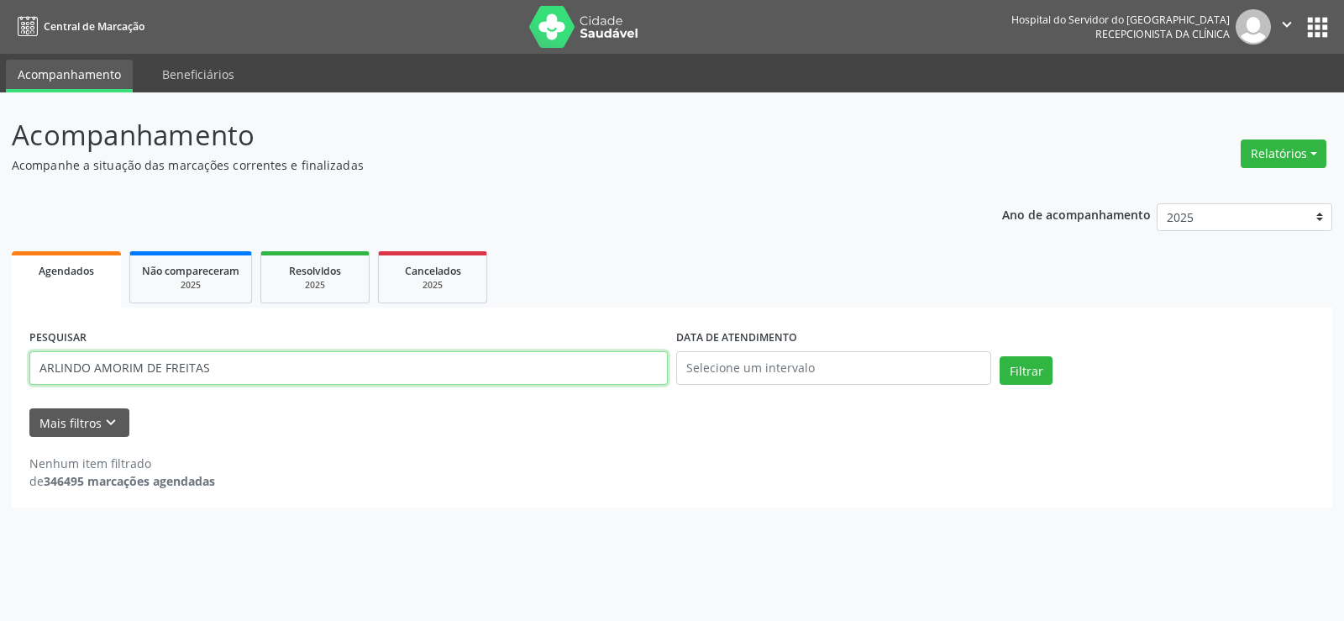
drag, startPoint x: 263, startPoint y: 370, endPoint x: 0, endPoint y: 376, distance: 263.0
click at [0, 376] on div "Acompanhamento Acompanhe a situação das marcações correntes e finalizadas Relat…" at bounding box center [672, 356] width 1344 height 528
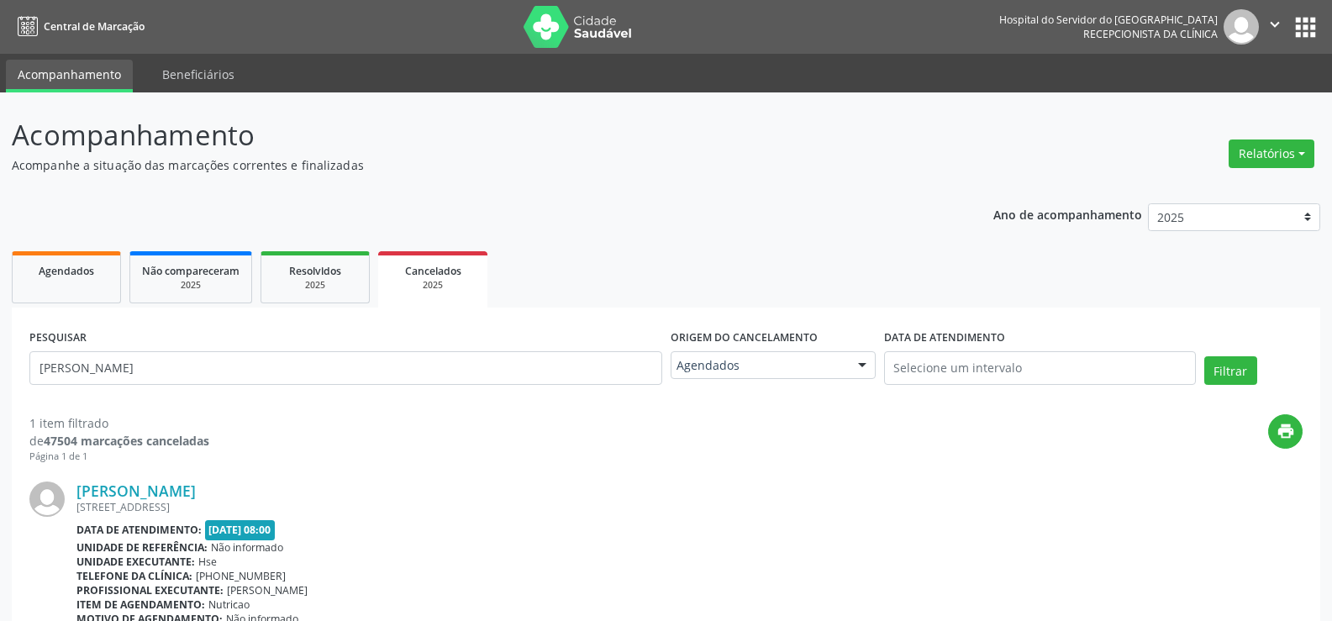
scroll to position [128, 0]
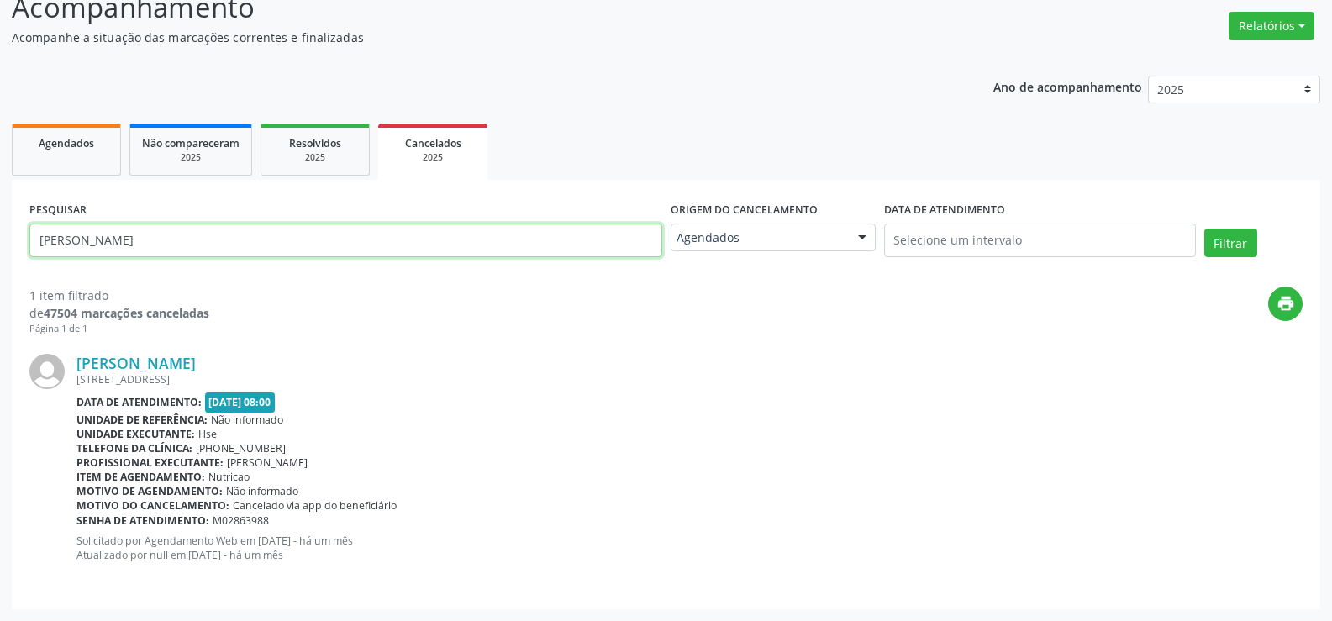
click at [368, 236] on input "[PERSON_NAME]" at bounding box center [345, 240] width 633 height 34
paste input "[PERSON_NAME]"
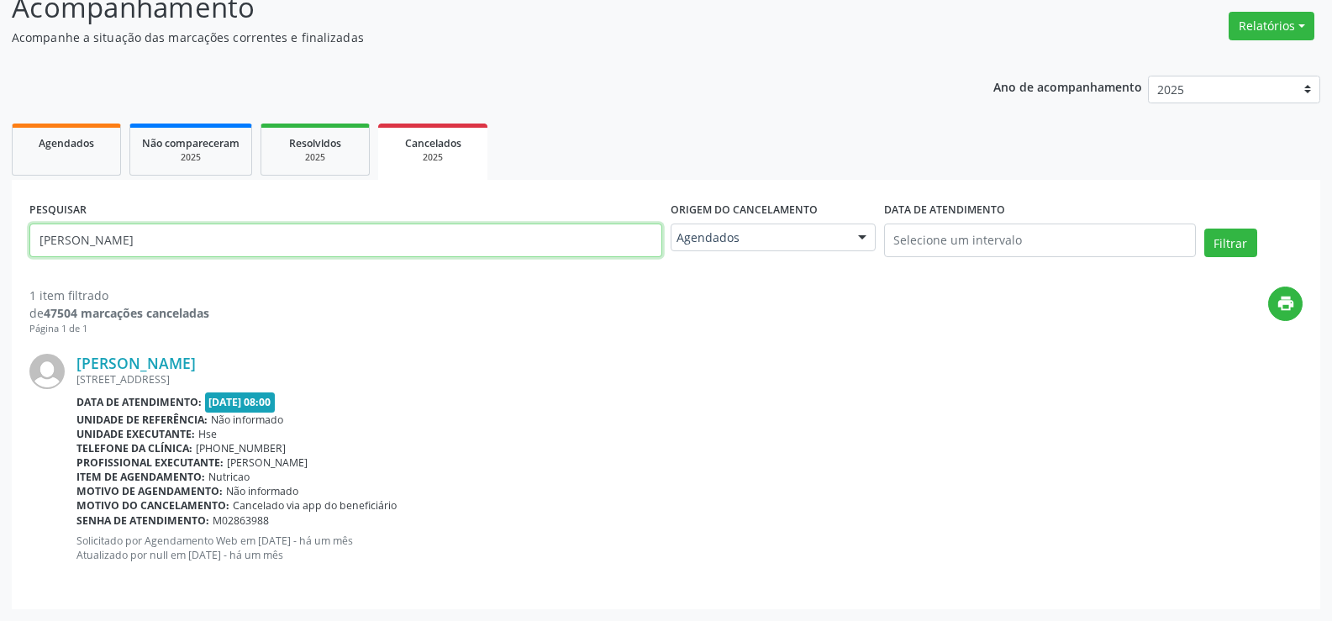
type input "[PERSON_NAME]"
click at [1204, 229] on button "Filtrar" at bounding box center [1230, 243] width 53 height 29
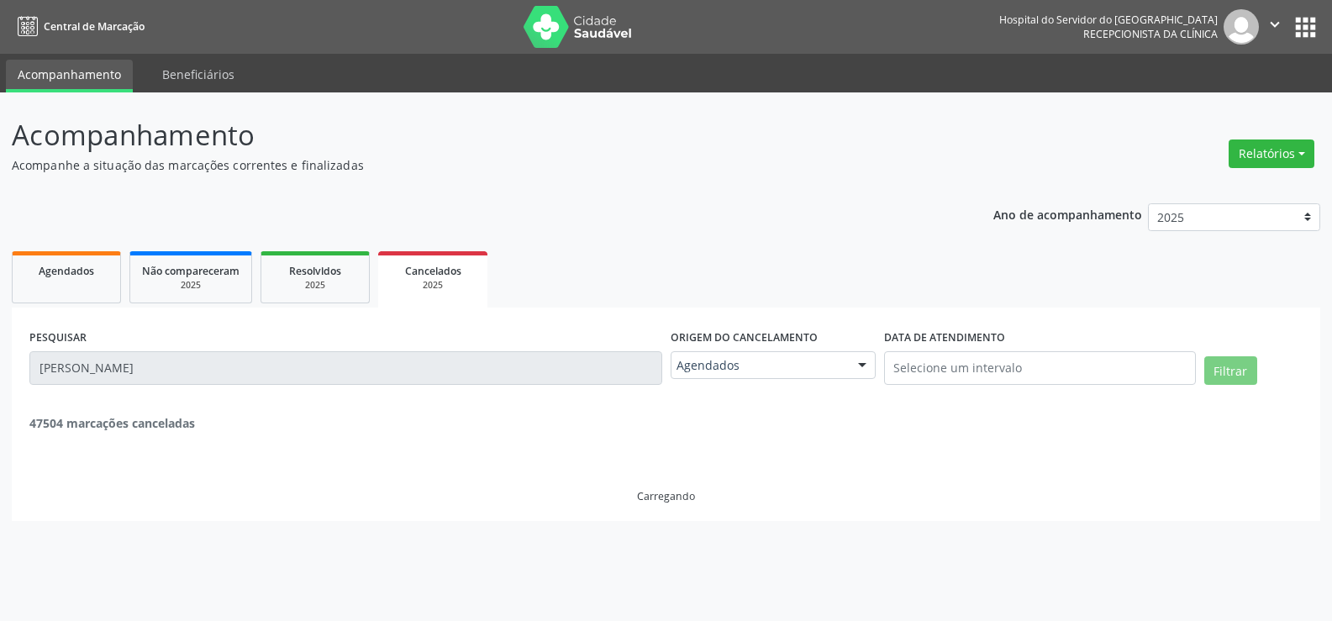
scroll to position [0, 0]
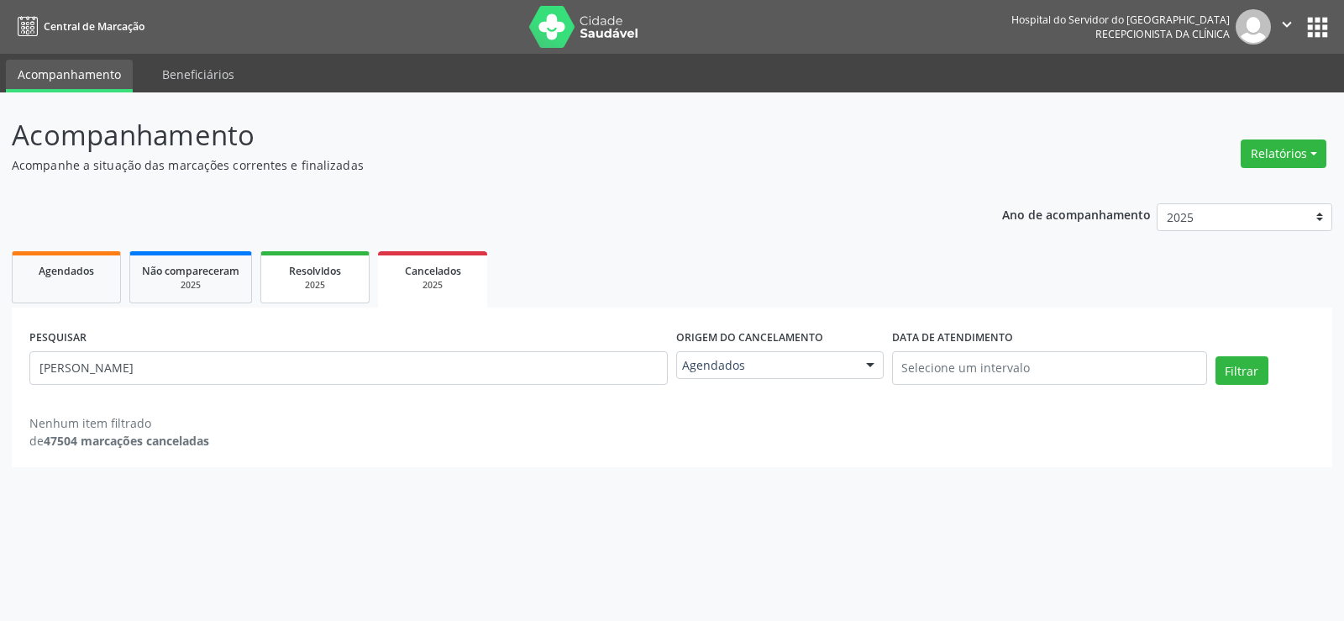
click at [344, 276] on div "Resolvidos" at bounding box center [315, 270] width 84 height 18
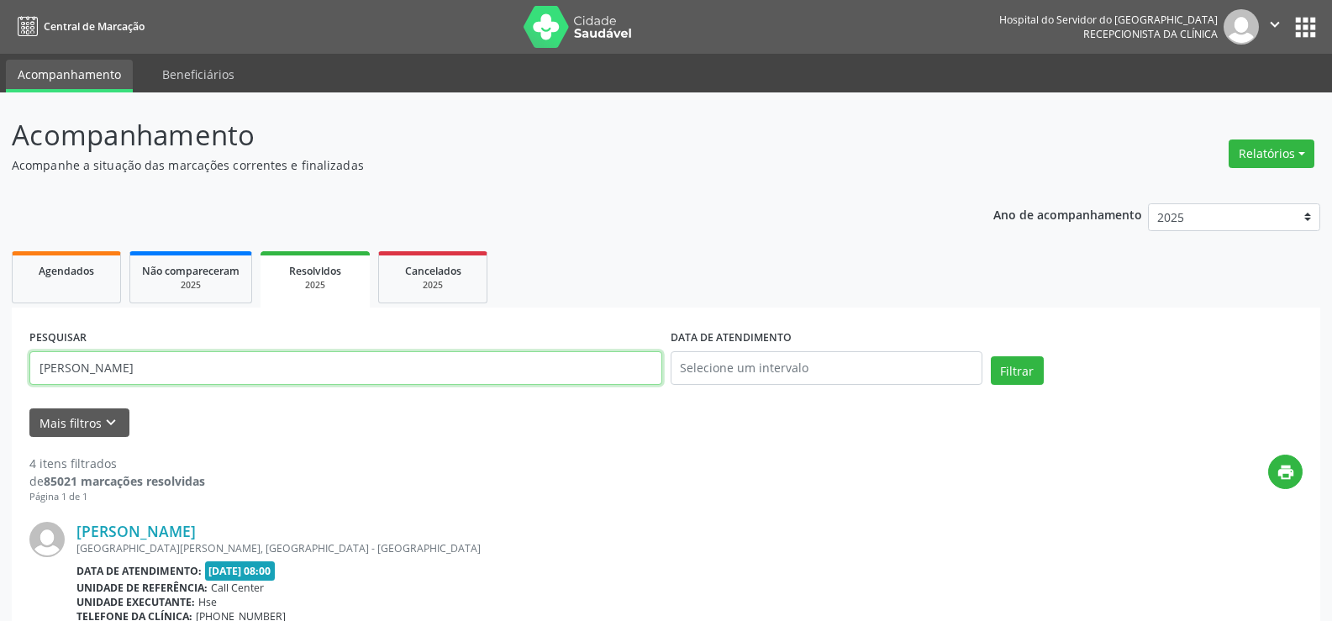
click at [557, 376] on input "[PERSON_NAME]" at bounding box center [345, 368] width 633 height 34
paste input "[PERSON_NAME]"
type input "[PERSON_NAME]"
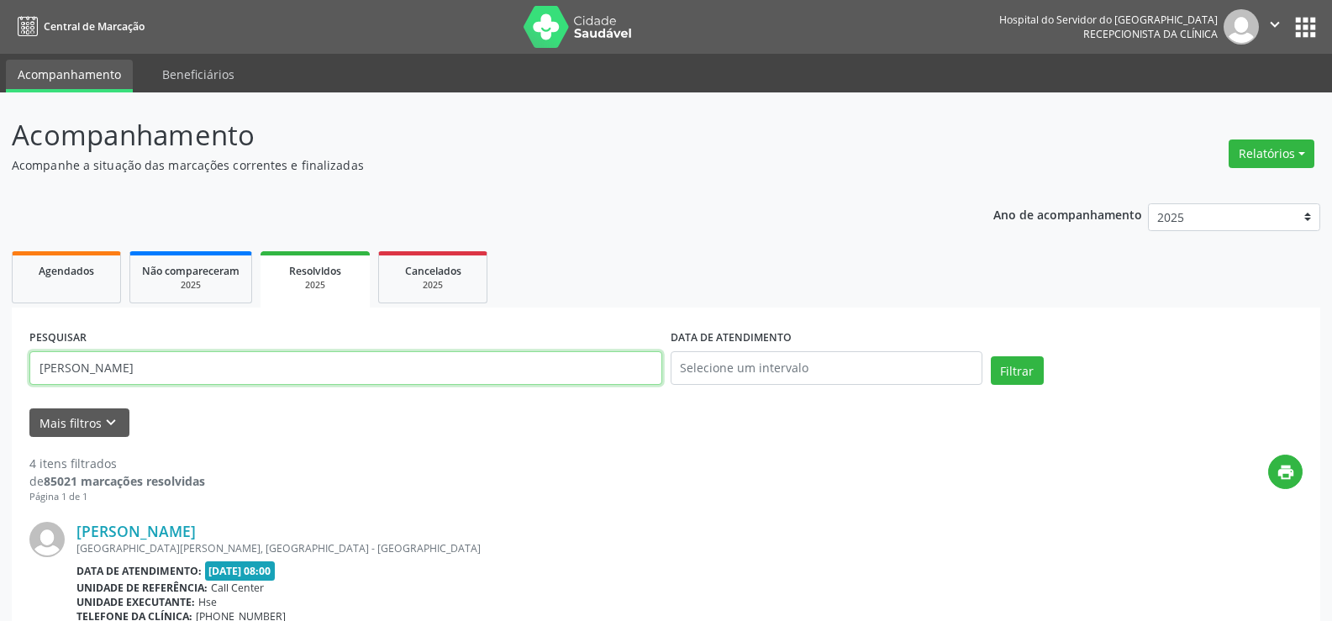
click at [991, 356] on button "Filtrar" at bounding box center [1017, 370] width 53 height 29
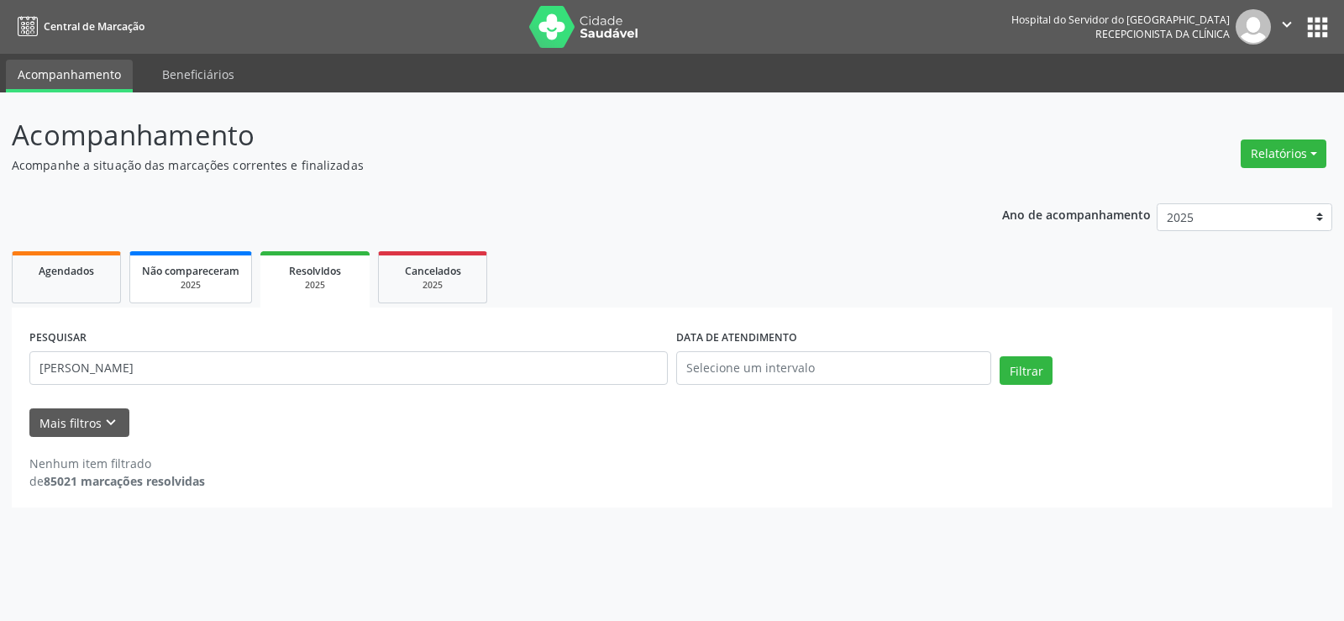
click at [230, 260] on link "Não compareceram 2025" at bounding box center [190, 277] width 123 height 52
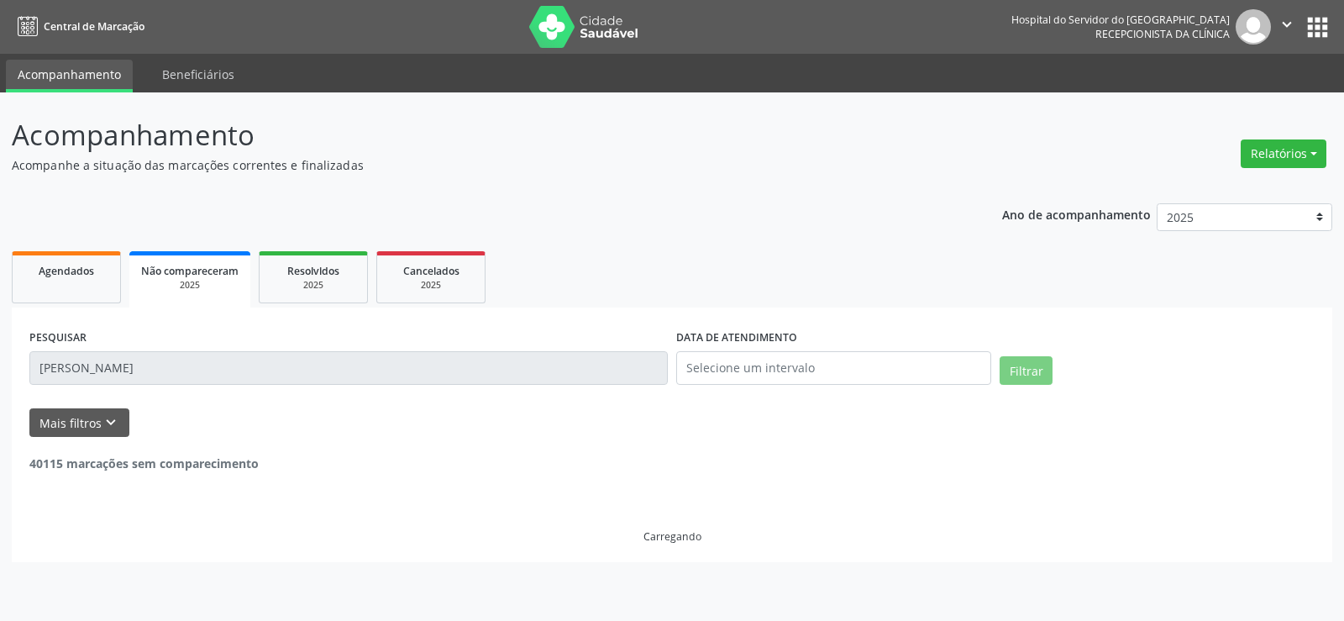
click at [328, 371] on input "[PERSON_NAME]" at bounding box center [348, 368] width 638 height 34
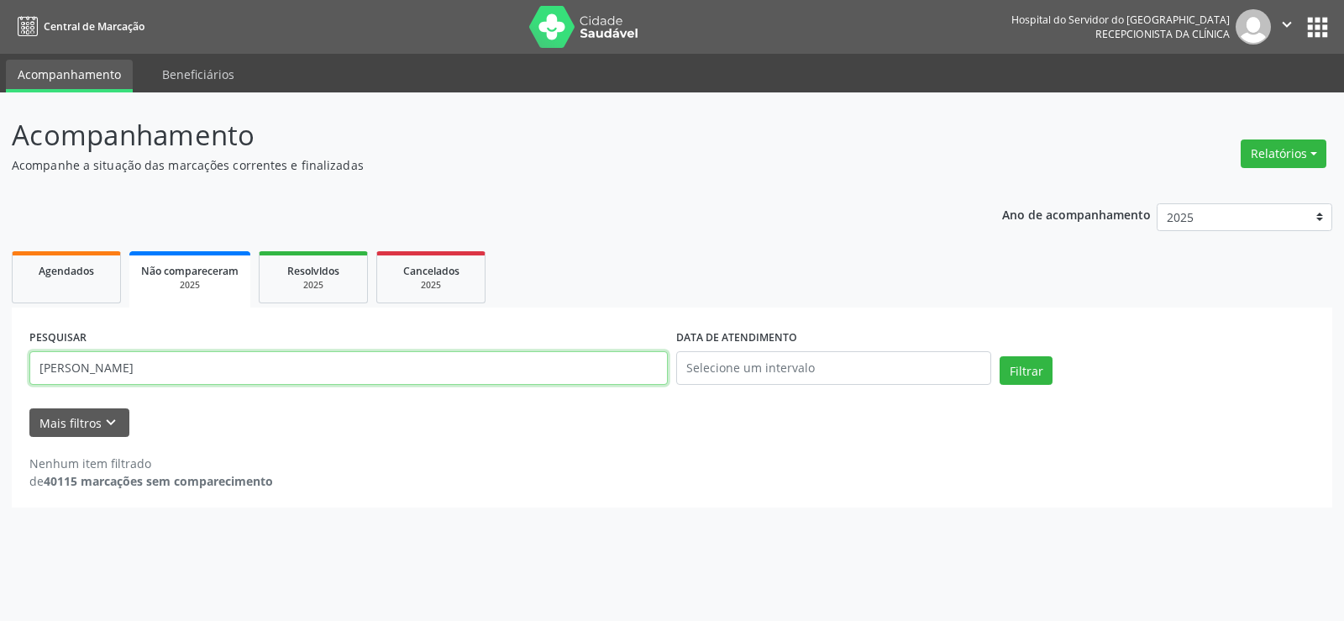
click at [328, 371] on input "[PERSON_NAME]" at bounding box center [348, 368] width 638 height 34
paste input "[PERSON_NAME]"
type input "[PERSON_NAME]"
click at [1000, 356] on button "Filtrar" at bounding box center [1026, 370] width 53 height 29
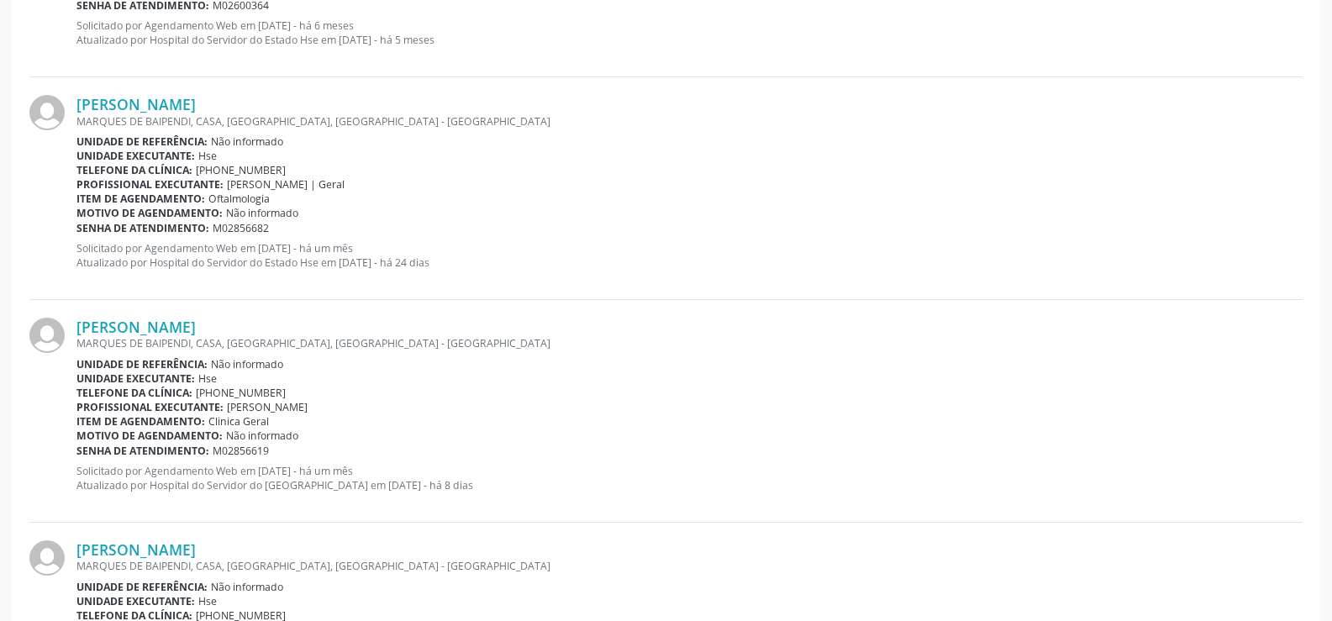
scroll to position [1025, 0]
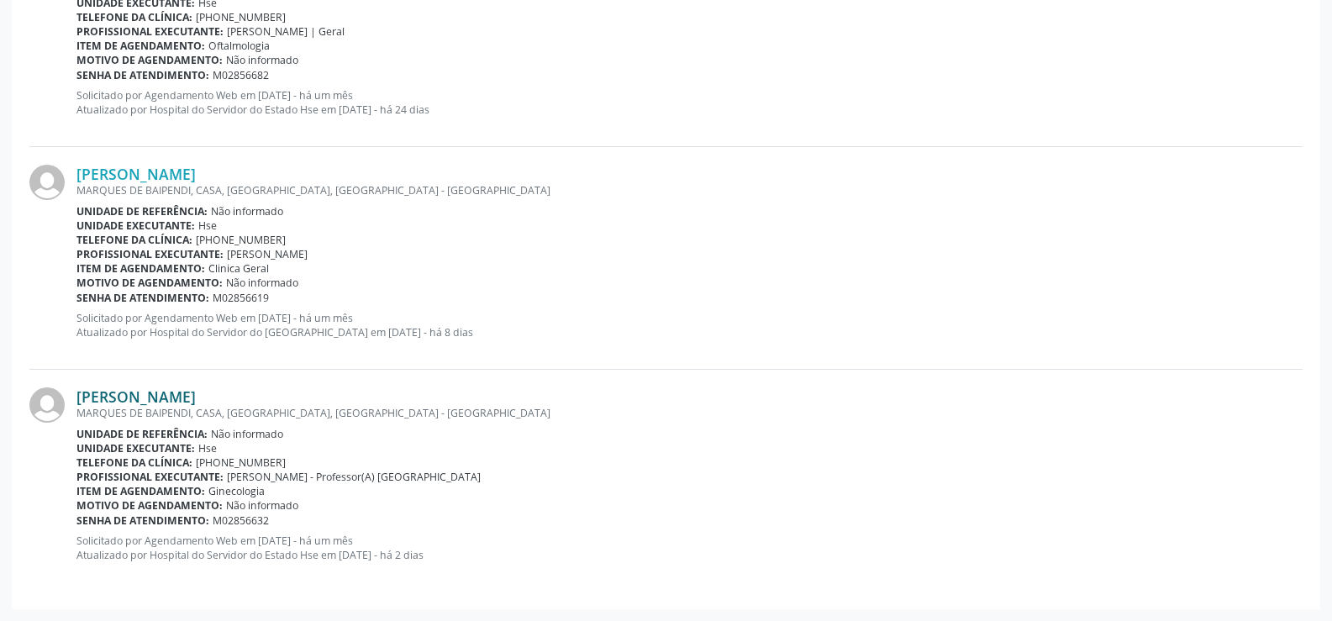
click at [196, 390] on link "[PERSON_NAME]" at bounding box center [135, 396] width 119 height 18
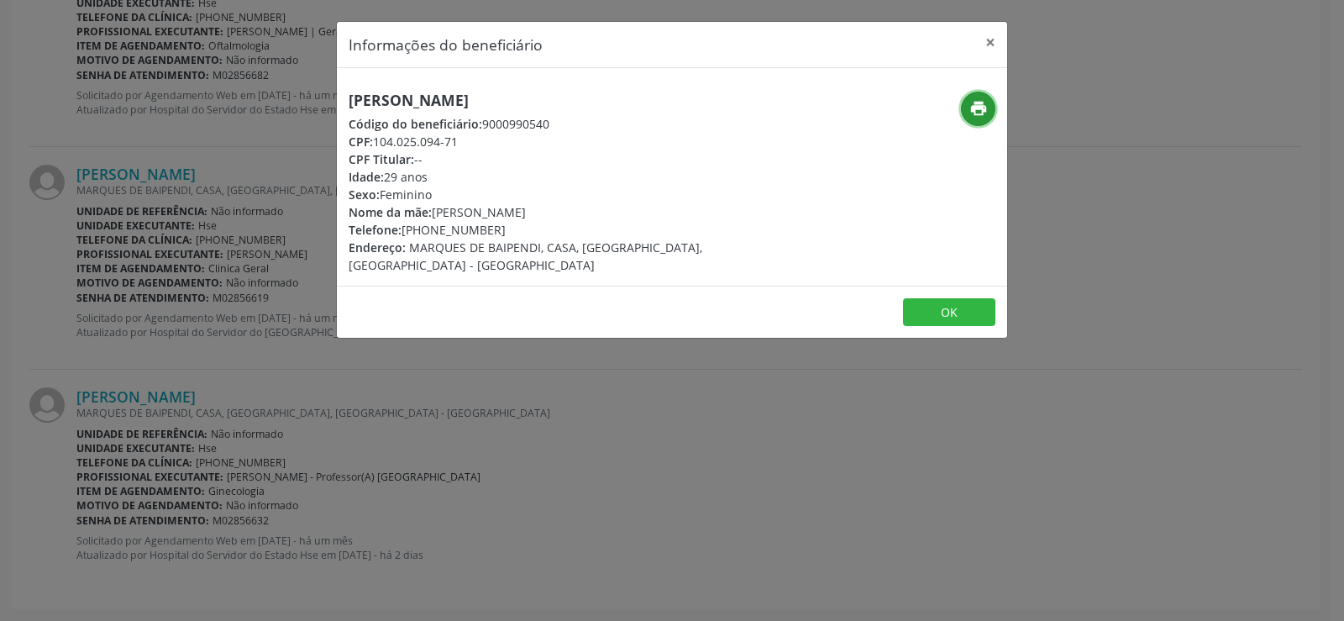
click at [988, 110] on button "print" at bounding box center [978, 109] width 34 height 34
click at [35, 196] on div "Informações do beneficiário × [PERSON_NAME] Código do beneficiário: 9000990540 …" at bounding box center [672, 310] width 1344 height 621
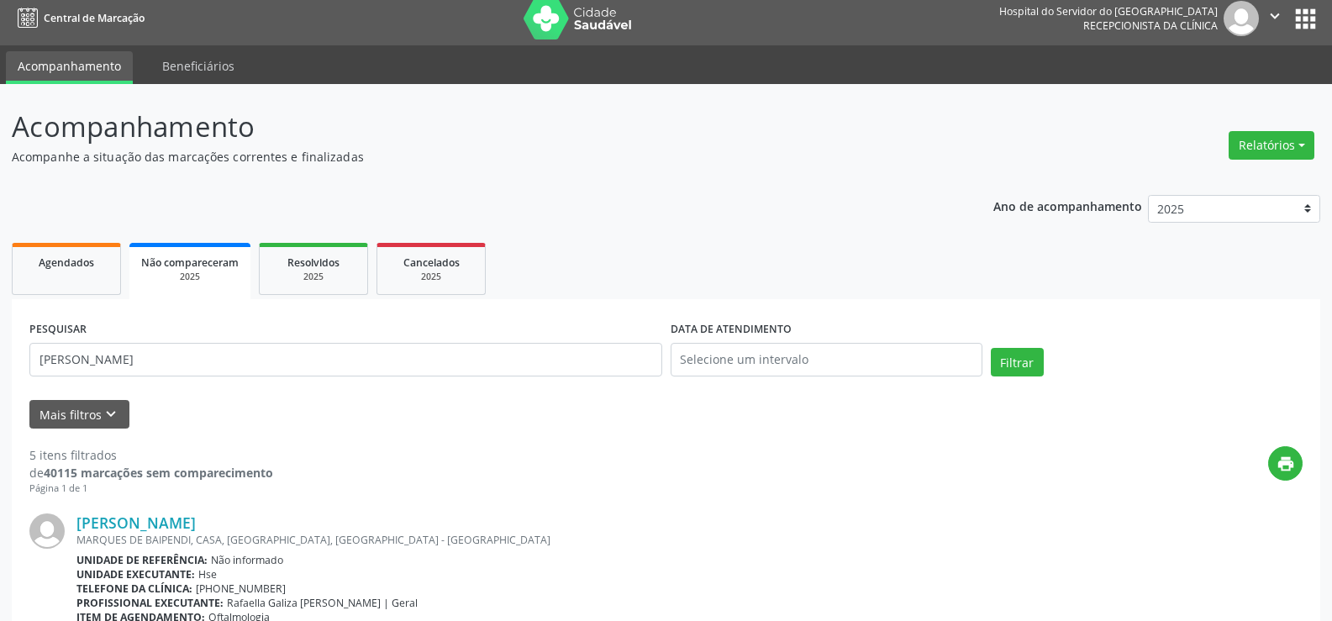
scroll to position [0, 0]
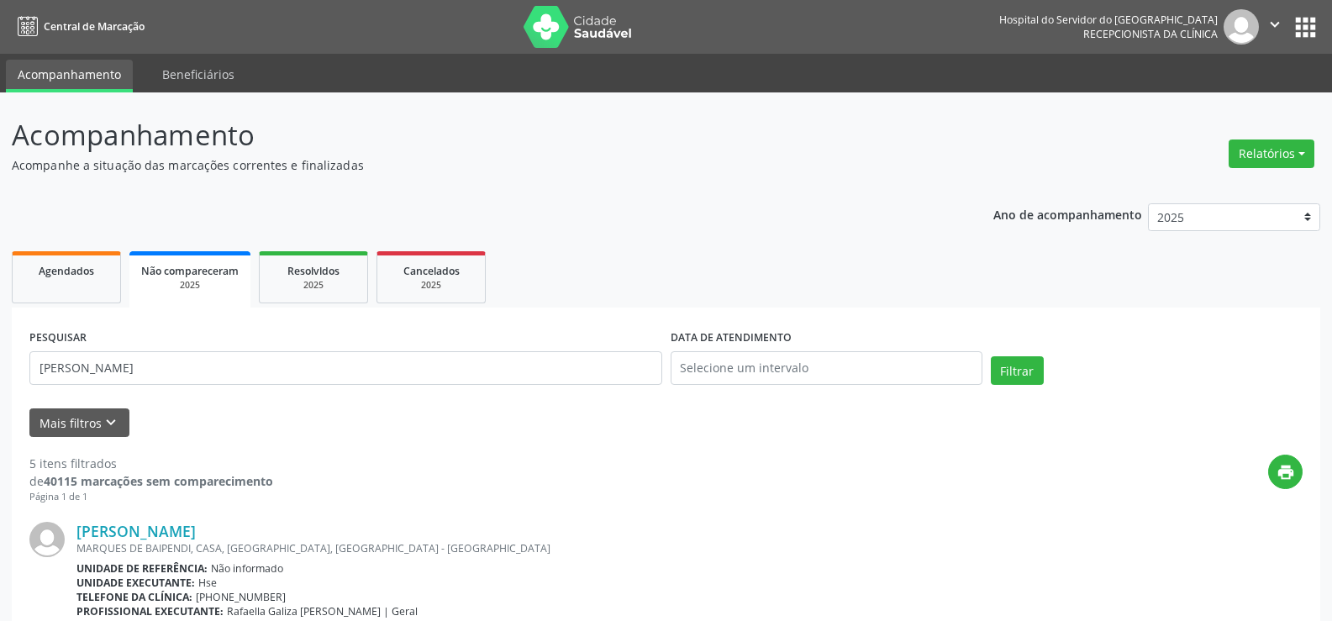
click at [171, 344] on div "PESQUISAR [PERSON_NAME]" at bounding box center [345, 360] width 641 height 71
